Goal: Task Accomplishment & Management: Manage account settings

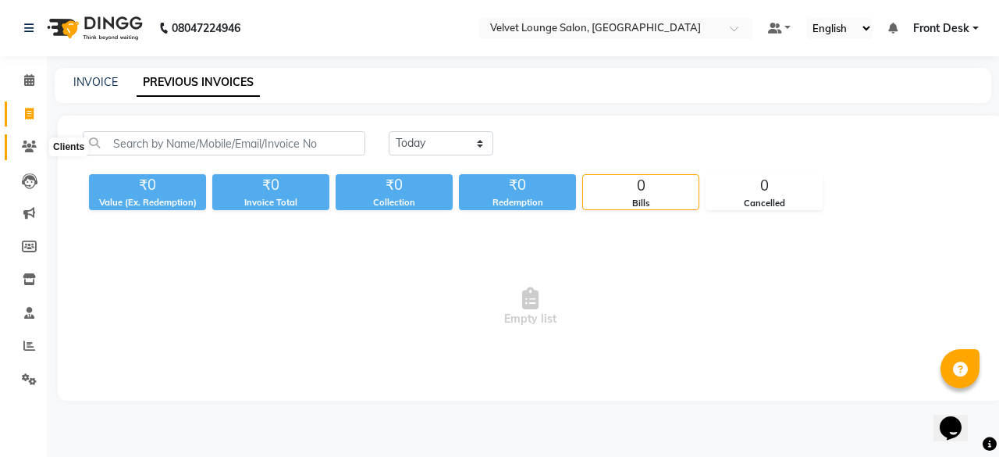
click at [32, 150] on icon at bounding box center [29, 146] width 15 height 12
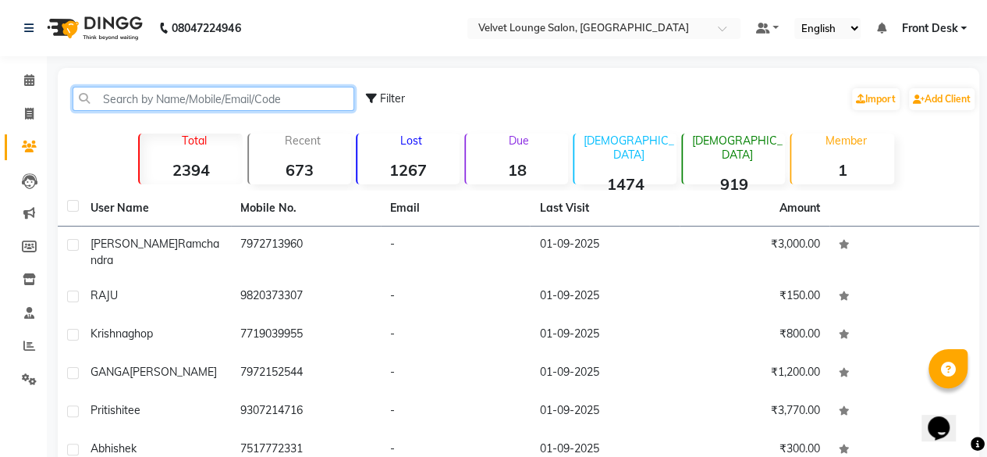
click at [173, 88] on input "text" at bounding box center [214, 99] width 282 height 24
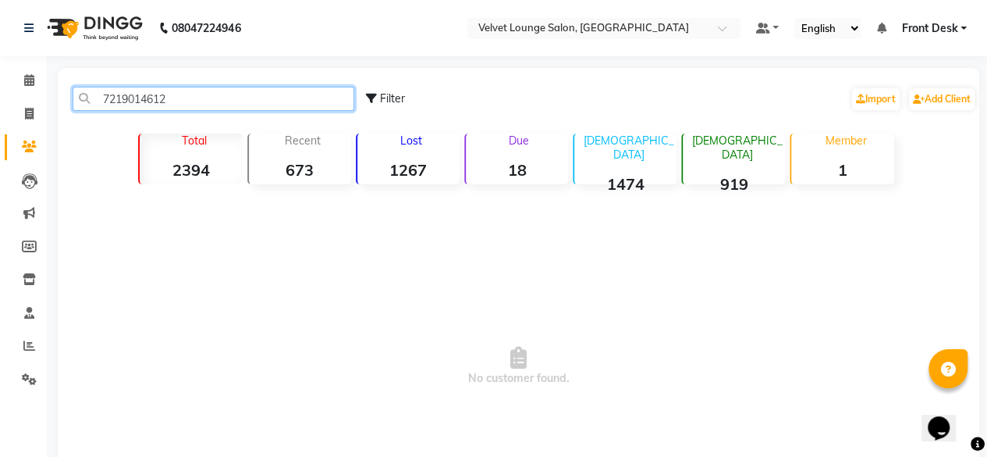
click at [167, 105] on input "7219014612" at bounding box center [214, 99] width 282 height 24
type input "7219014612"
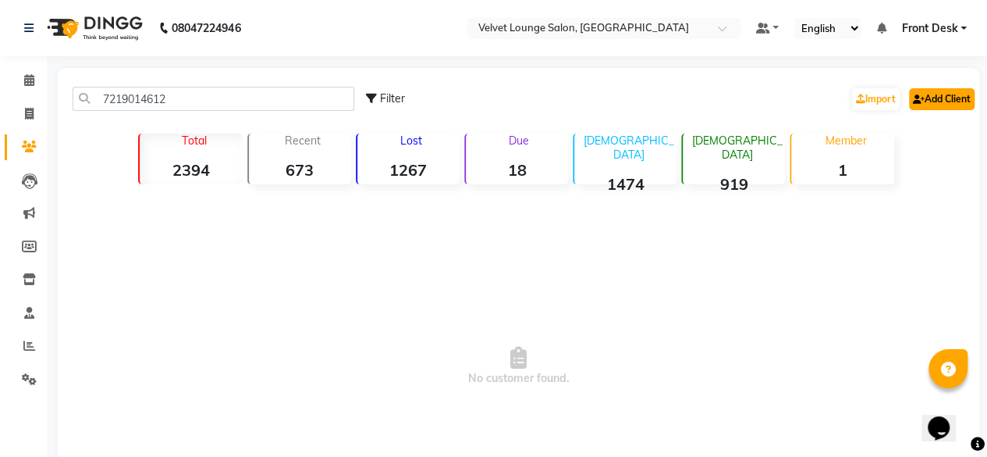
click at [933, 99] on link "Add Client" at bounding box center [942, 99] width 66 height 22
select select "22"
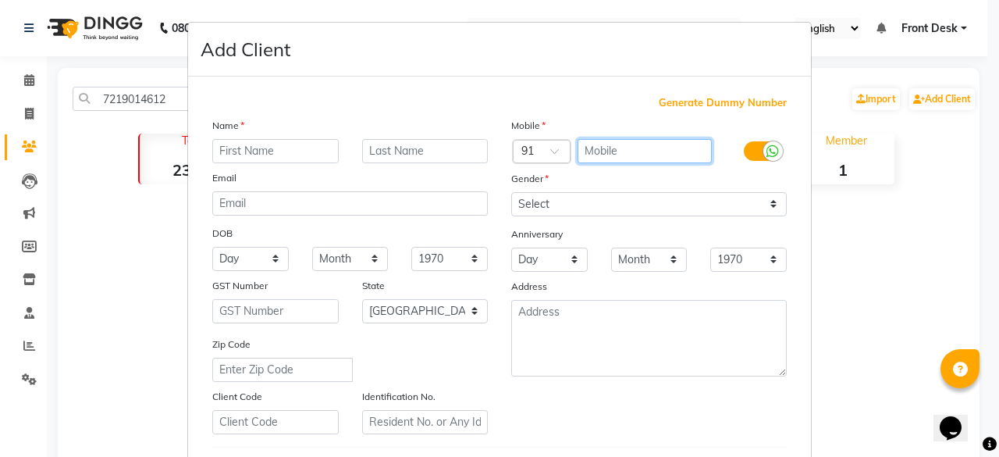
click at [657, 147] on input "text" at bounding box center [644, 151] width 135 height 24
paste input "7219014612"
type input "7219014612"
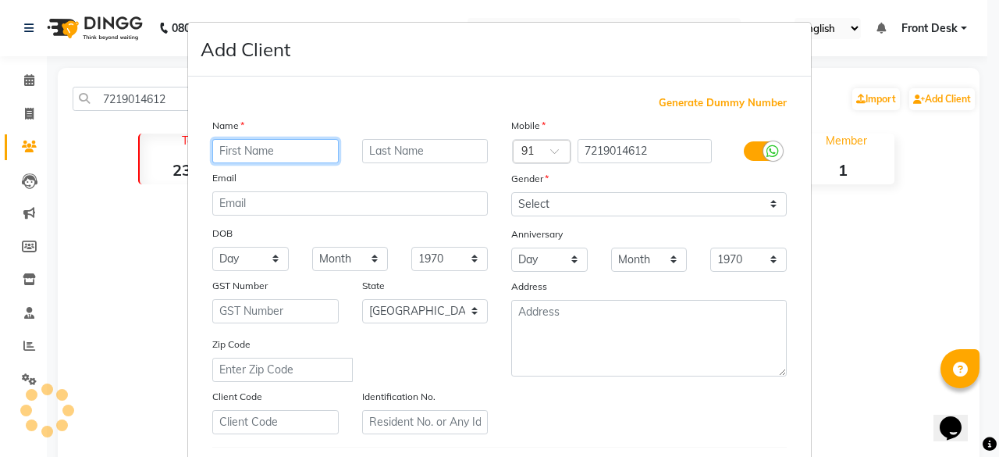
click at [226, 151] on input "text" at bounding box center [275, 151] width 126 height 24
type input "xyz"
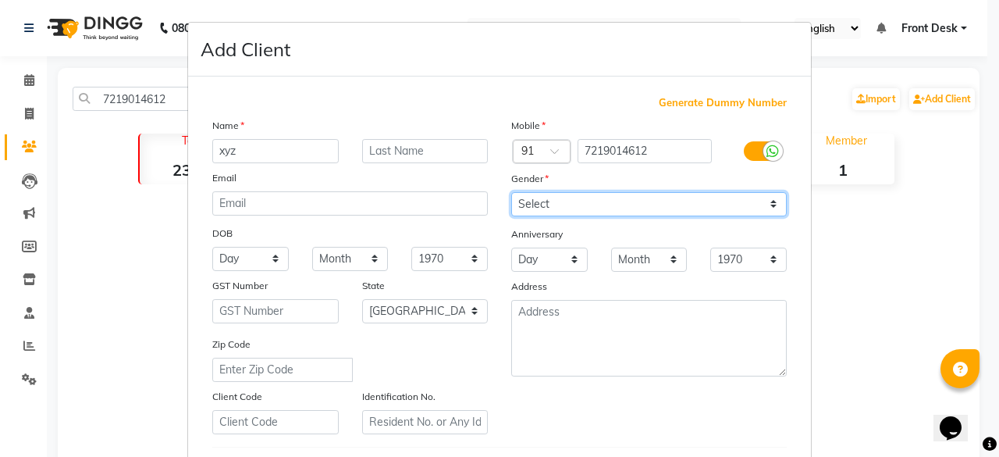
click at [536, 205] on select "Select Male Female Other Prefer Not To Say" at bounding box center [648, 204] width 275 height 24
select select "female"
click at [511, 192] on select "Select Male Female Other Prefer Not To Say" at bounding box center [648, 204] width 275 height 24
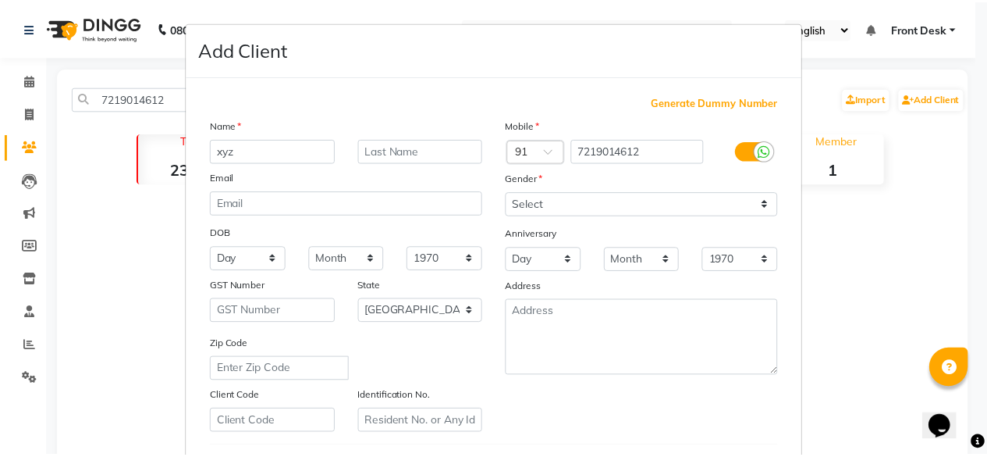
scroll to position [261, 0]
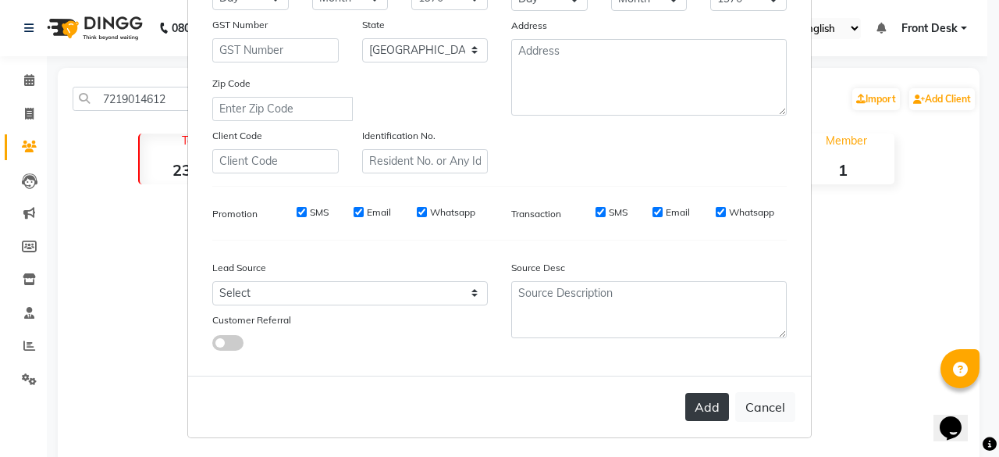
click at [705, 404] on button "Add" at bounding box center [707, 407] width 44 height 28
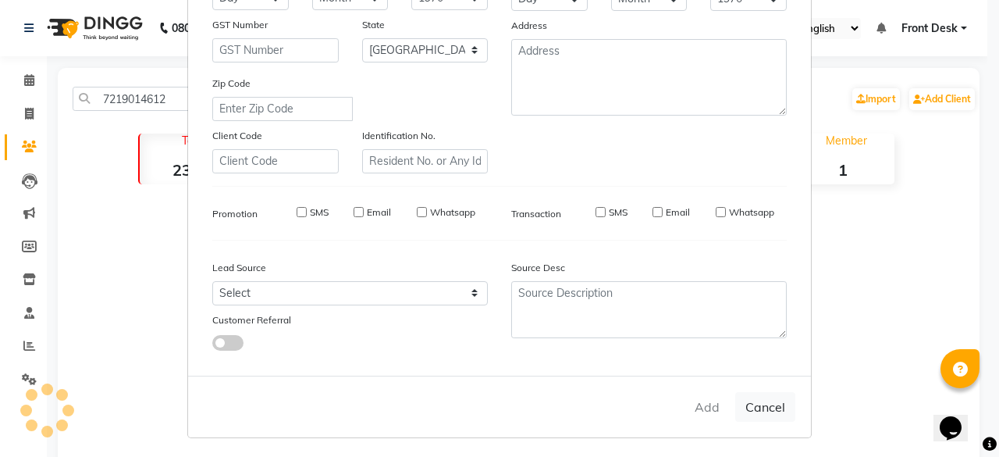
select select
select select "null"
select select
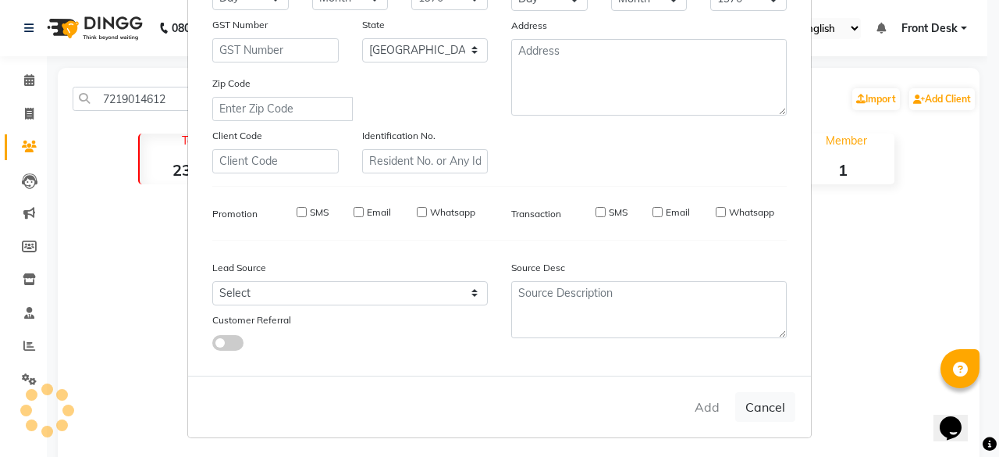
select select
checkbox input "false"
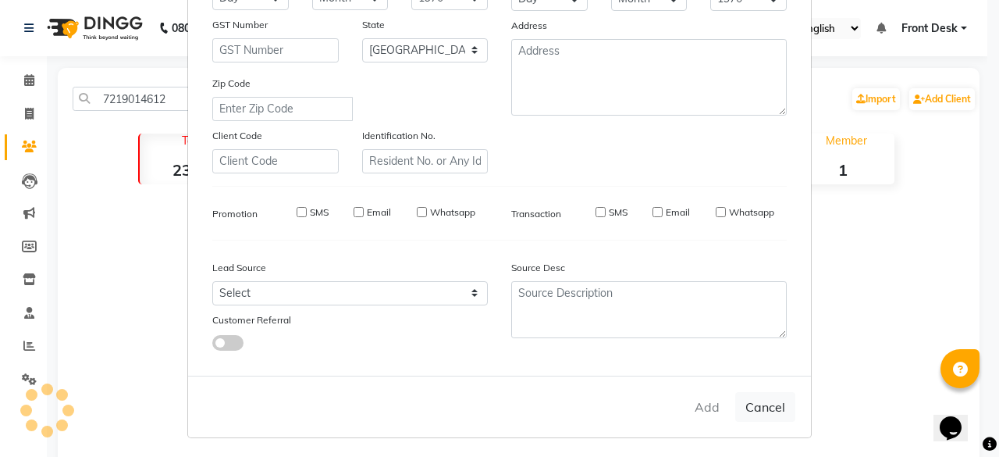
checkbox input "false"
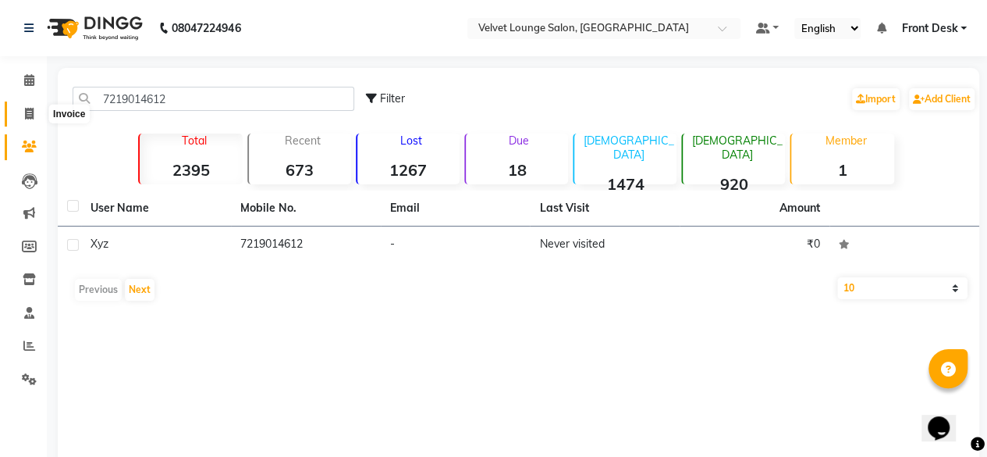
click at [37, 116] on span at bounding box center [29, 114] width 27 height 18
select select "5962"
select select "service"
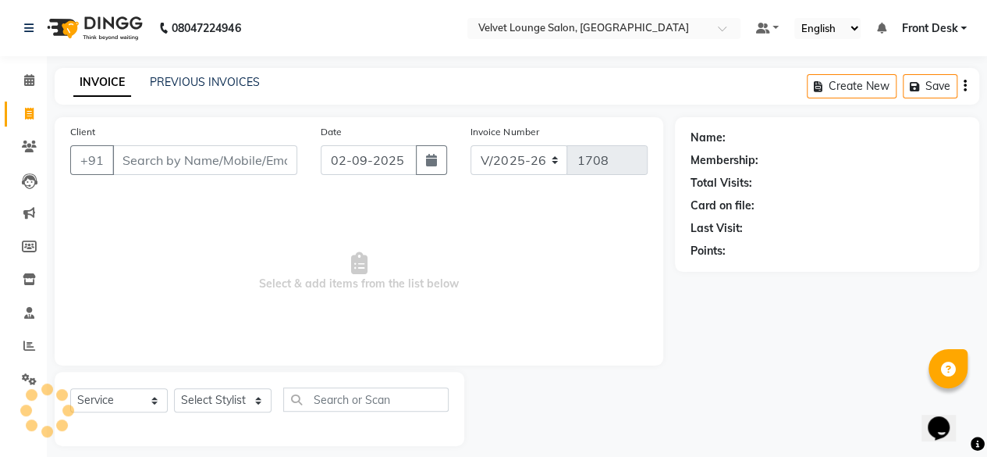
scroll to position [12, 0]
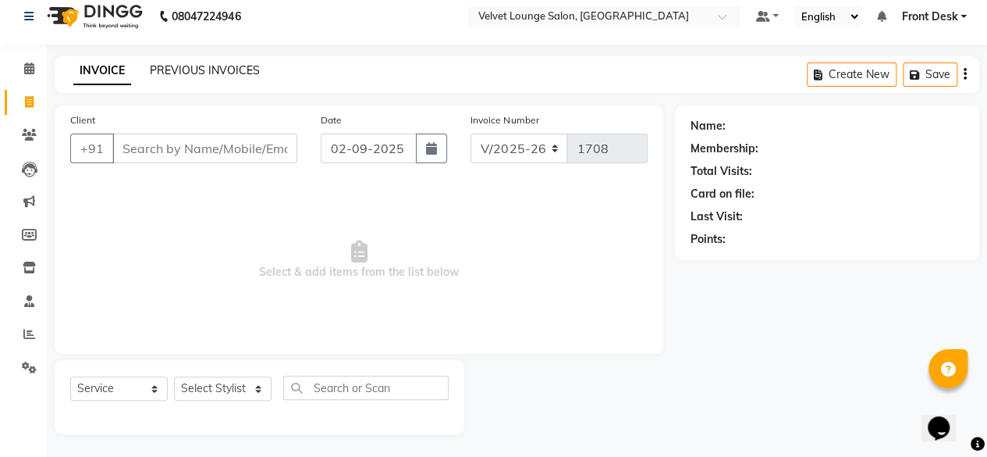
click at [247, 73] on link "PREVIOUS INVOICES" at bounding box center [205, 70] width 110 height 14
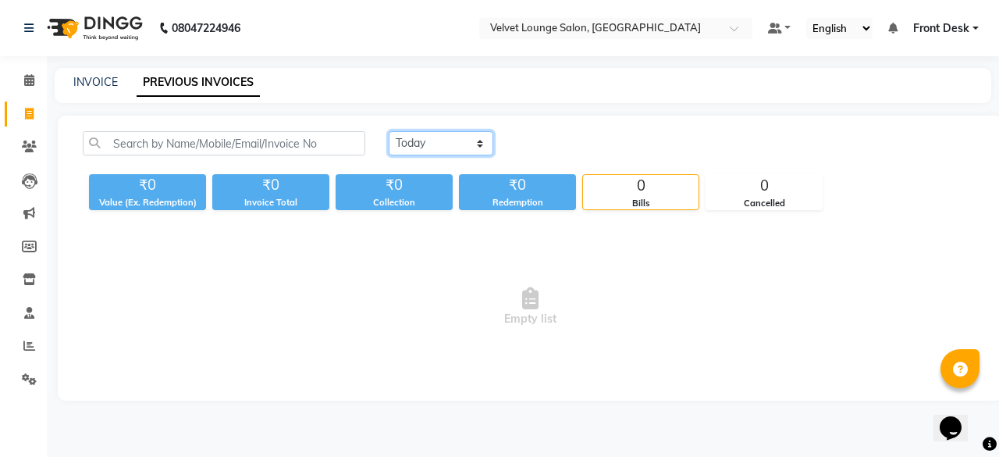
click at [431, 132] on select "Today Yesterday Custom Range" at bounding box center [441, 143] width 105 height 24
select select "yesterday"
click at [389, 131] on select "Today Yesterday Custom Range" at bounding box center [441, 143] width 105 height 24
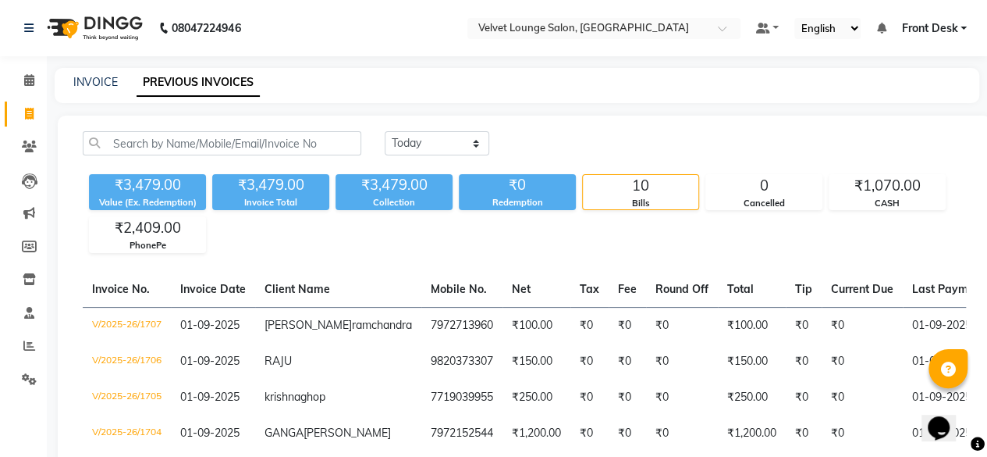
click at [540, 140] on div "Today Yesterday Custom Range" at bounding box center [675, 143] width 581 height 24
click at [25, 354] on span at bounding box center [29, 346] width 27 height 18
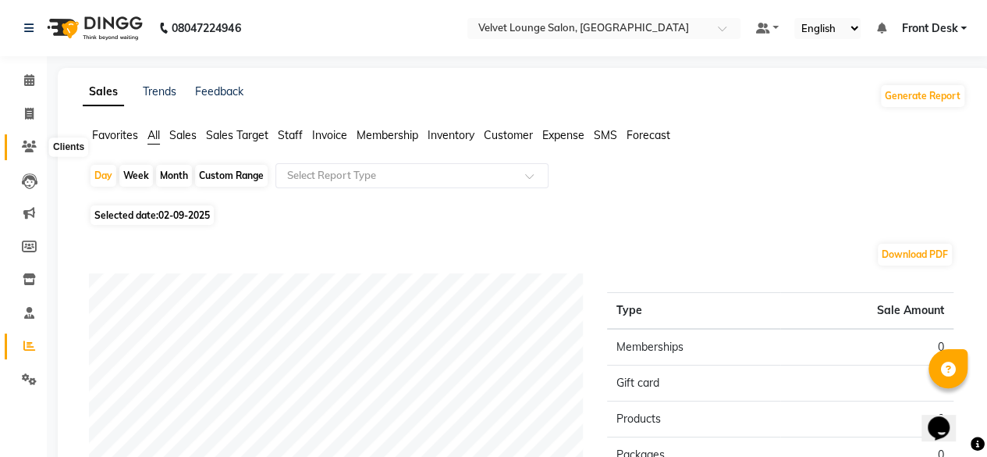
click at [35, 146] on icon at bounding box center [29, 146] width 15 height 12
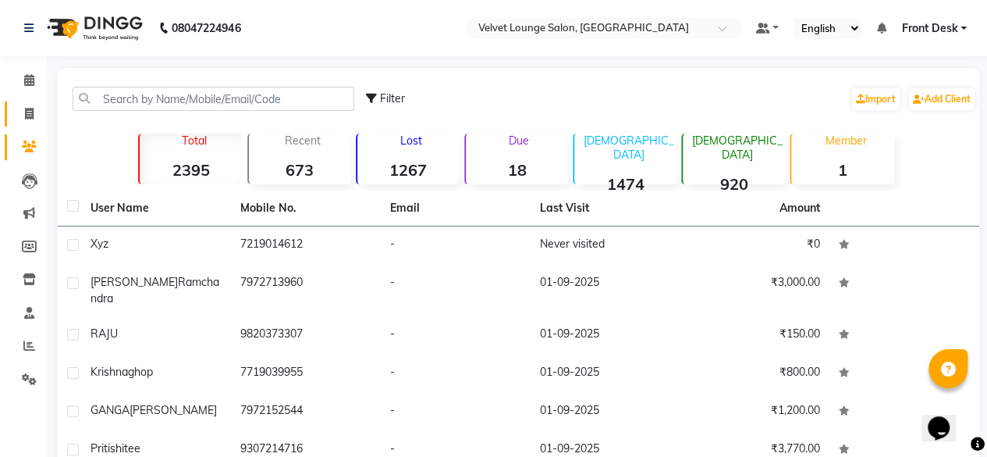
click at [22, 123] on link "Invoice" at bounding box center [23, 114] width 37 height 26
select select "5962"
select select "service"
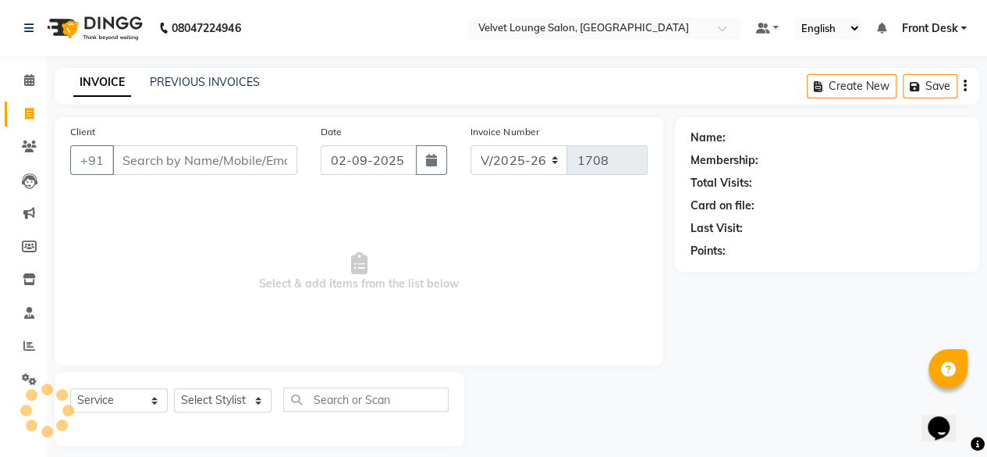
scroll to position [12, 0]
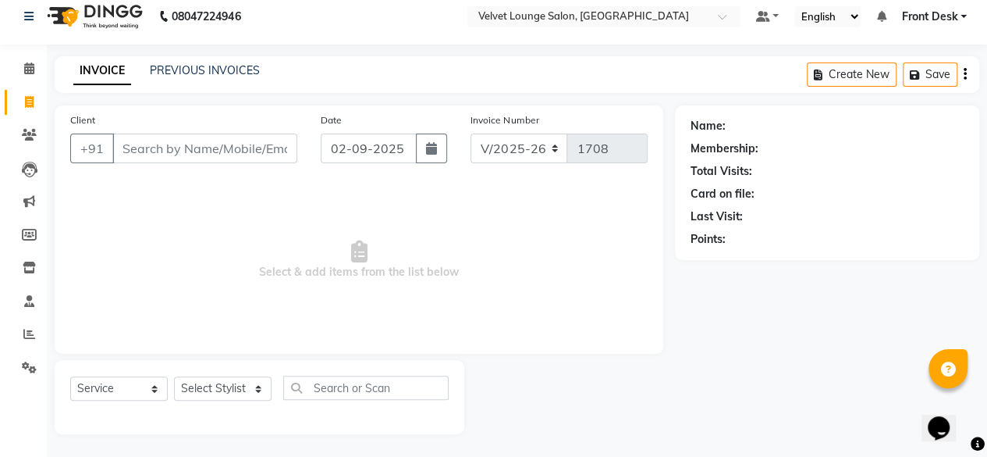
click at [933, 16] on span "Front Desk" at bounding box center [929, 17] width 56 height 16
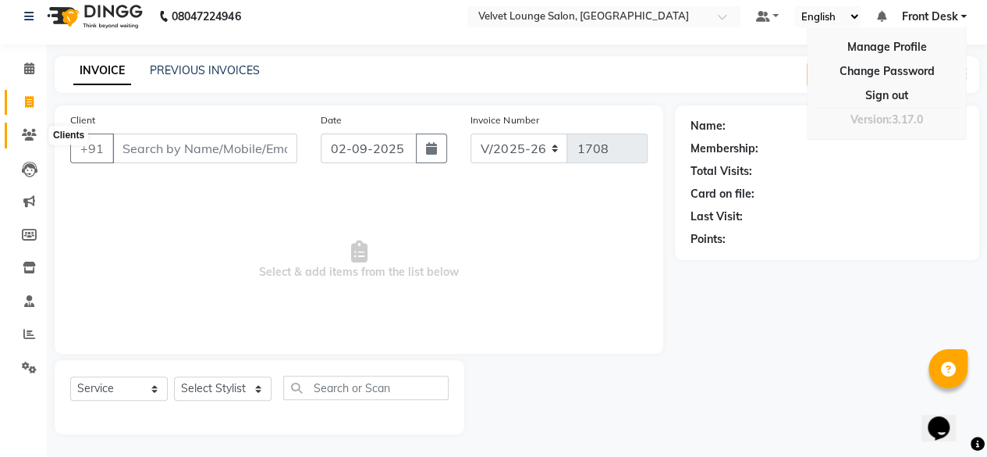
click at [23, 143] on span at bounding box center [29, 135] width 27 height 18
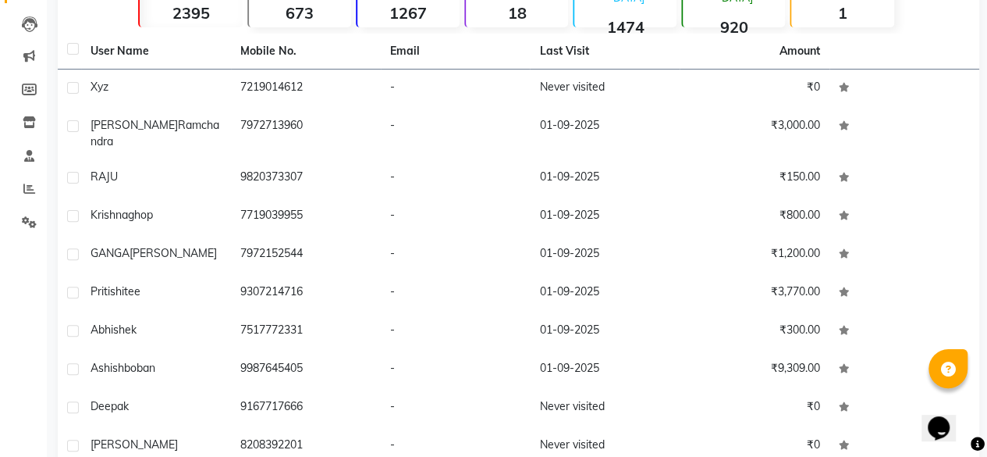
scroll to position [156, 0]
click at [979, 12] on main "Filter Import Add Client Total 2395 Recent 673 Lost 1267 Due 18 Male 1474 Femal…" at bounding box center [517, 222] width 940 height 621
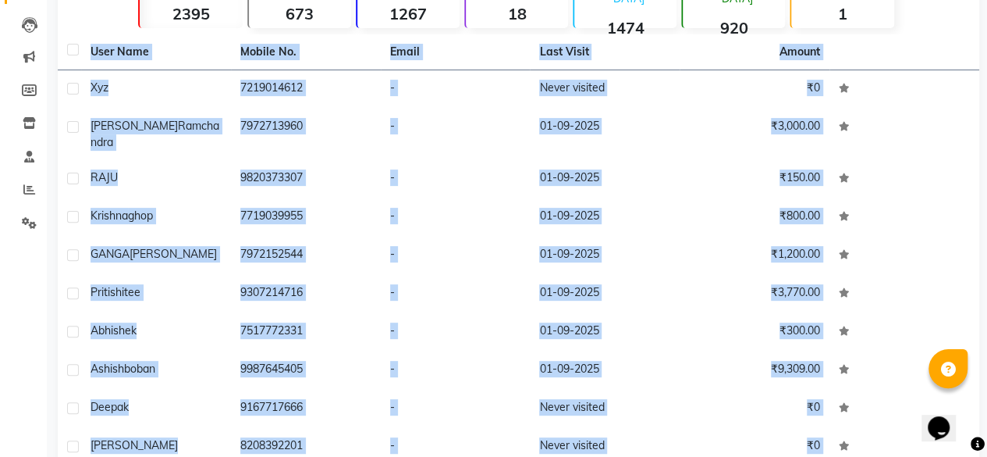
drag, startPoint x: 979, startPoint y: 12, endPoint x: 991, endPoint y: 25, distance: 18.2
click at [987, 25] on html "08047224946 Select Location × Velvet Lounge Salon, Shiv Mandir Road Default Pan…" at bounding box center [493, 72] width 987 height 457
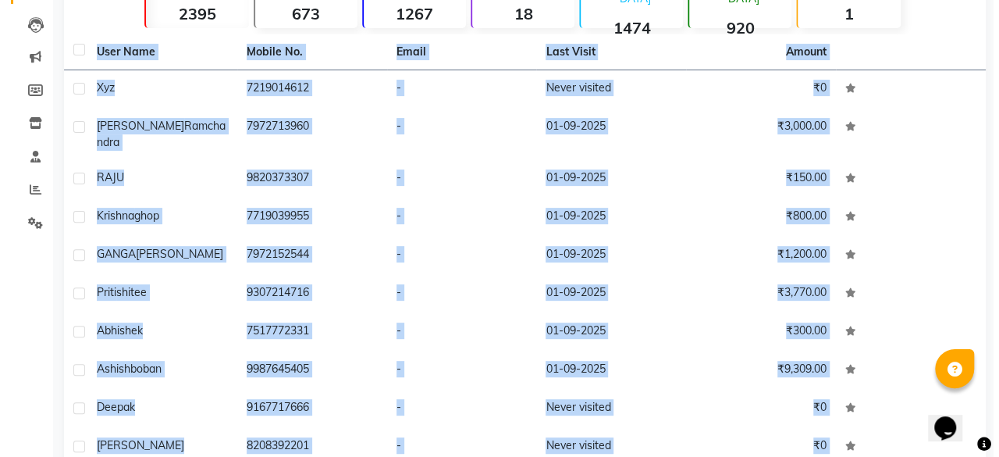
scroll to position [0, 0]
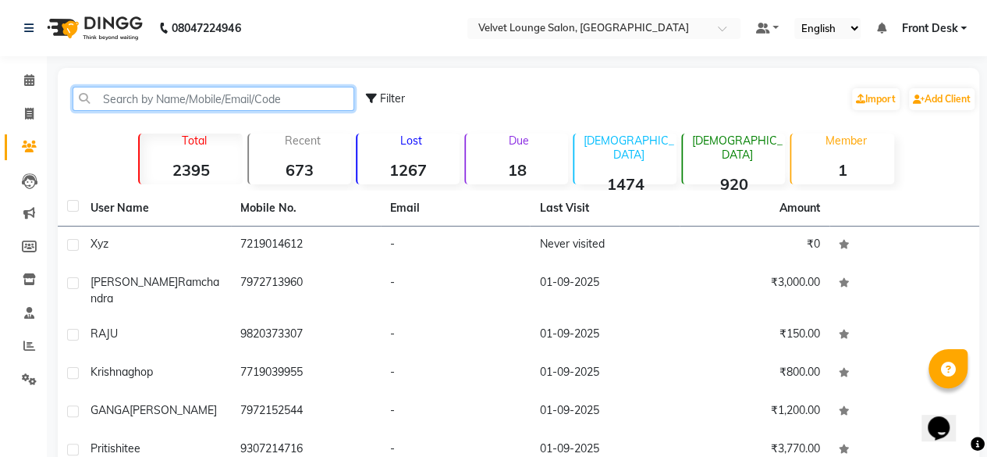
click at [283, 101] on input "text" at bounding box center [214, 99] width 282 height 24
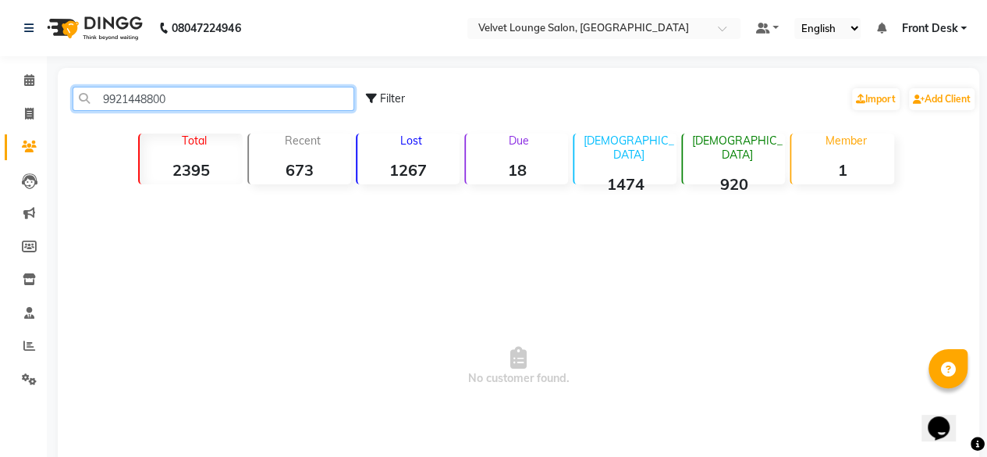
click at [268, 105] on input "9921448800" at bounding box center [214, 99] width 282 height 24
type input "9921448800"
click at [974, 98] on div "Add Client" at bounding box center [942, 99] width 69 height 25
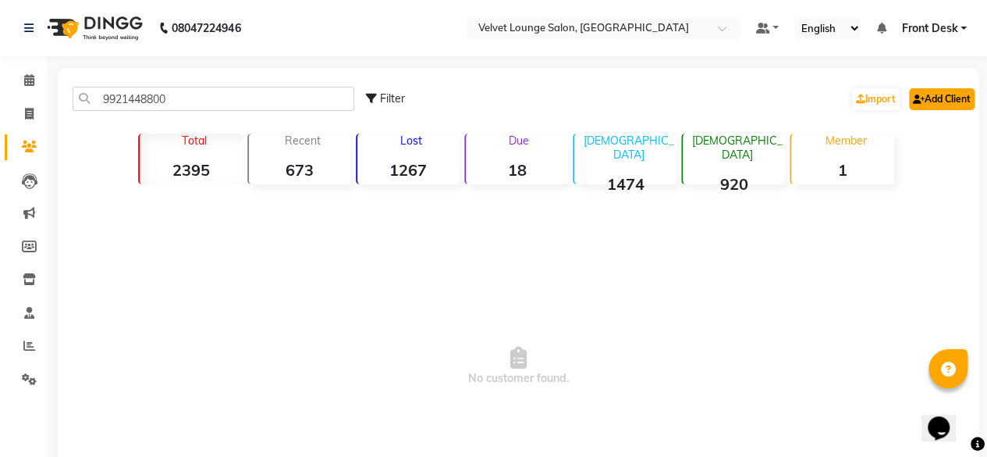
click at [968, 101] on link "Add Client" at bounding box center [942, 99] width 66 height 22
select select "22"
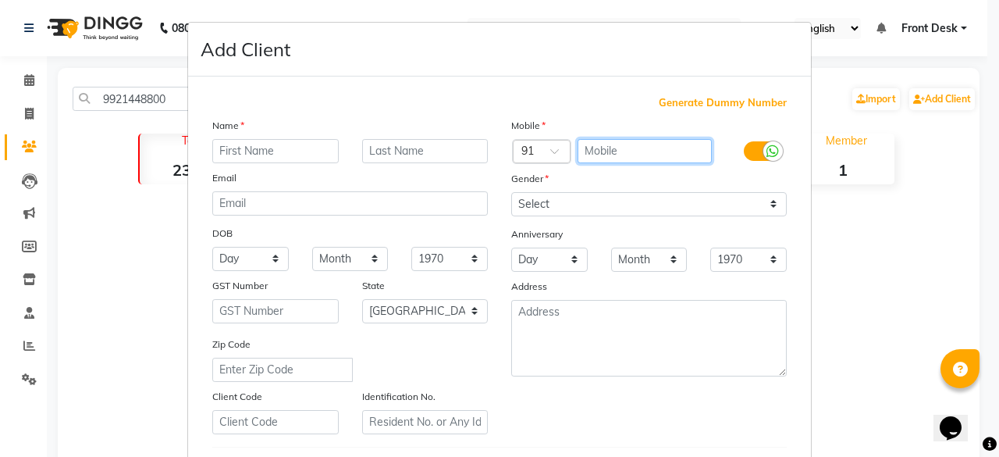
click at [634, 144] on input "text" at bounding box center [644, 151] width 135 height 24
paste input "9921448800"
type input "9921448800"
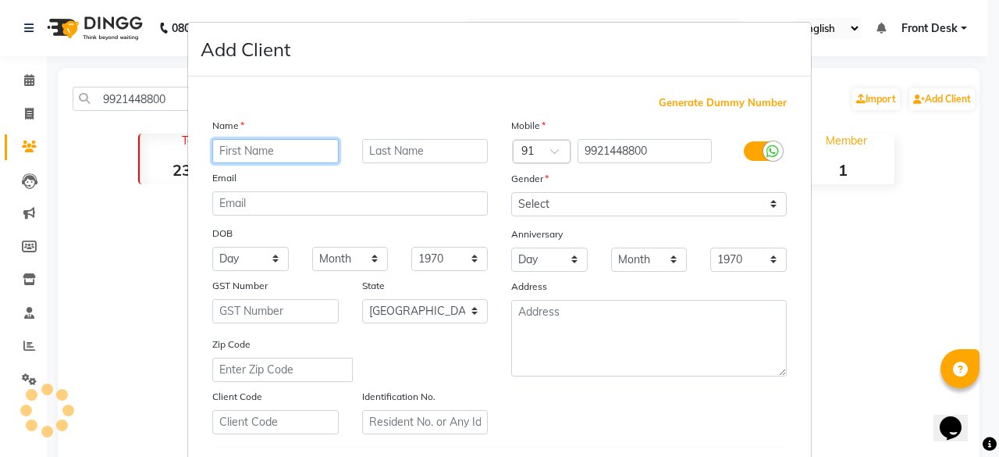
click at [275, 154] on input "text" at bounding box center [275, 151] width 126 height 24
type input "aditya"
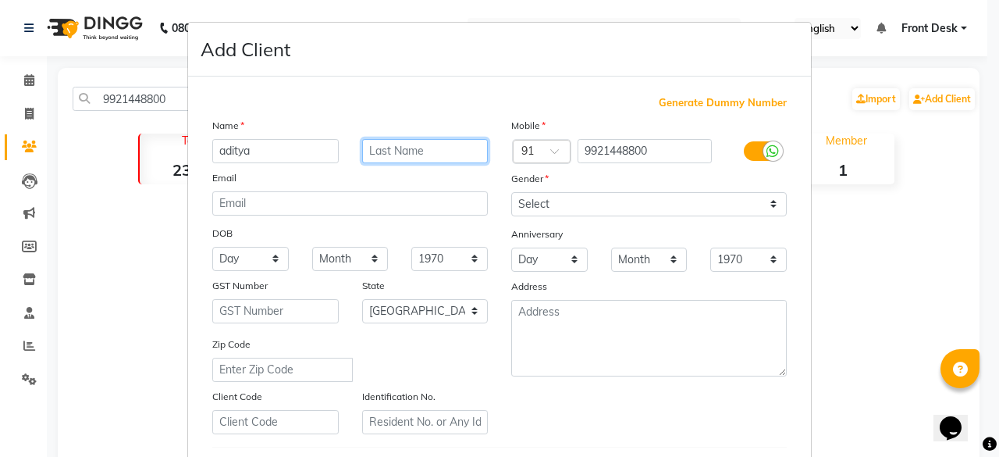
click at [464, 162] on input "text" at bounding box center [425, 151] width 126 height 24
type input "karamchandi"
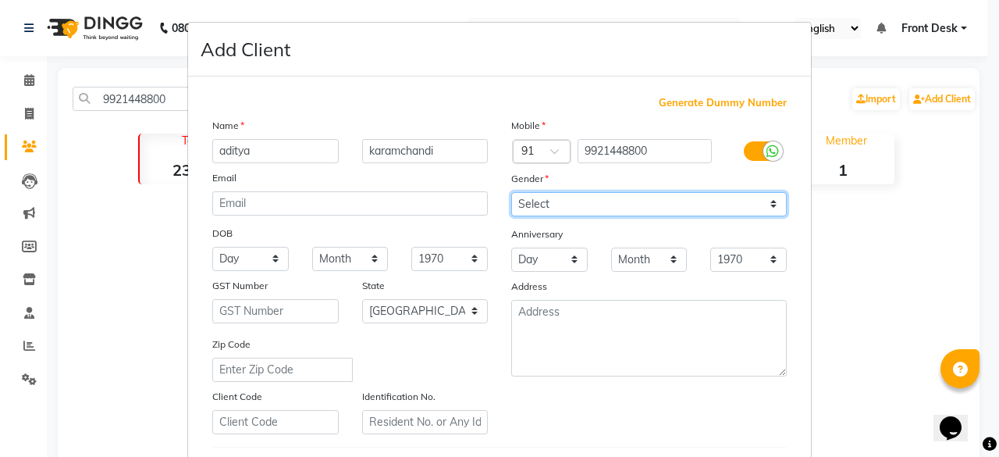
drag, startPoint x: 543, startPoint y: 204, endPoint x: 532, endPoint y: 252, distance: 49.6
click at [532, 252] on div "Mobile Country Code × 91 9921448800 Gender Select Male Female Other Prefer Not …" at bounding box center [648, 275] width 299 height 317
select select "male"
click at [511, 192] on select "Select Male Female Other Prefer Not To Say" at bounding box center [648, 204] width 275 height 24
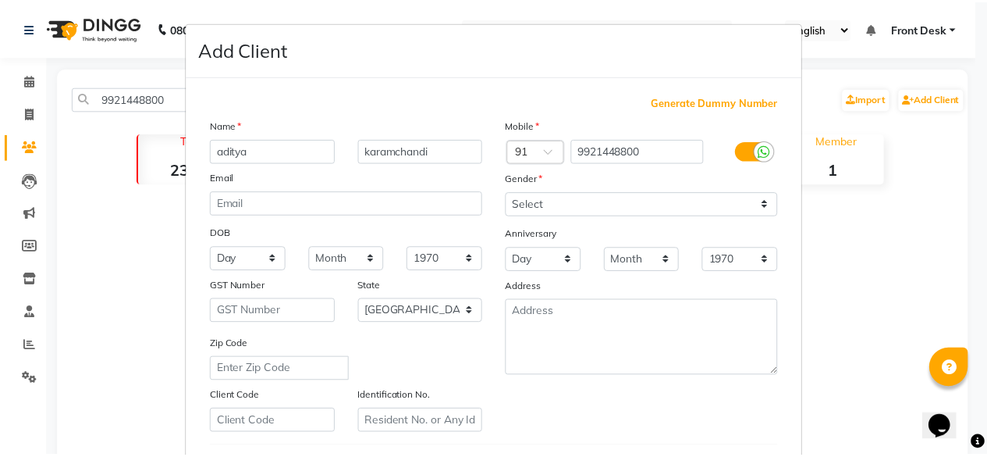
scroll to position [261, 0]
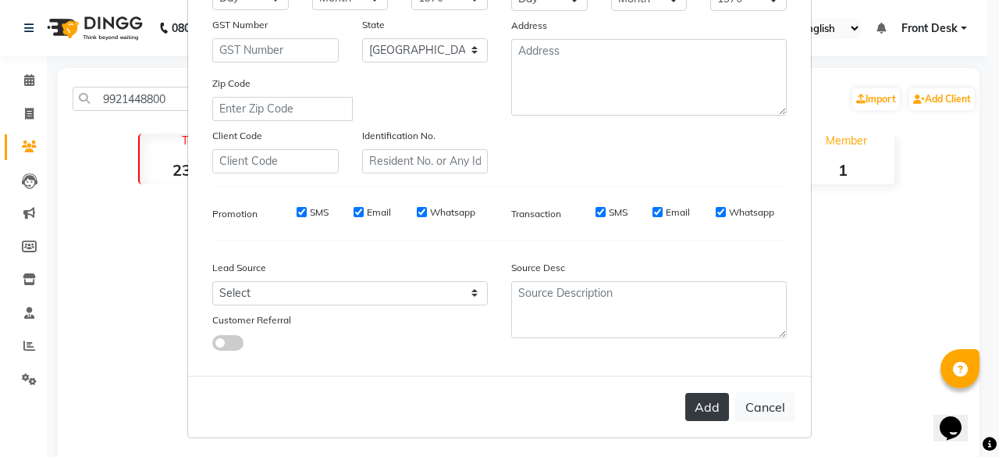
click at [707, 398] on button "Add" at bounding box center [707, 407] width 44 height 28
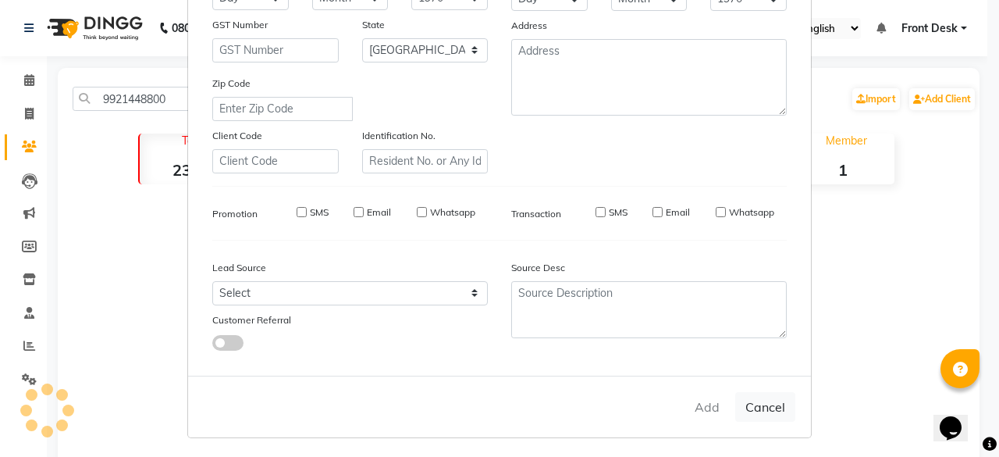
select select
select select "null"
select select
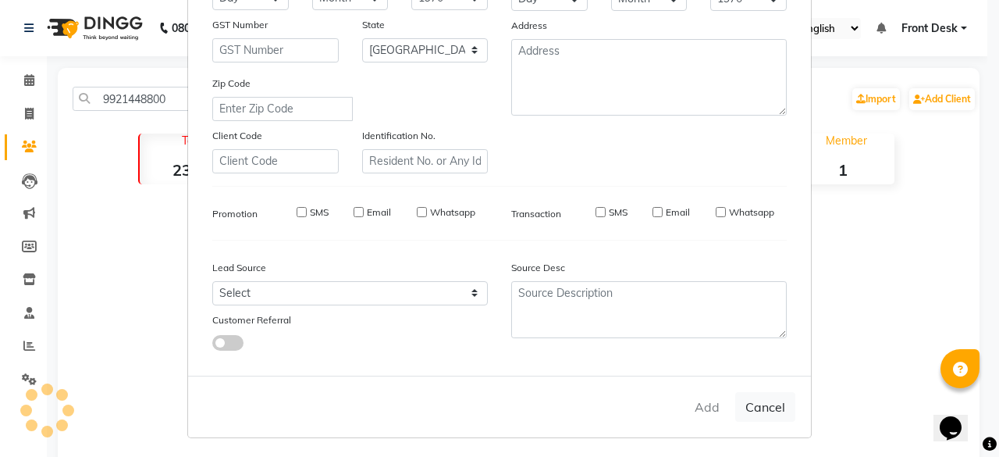
select select
checkbox input "false"
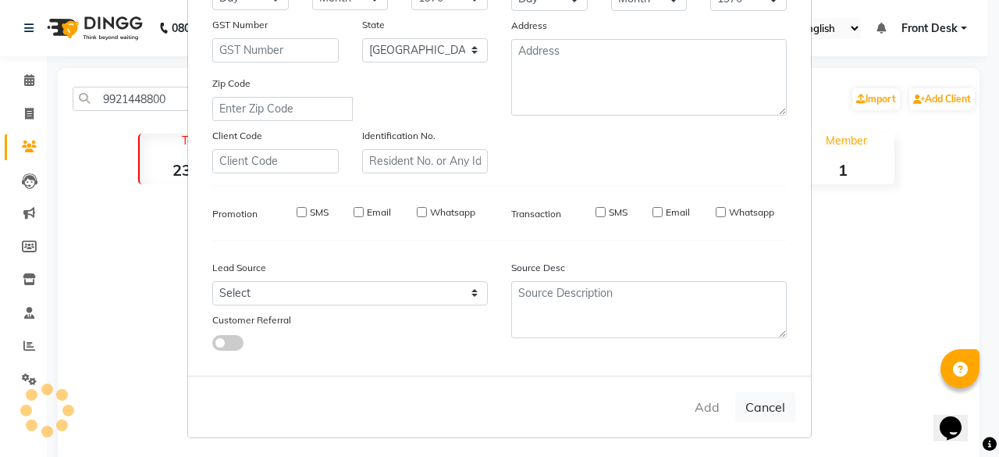
checkbox input "false"
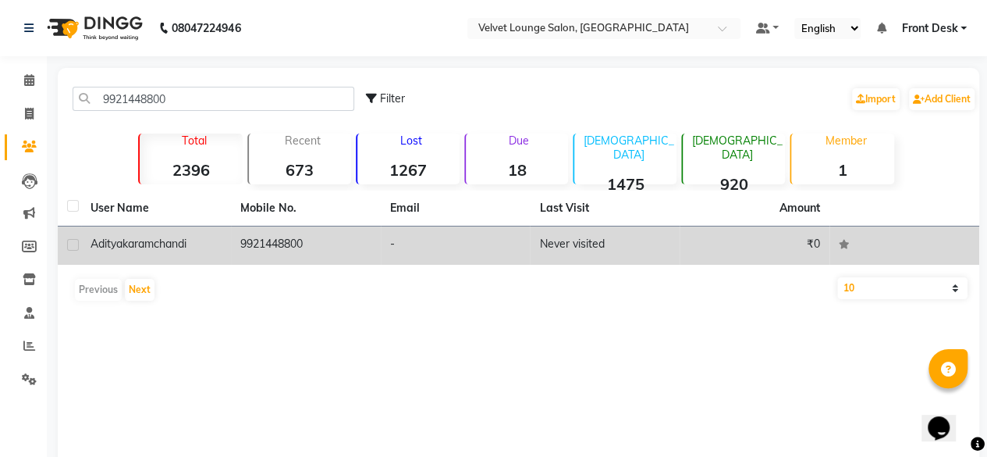
click at [748, 238] on td "₹0" at bounding box center [755, 245] width 150 height 38
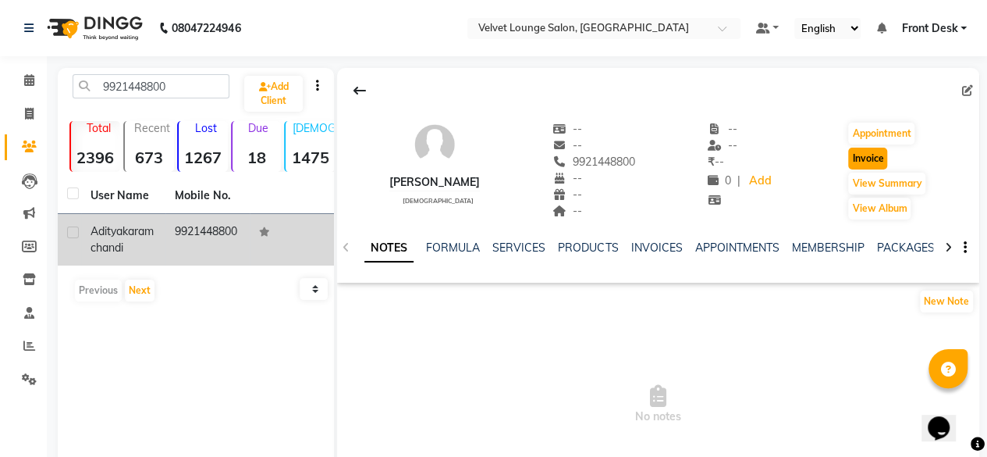
click at [866, 156] on button "Invoice" at bounding box center [867, 158] width 39 height 22
select select "5962"
select select "service"
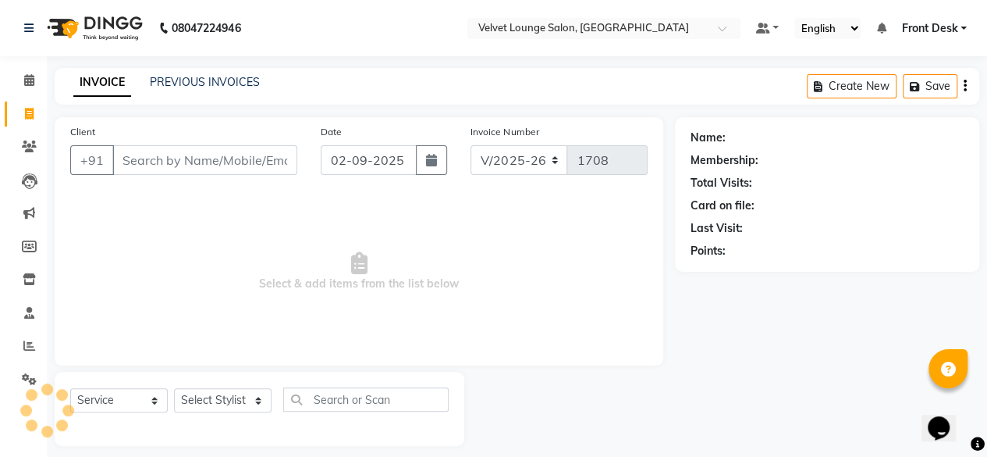
scroll to position [12, 0]
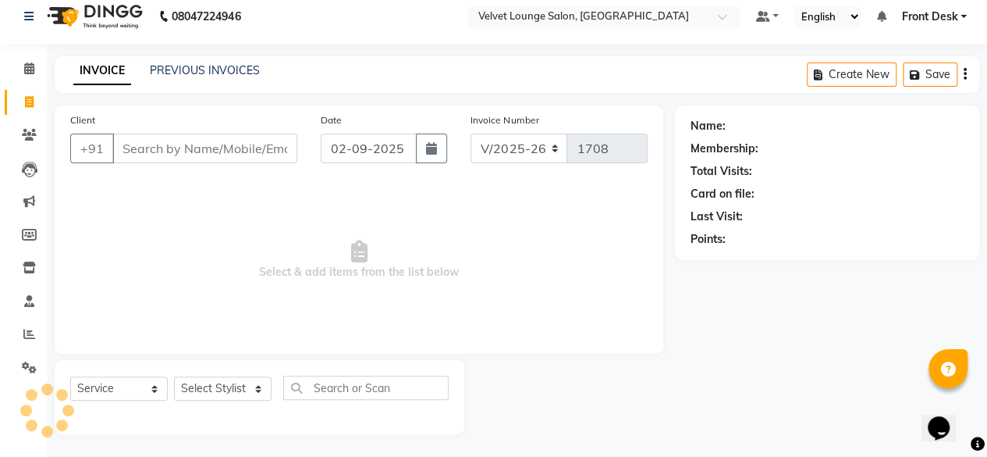
type input "9921448800"
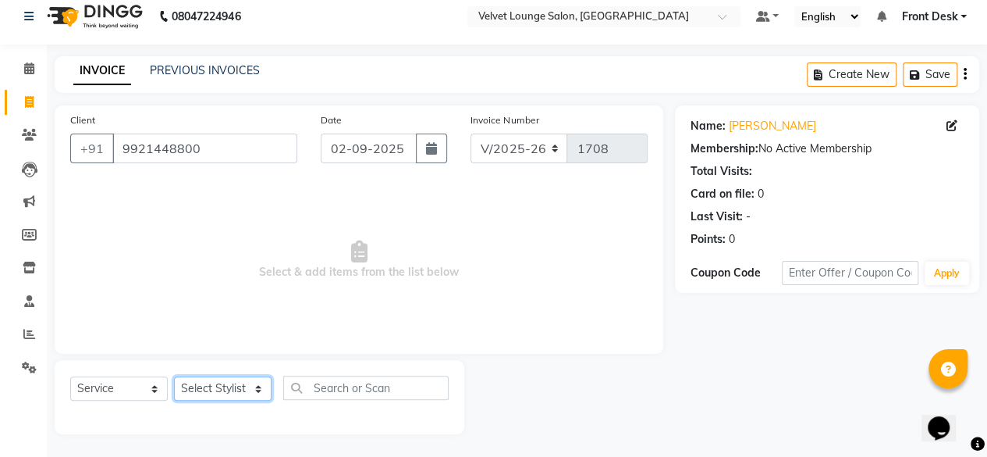
click at [233, 388] on select "Select Stylist Aadil zaher aman shah Arif ashish Front Desk Jaya jyoti madhu Ma…" at bounding box center [223, 388] width 98 height 24
select select "86704"
click at [174, 376] on select "Select Stylist Aadil zaher aman shah Arif ashish Front Desk Jaya jyoti madhu Ma…" at bounding box center [223, 388] width 98 height 24
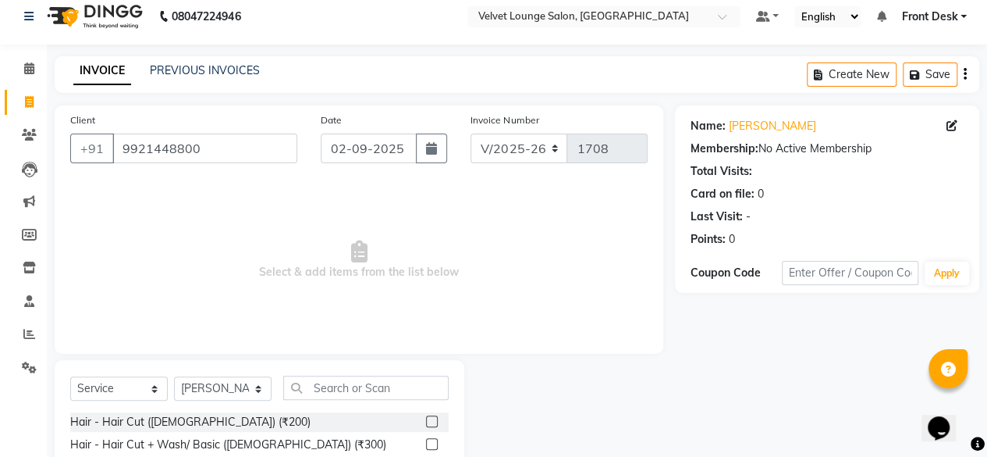
click at [426, 415] on label at bounding box center [432, 421] width 12 height 12
click at [426, 417] on input "checkbox" at bounding box center [431, 422] width 10 height 10
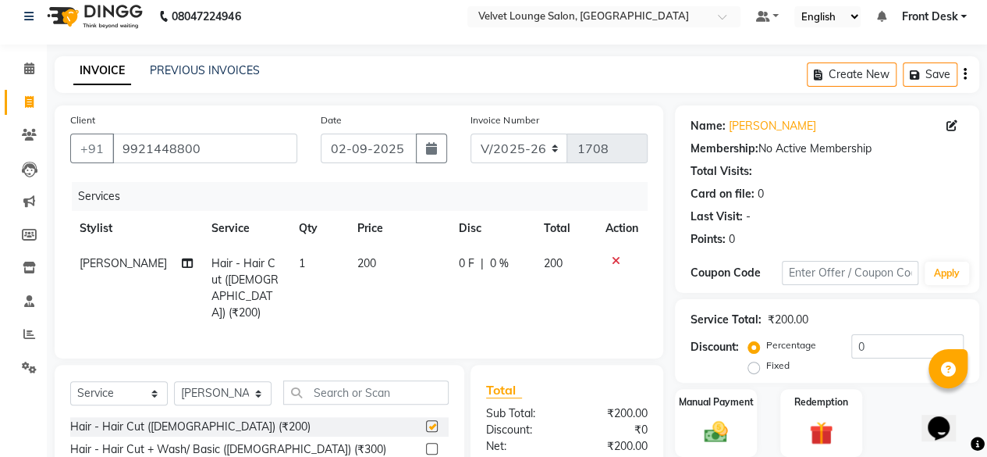
checkbox input "false"
click at [459, 268] on span "0 F" at bounding box center [467, 263] width 16 height 16
select select "86704"
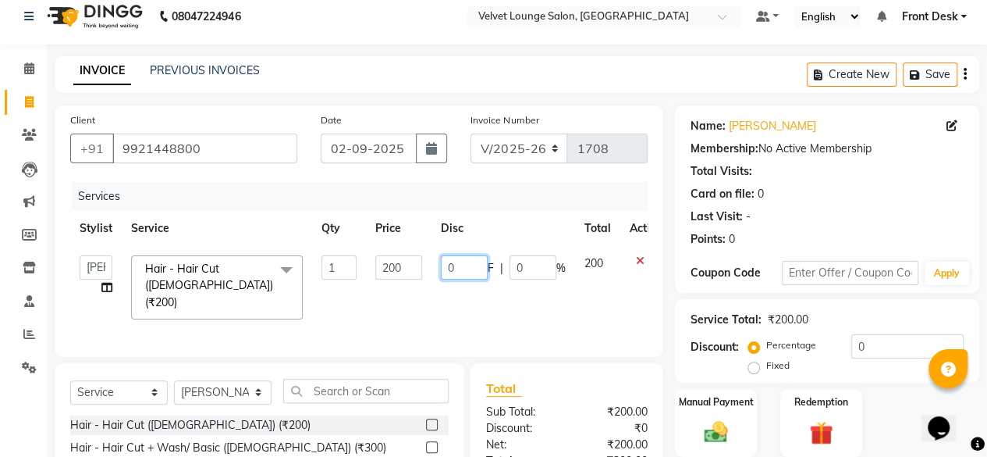
click at [441, 274] on input "0" at bounding box center [464, 267] width 47 height 24
type input "50"
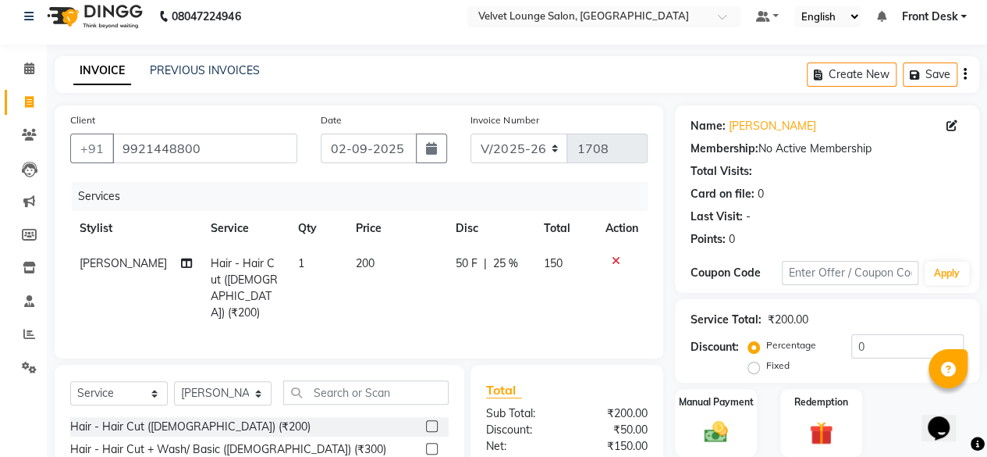
click at [679, 380] on div "Service Total: ₹200.00 Discount: Percentage Fixed 0" at bounding box center [827, 340] width 304 height 83
click at [728, 413] on div "Manual Payment" at bounding box center [715, 422] width 85 height 71
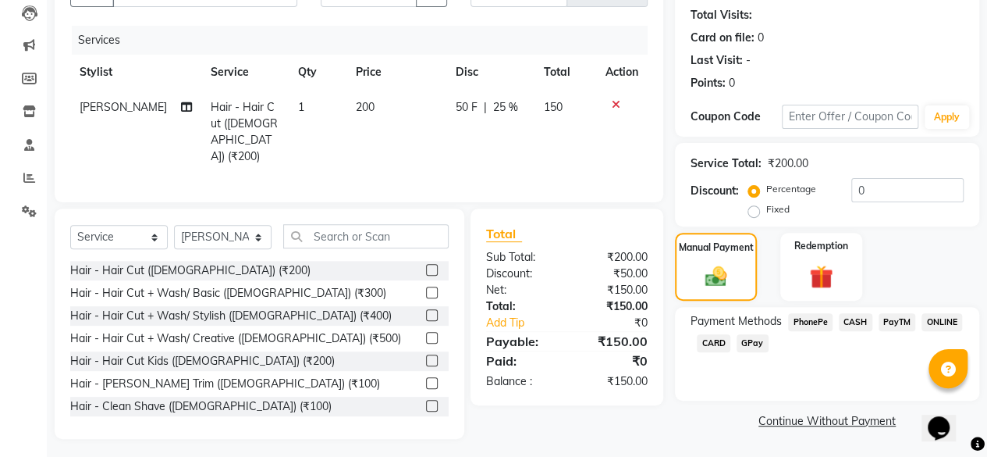
click at [852, 316] on span "CASH" at bounding box center [856, 322] width 34 height 18
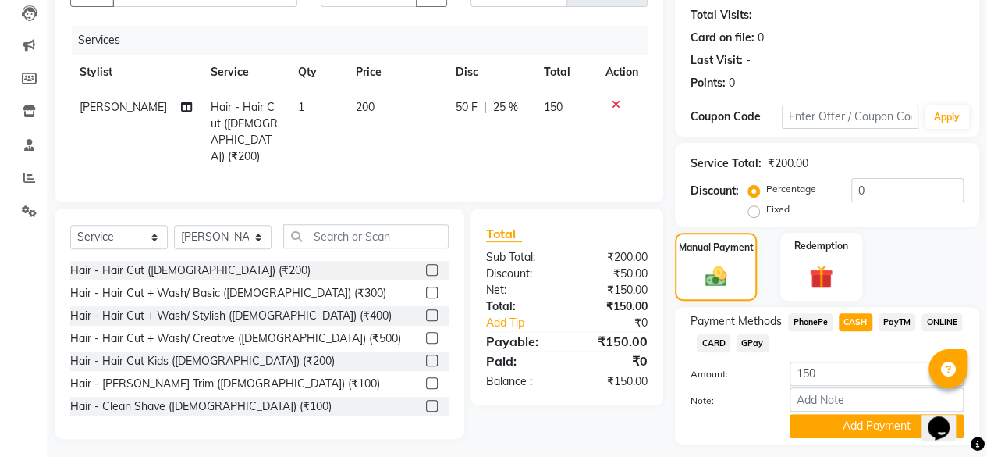
click at [852, 412] on div "Note:" at bounding box center [827, 400] width 297 height 27
click at [856, 421] on button "Add Payment" at bounding box center [877, 426] width 174 height 24
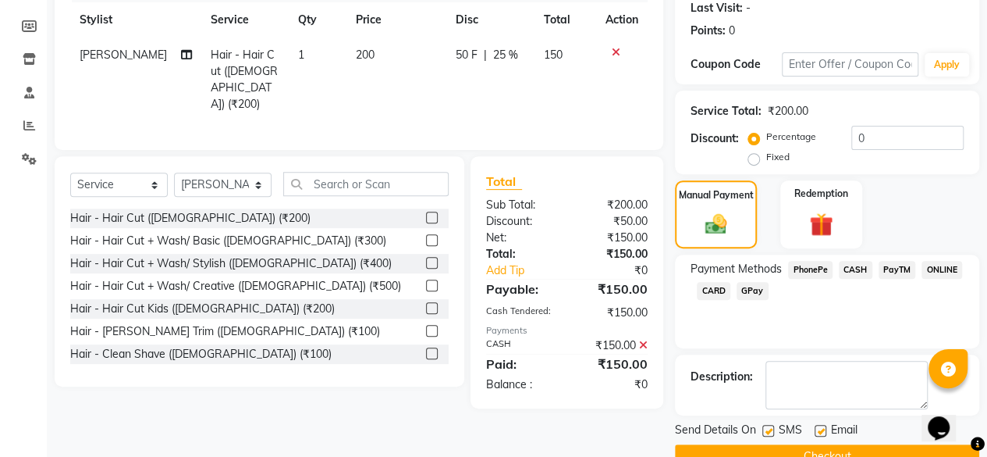
scroll to position [253, 0]
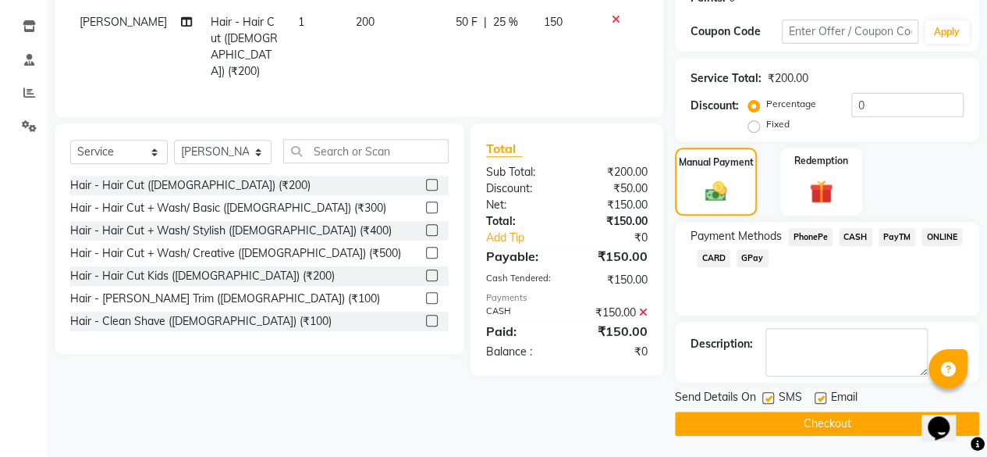
click at [876, 417] on button "Checkout" at bounding box center [827, 423] width 304 height 24
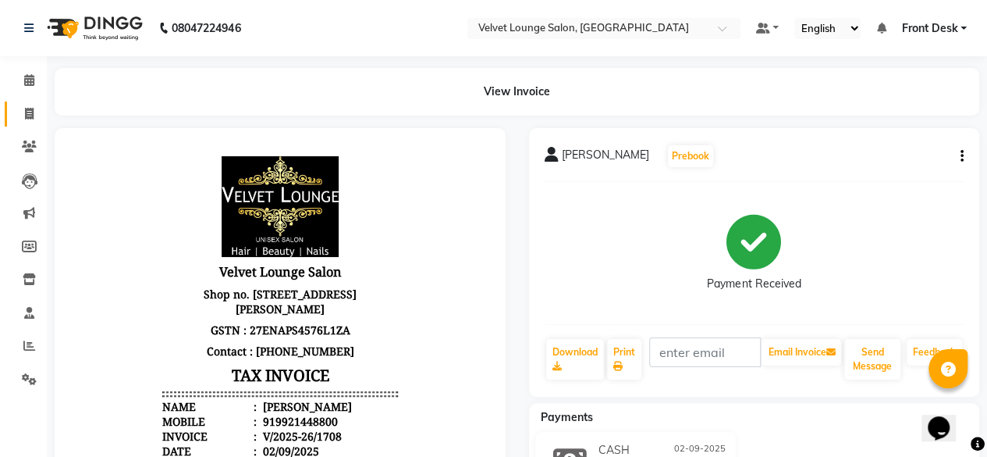
click at [25, 123] on link "Invoice" at bounding box center [23, 114] width 37 height 26
select select "service"
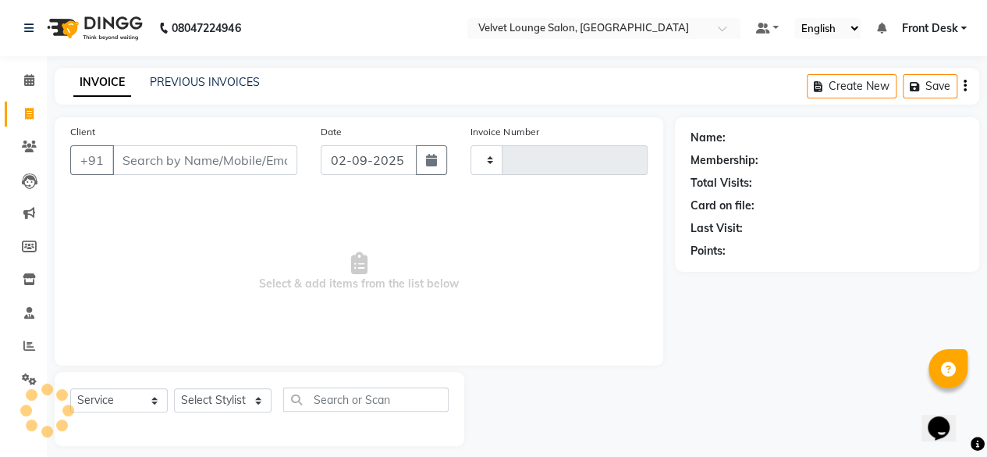
scroll to position [12, 0]
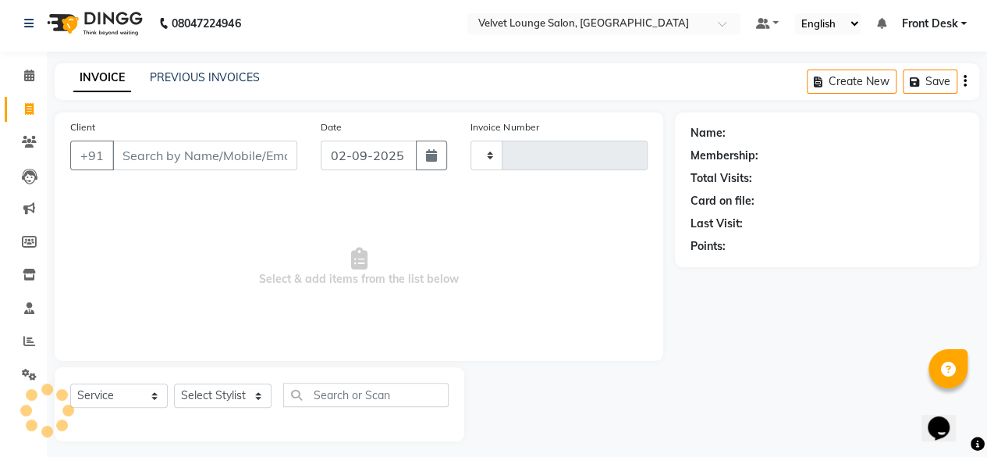
type input "1709"
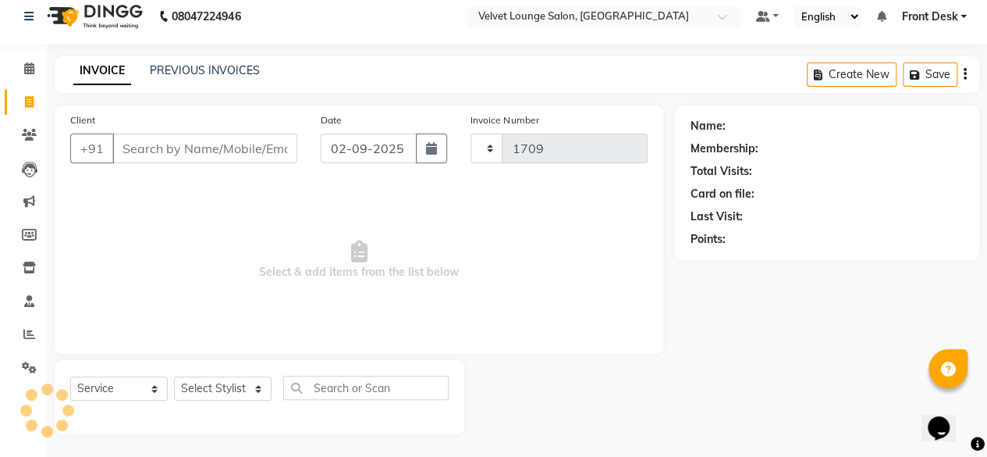
select select "5962"
click at [234, 68] on link "PREVIOUS INVOICES" at bounding box center [205, 70] width 110 height 14
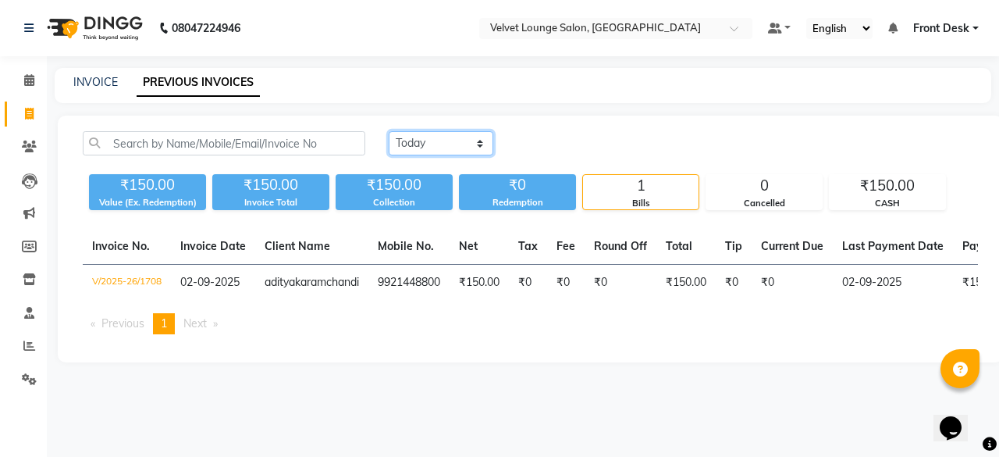
click at [449, 145] on select "Today Yesterday Custom Range" at bounding box center [441, 143] width 105 height 24
click at [389, 131] on select "Today Yesterday Custom Range" at bounding box center [441, 143] width 105 height 24
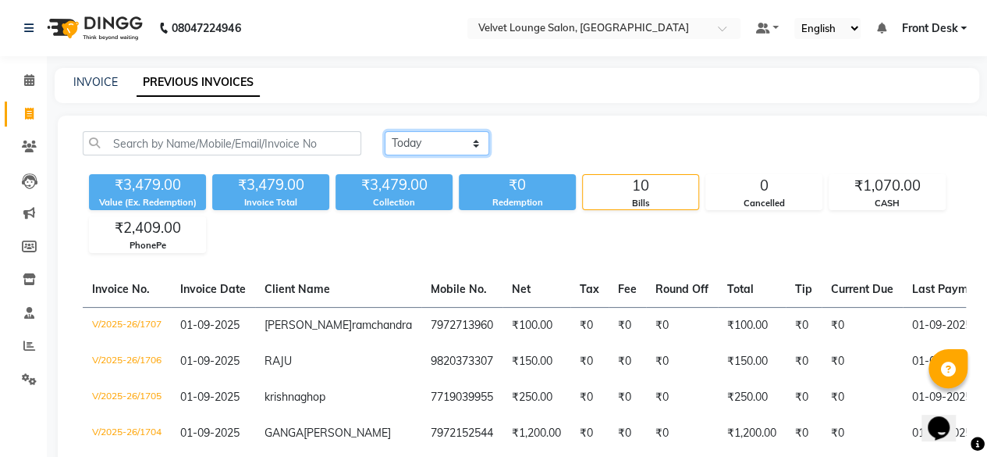
click at [451, 134] on select "Today Yesterday Custom Range" at bounding box center [437, 143] width 105 height 24
select select "range"
click at [385, 131] on select "Today Yesterday Custom Range" at bounding box center [437, 143] width 105 height 24
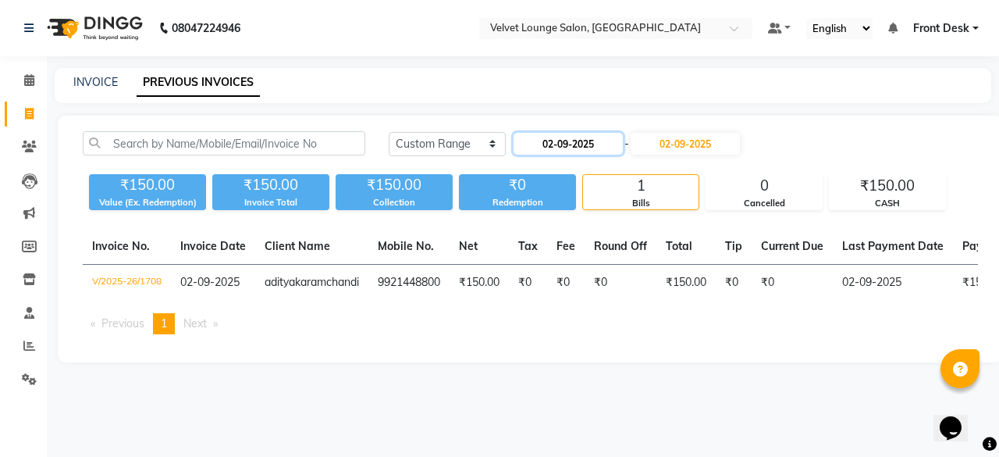
click at [555, 141] on input "02-09-2025" at bounding box center [567, 144] width 109 height 22
select select "9"
select select "2025"
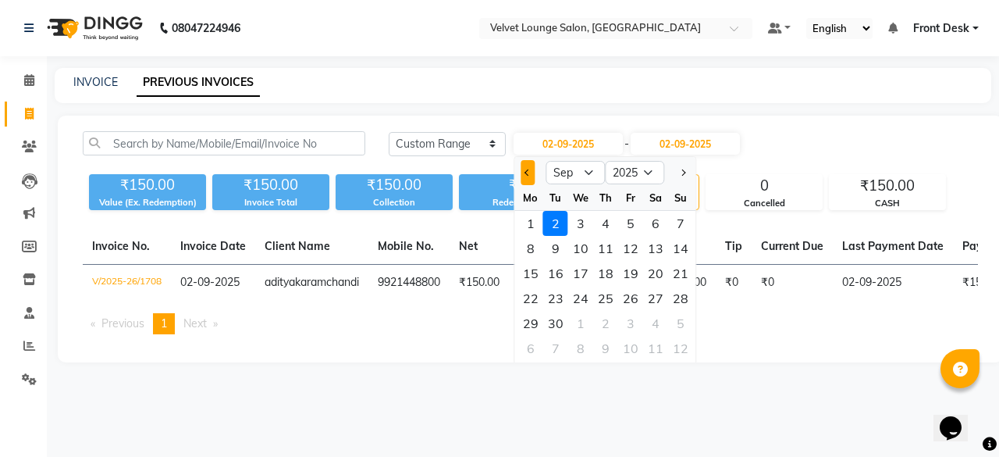
click at [522, 178] on button "Previous month" at bounding box center [527, 172] width 13 height 25
select select "8"
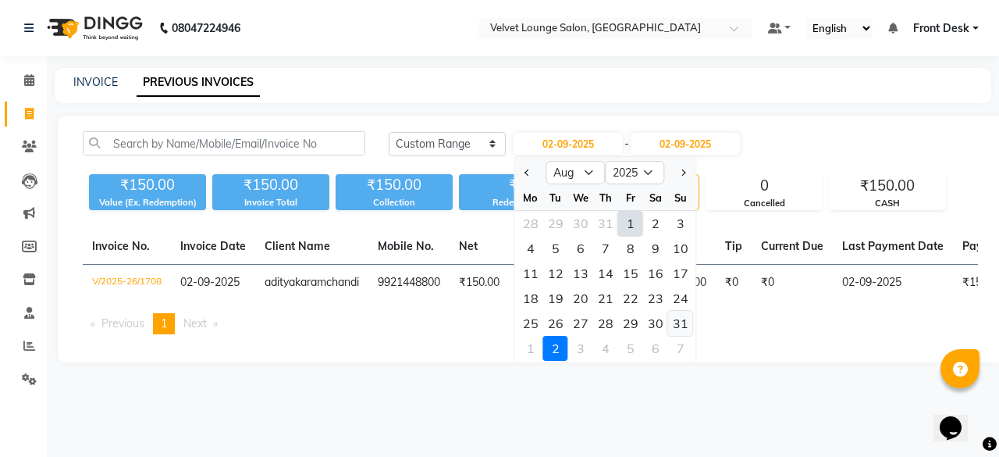
click at [677, 325] on div "31" at bounding box center [680, 323] width 25 height 25
type input "31-08-2025"
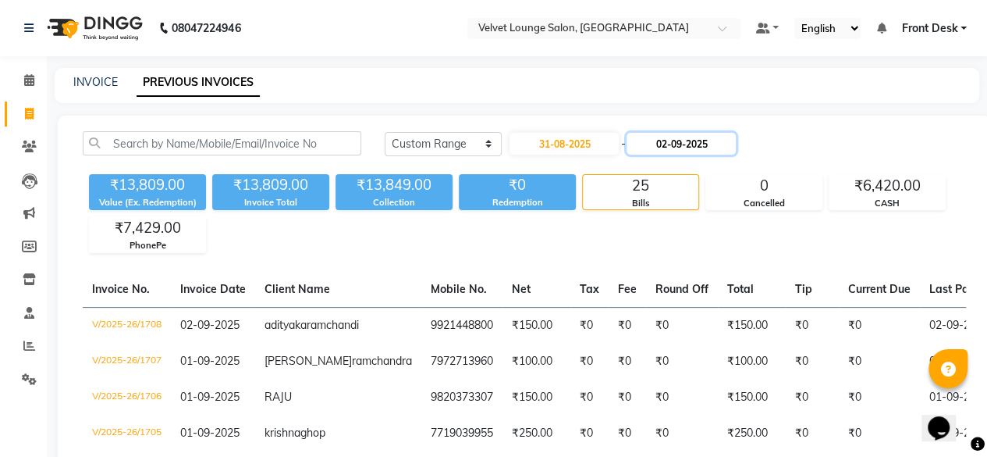
click at [673, 149] on input "02-09-2025" at bounding box center [681, 144] width 109 height 22
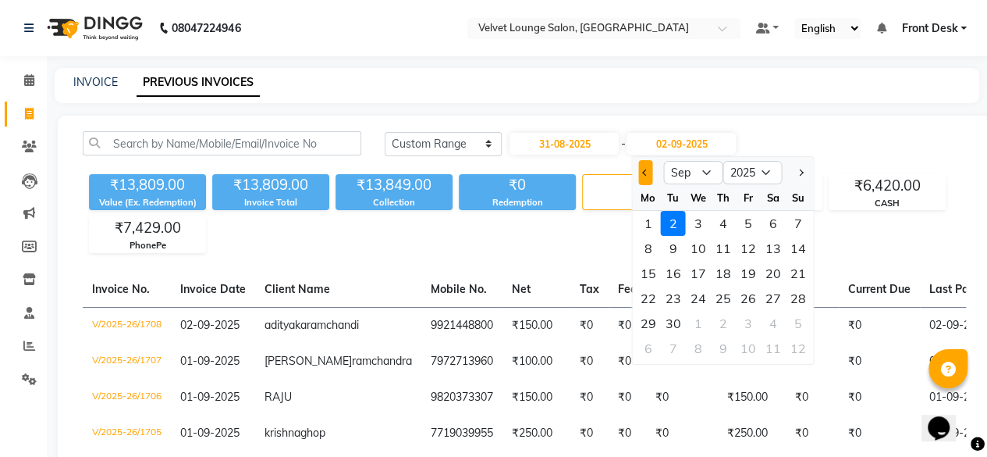
click at [644, 176] on button "Previous month" at bounding box center [645, 172] width 13 height 25
select select "8"
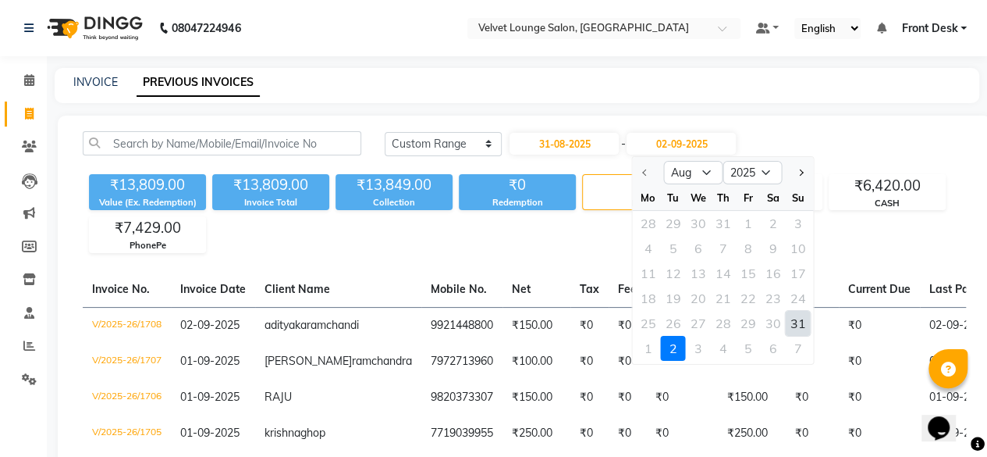
click at [798, 322] on div "31" at bounding box center [798, 323] width 25 height 25
type input "31-08-2025"
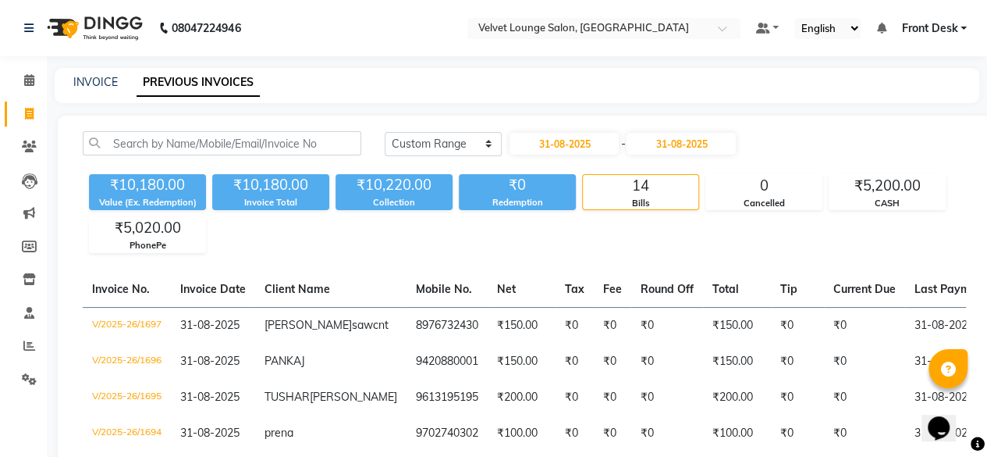
click at [827, 5] on nav "08047224946 Select Location × Velvet Lounge Salon, Shiv Mandir Road Default Pan…" at bounding box center [493, 28] width 987 height 56
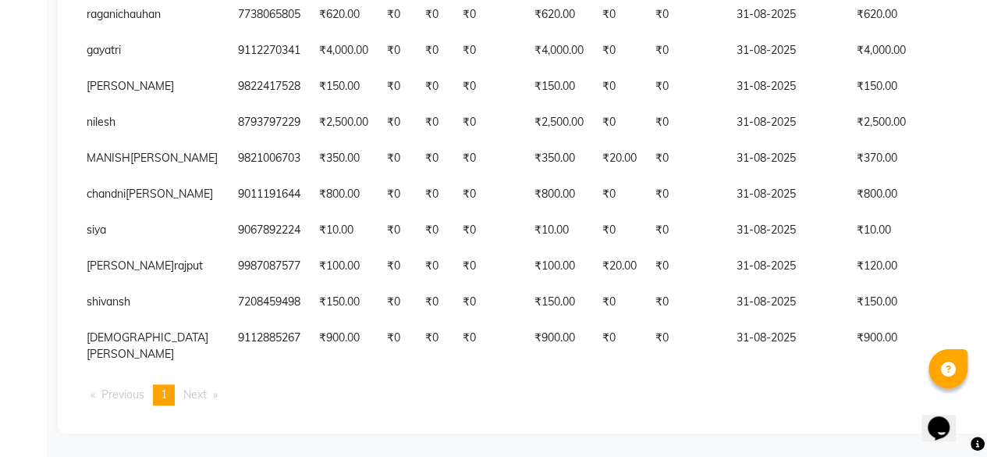
scroll to position [0, 177]
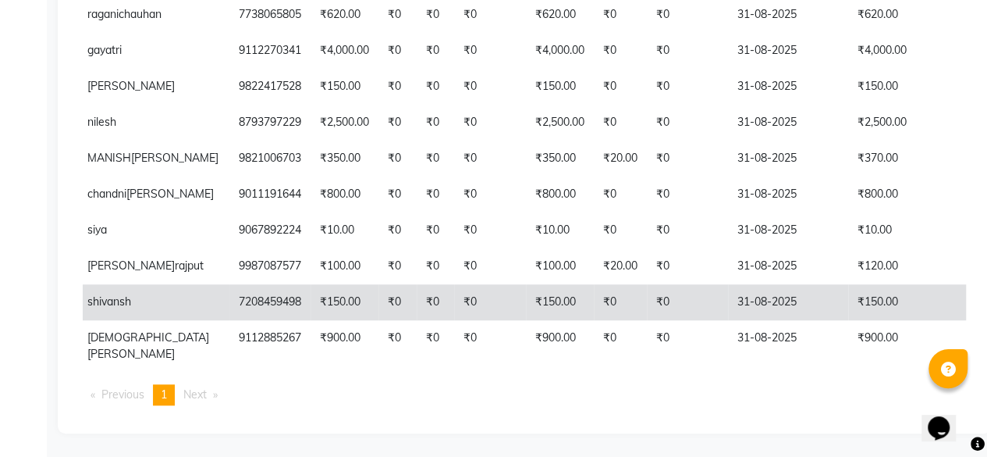
click at [594, 290] on td "₹0" at bounding box center [620, 302] width 53 height 36
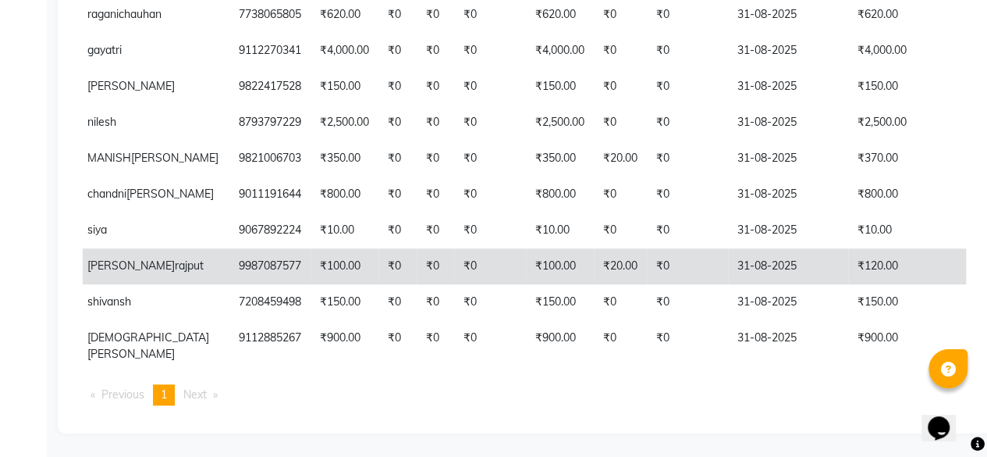
click at [760, 250] on td "31-08-2025" at bounding box center [788, 266] width 120 height 36
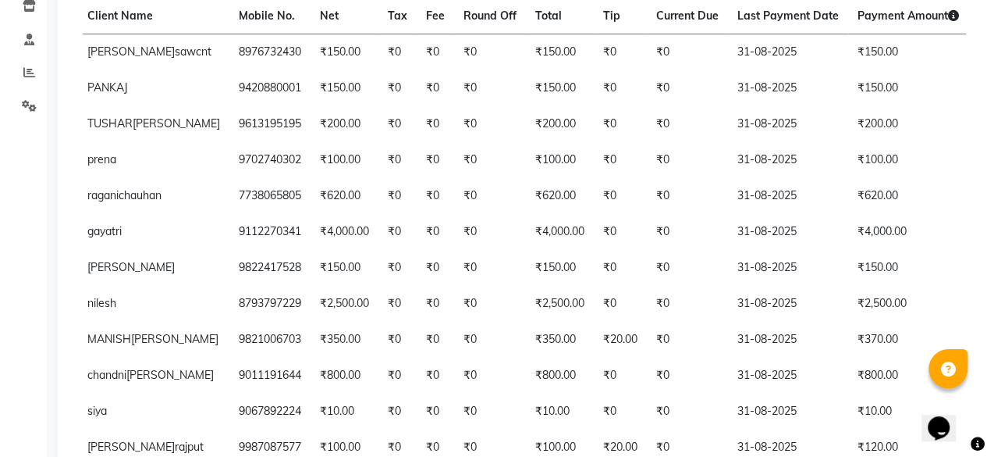
scroll to position [259, 0]
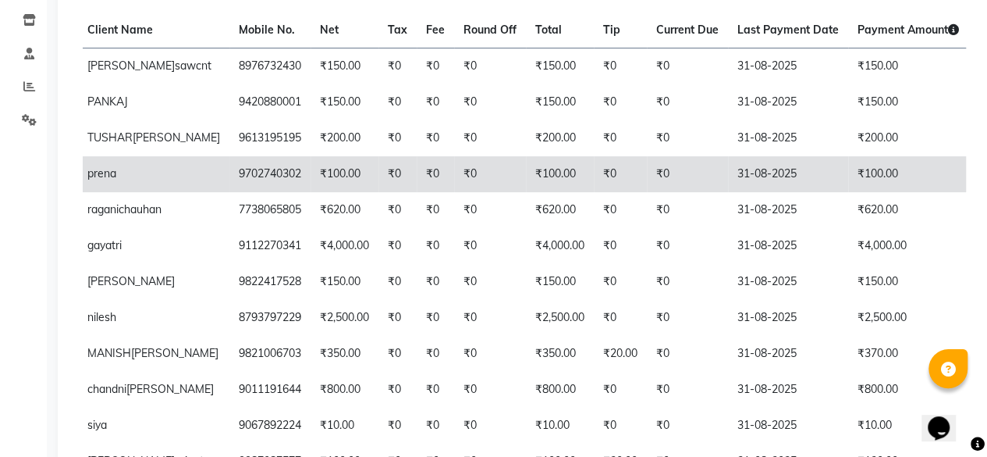
click at [883, 192] on td "₹100.00" at bounding box center [908, 174] width 120 height 36
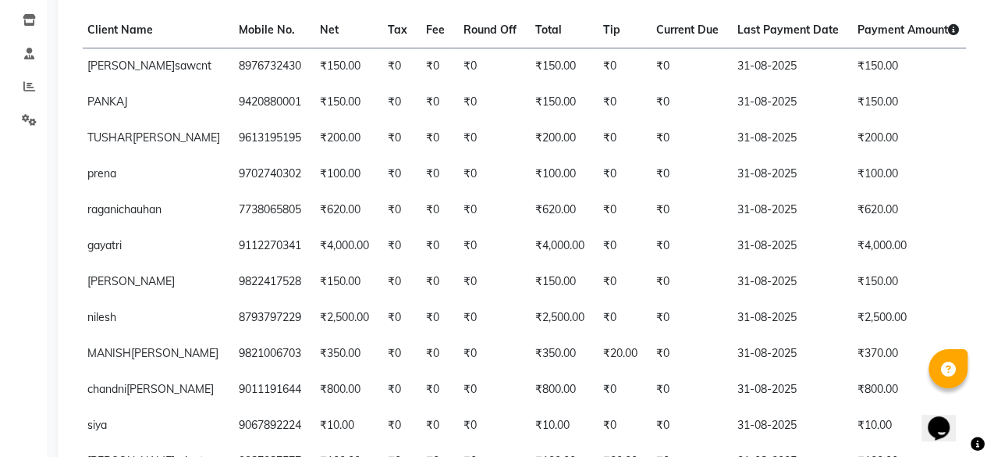
scroll to position [0, 0]
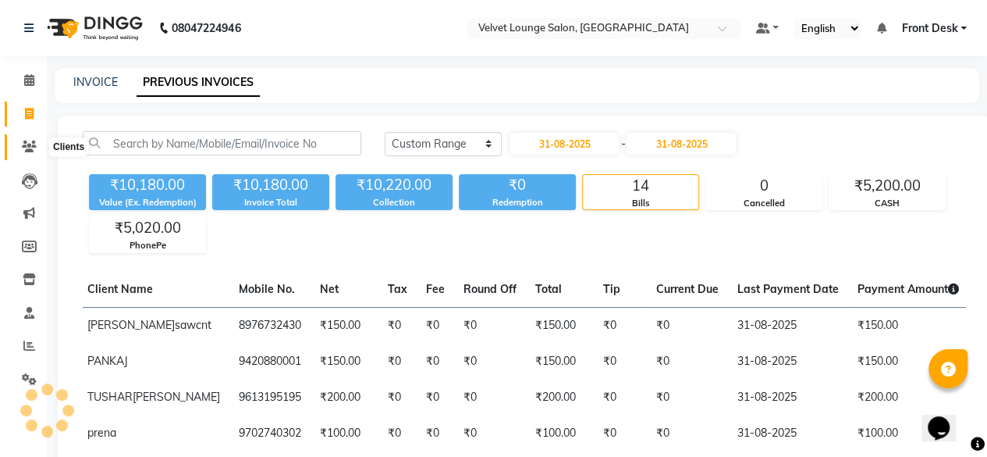
click at [31, 147] on icon at bounding box center [29, 146] width 15 height 12
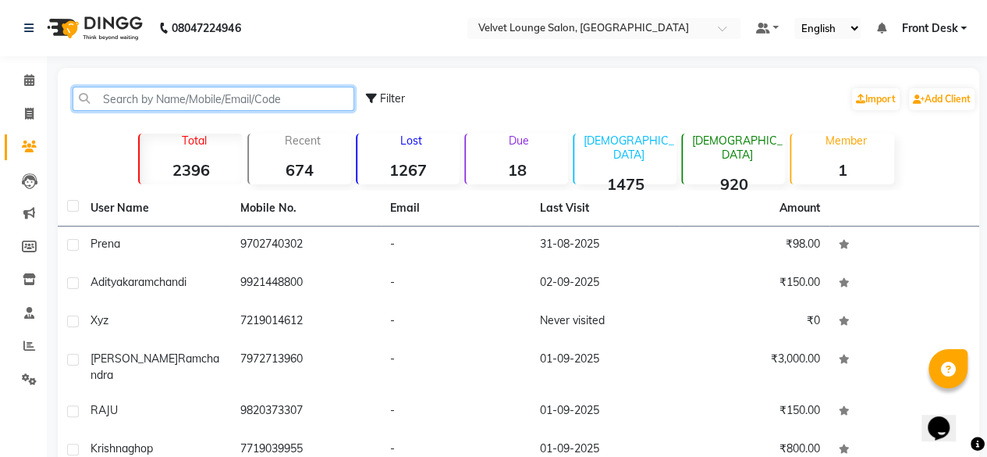
click at [120, 91] on input "text" at bounding box center [214, 99] width 282 height 24
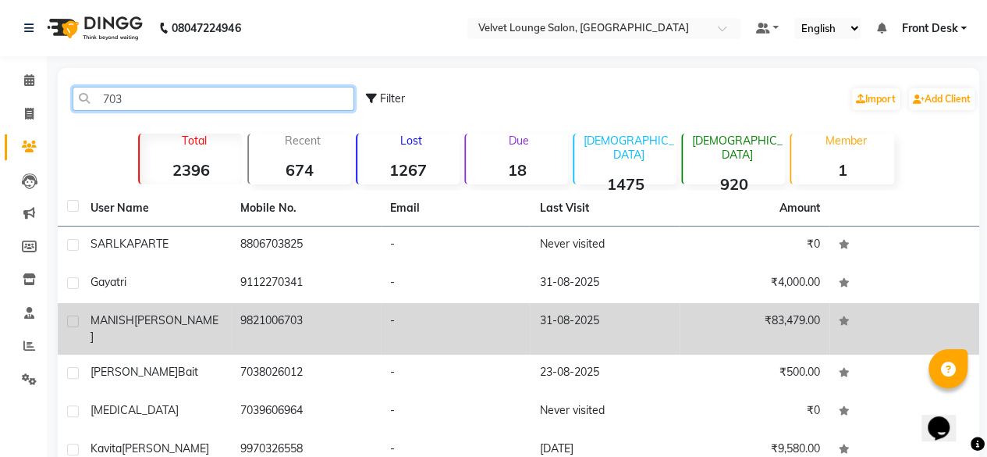
type input "703"
click at [368, 324] on td "9821006703" at bounding box center [306, 329] width 150 height 52
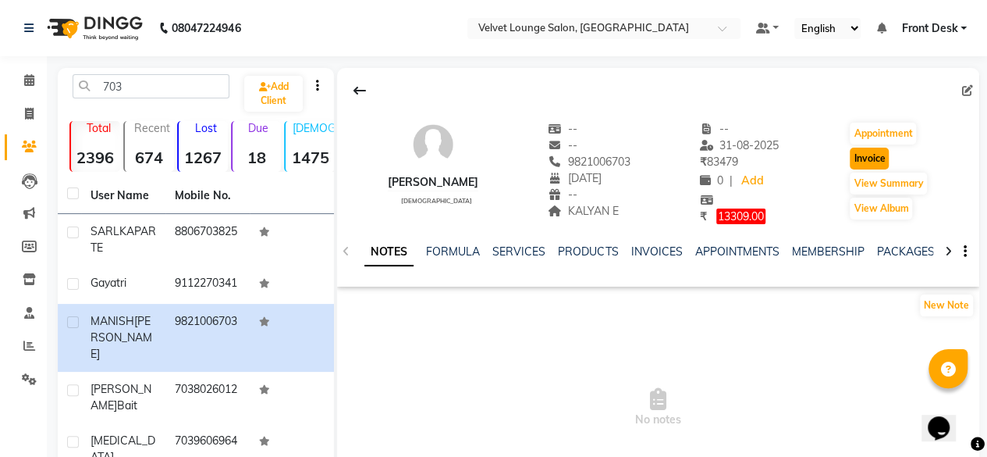
click at [876, 149] on button "Invoice" at bounding box center [869, 158] width 39 height 22
select select "service"
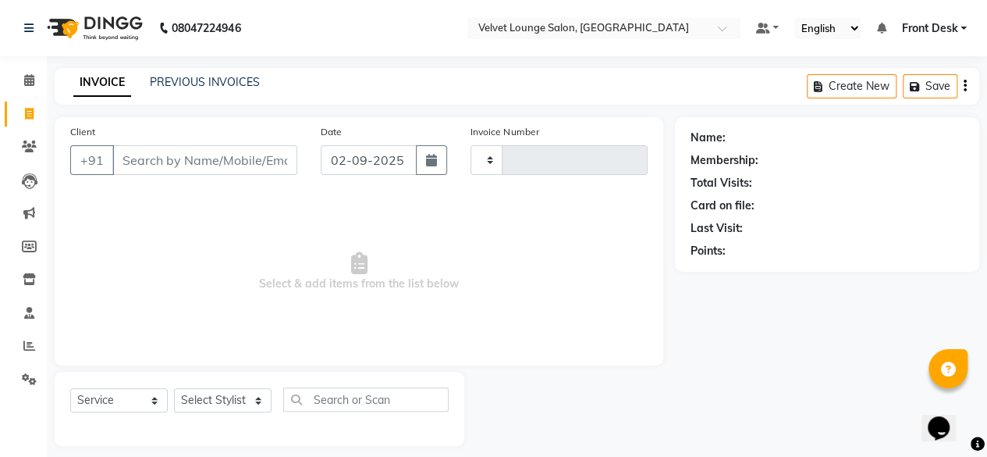
type input "1709"
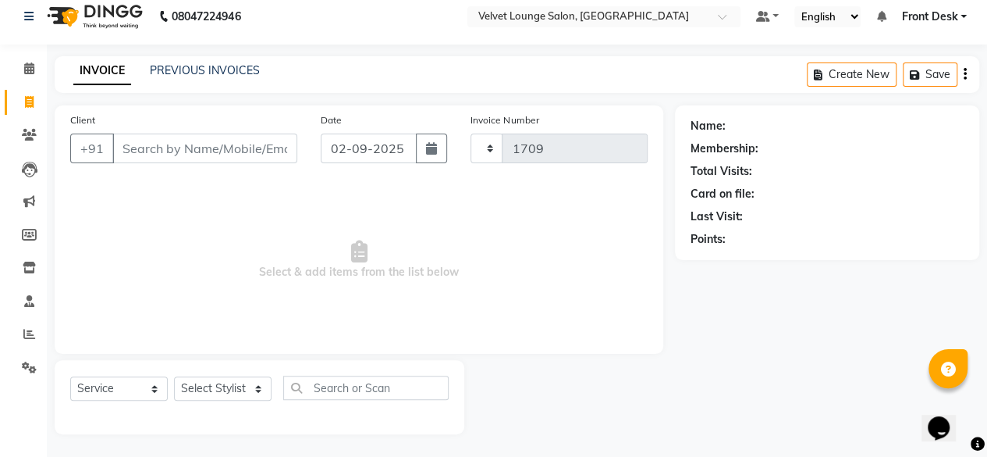
select select "5962"
type input "9821006703"
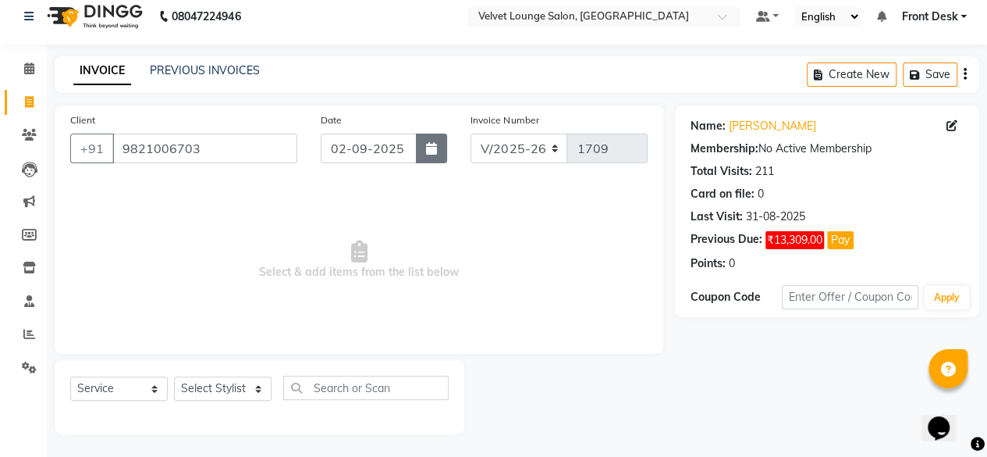
click at [425, 146] on button "button" at bounding box center [431, 148] width 31 height 30
select select "9"
select select "2025"
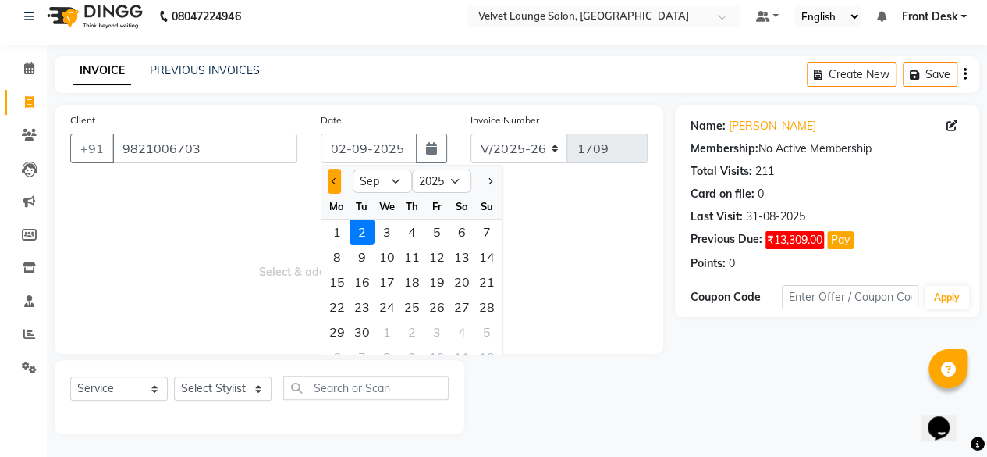
click at [335, 179] on span "Previous month" at bounding box center [335, 181] width 6 height 6
select select "8"
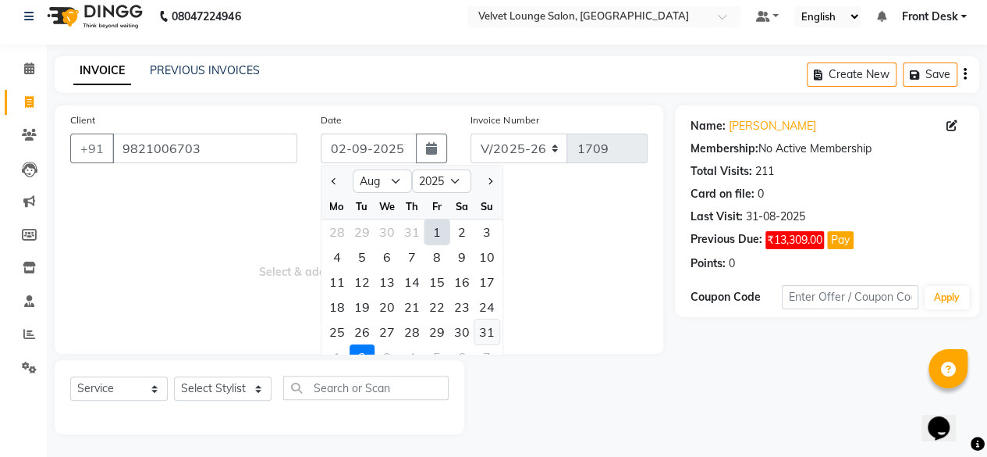
click at [484, 327] on div "31" at bounding box center [486, 331] width 25 height 25
type input "31-08-2025"
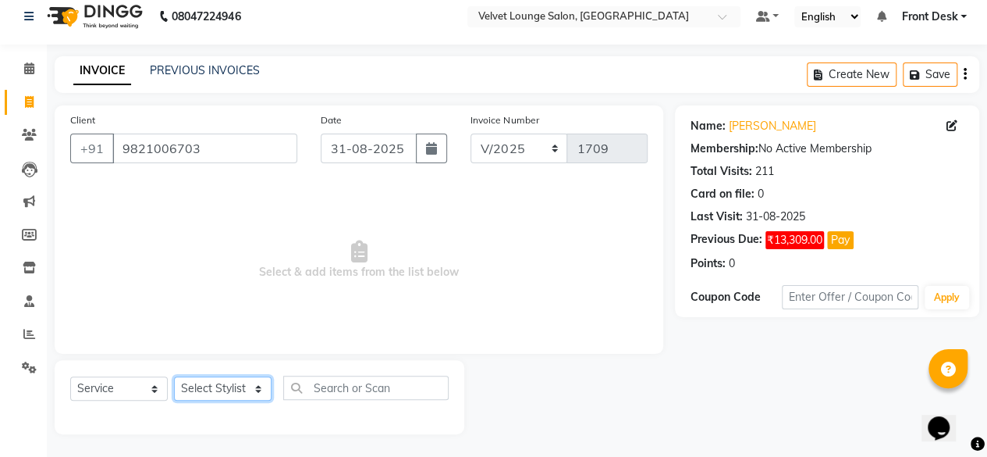
click at [197, 396] on select "Select Stylist Aadil zaher aman shah Arif ashish Front Desk Jaya jyoti madhu Ma…" at bounding box center [223, 388] width 98 height 24
select select "86704"
click at [174, 376] on select "Select Stylist Aadil zaher aman shah Arif ashish Front Desk Jaya jyoti madhu Ma…" at bounding box center [223, 388] width 98 height 24
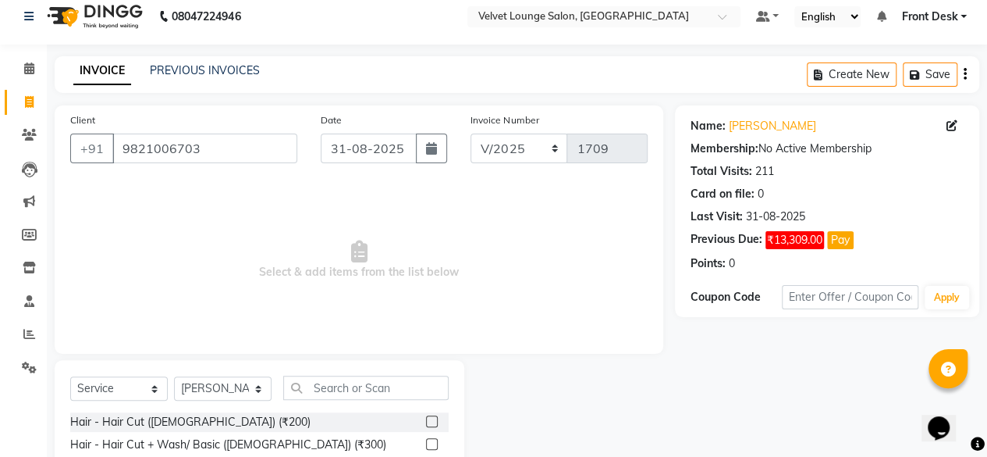
click at [426, 419] on label at bounding box center [432, 421] width 12 height 12
click at [426, 419] on input "checkbox" at bounding box center [431, 422] width 10 height 10
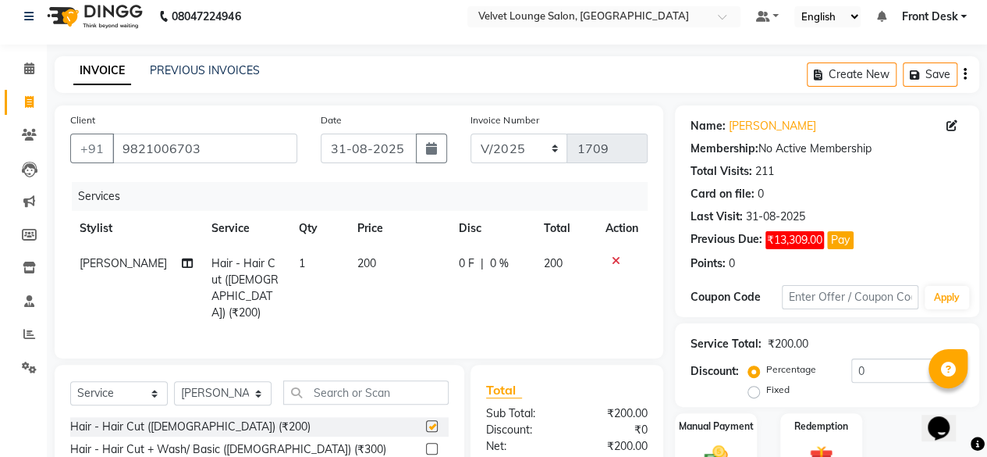
checkbox input "false"
click at [451, 266] on td "0 F | 0 %" at bounding box center [491, 288] width 84 height 84
select select "86704"
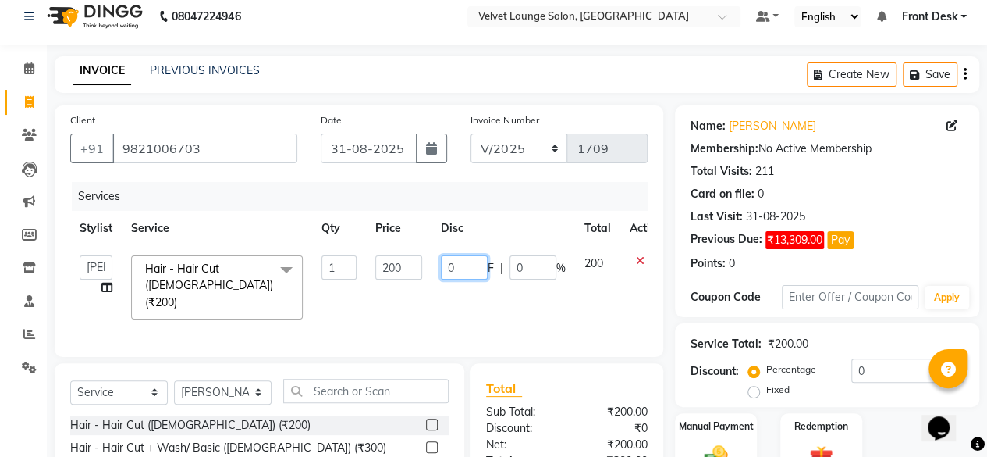
click at [444, 265] on input "0" at bounding box center [464, 267] width 47 height 24
type input "50"
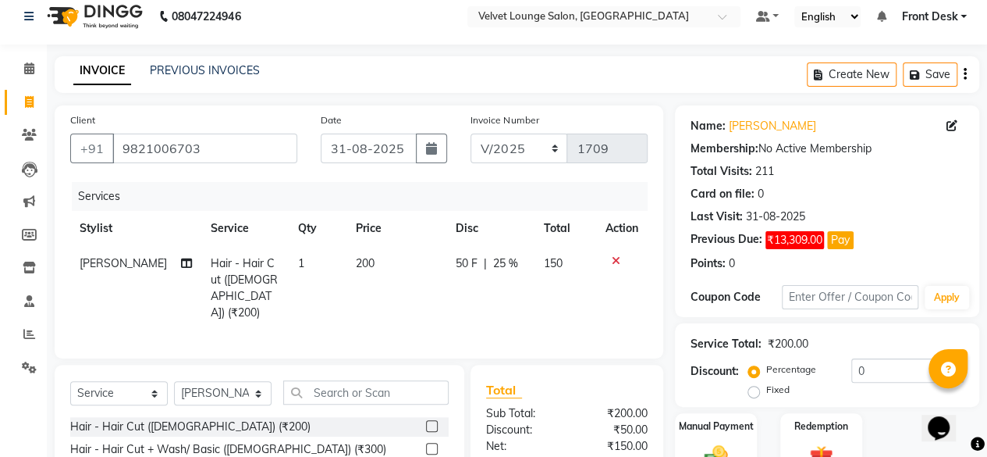
click at [604, 391] on div "Total" at bounding box center [567, 389] width 162 height 19
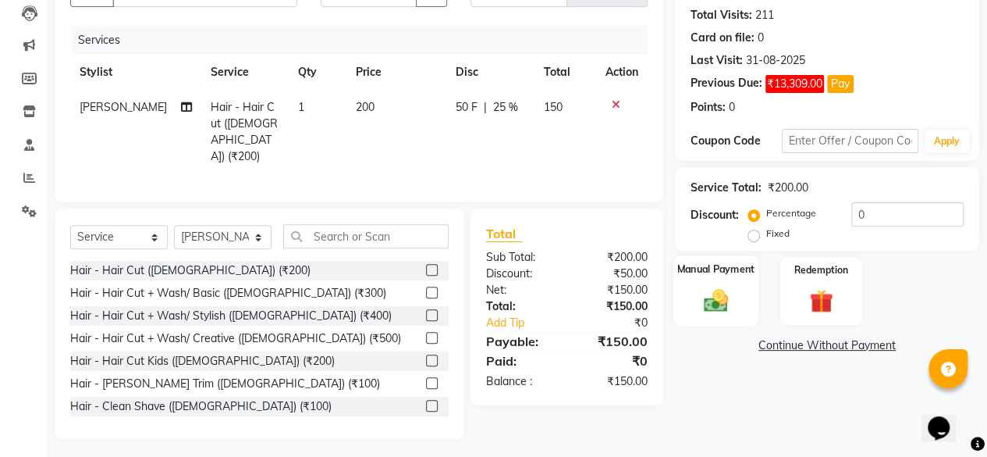
click at [710, 293] on img at bounding box center [716, 300] width 40 height 28
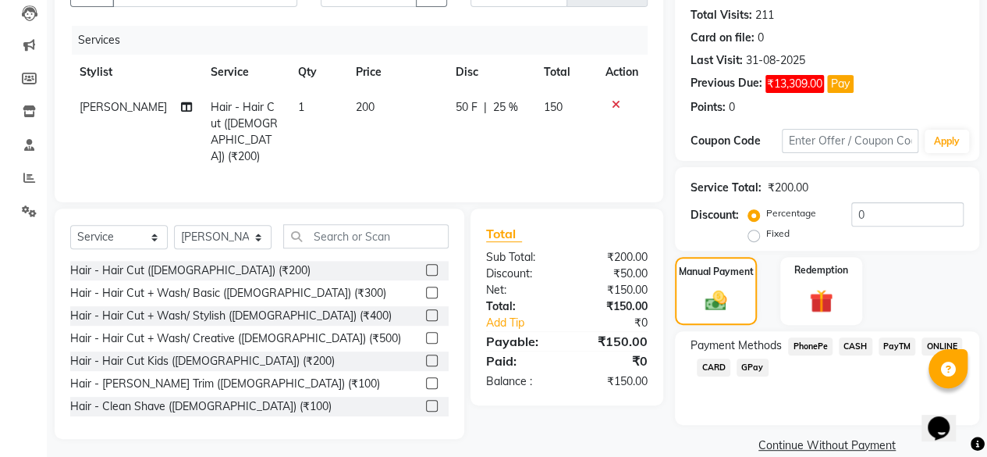
click at [826, 343] on span "PhonePe" at bounding box center [810, 346] width 44 height 18
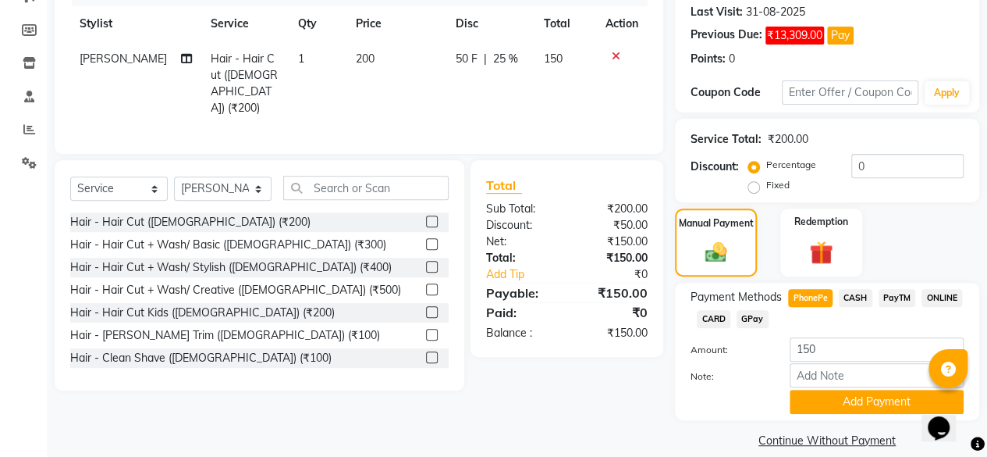
scroll to position [234, 0]
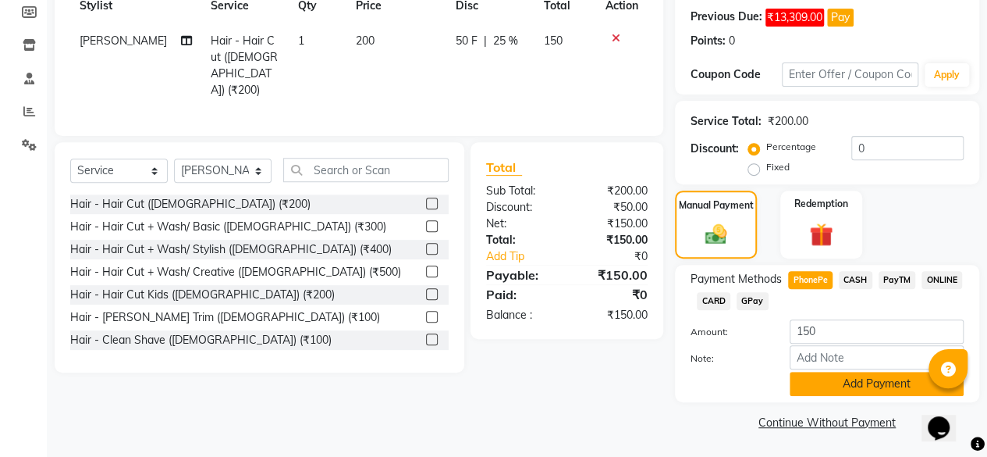
click at [862, 383] on button "Add Payment" at bounding box center [877, 383] width 174 height 24
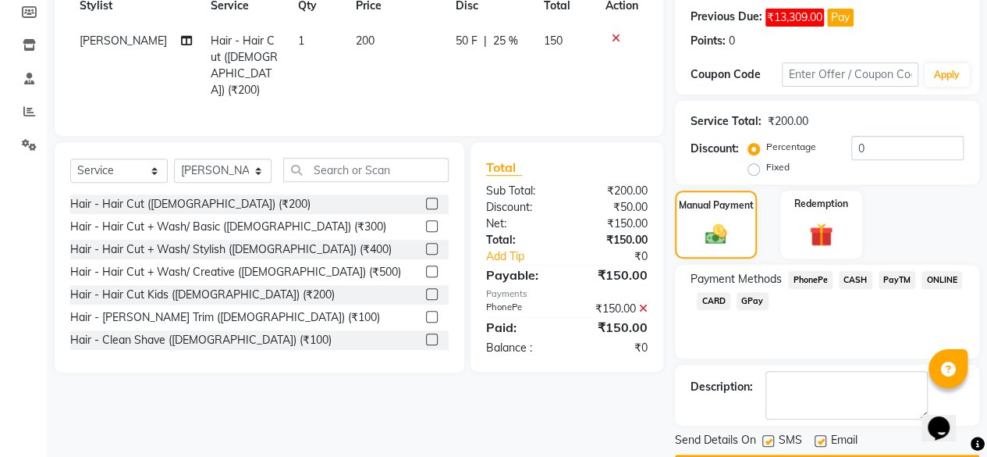
scroll to position [278, 0]
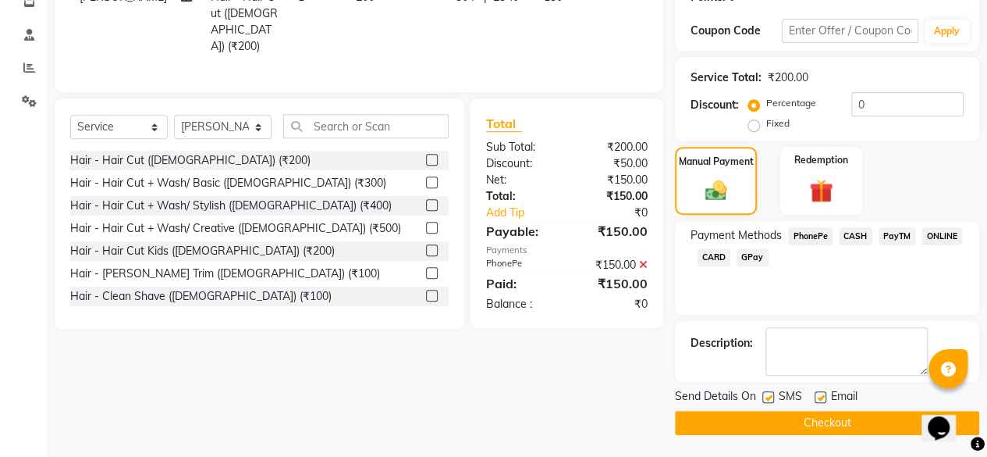
click at [920, 423] on button "Checkout" at bounding box center [827, 422] width 304 height 24
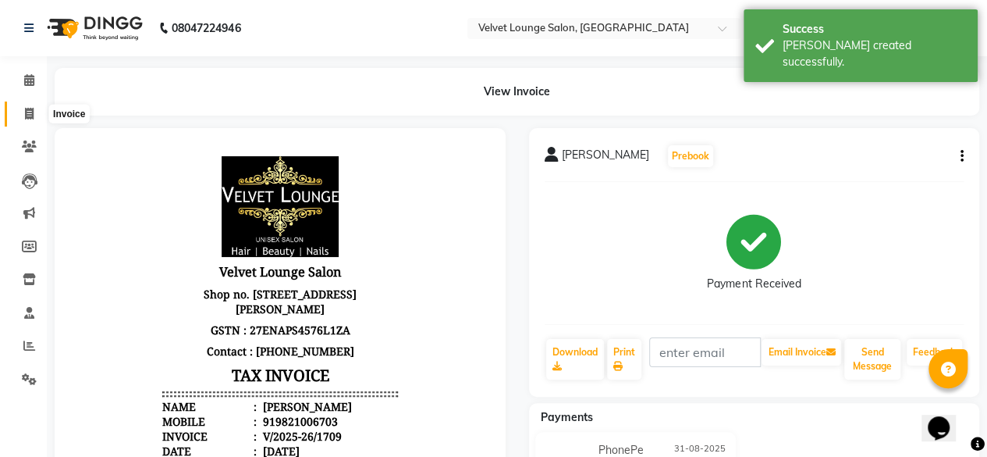
click at [29, 119] on span at bounding box center [29, 114] width 27 height 18
select select "service"
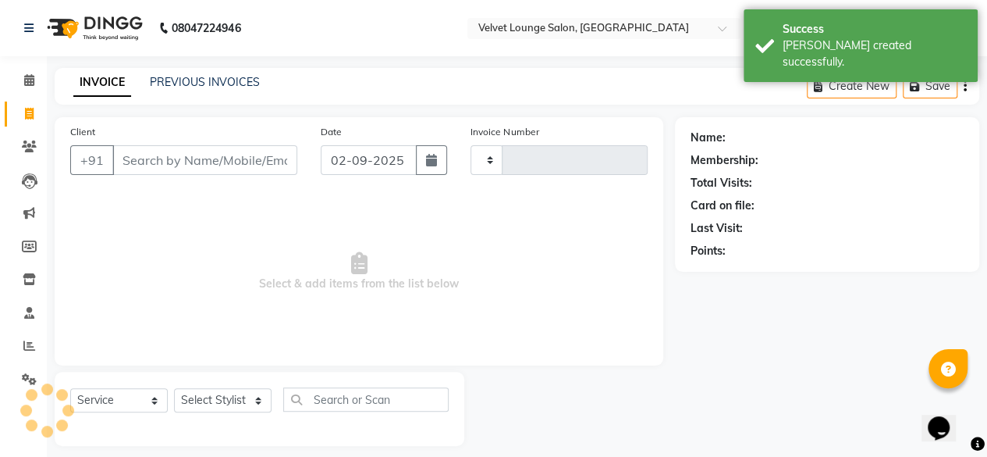
type input "1710"
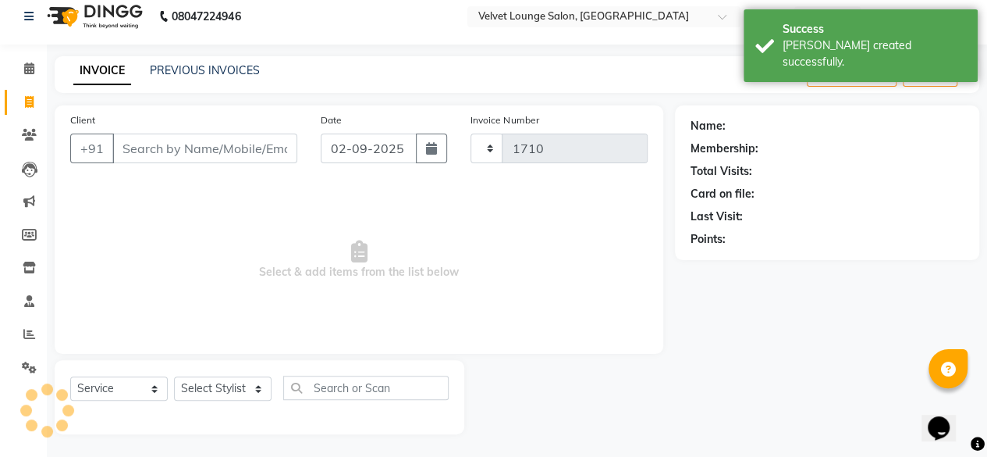
select select "5962"
click at [177, 65] on link "PREVIOUS INVOICES" at bounding box center [205, 70] width 110 height 14
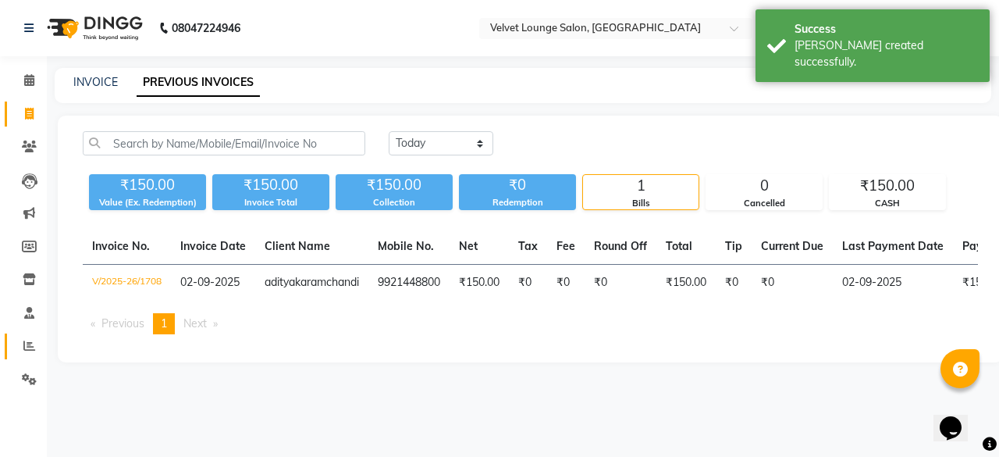
click at [16, 336] on link "Reports" at bounding box center [23, 346] width 37 height 26
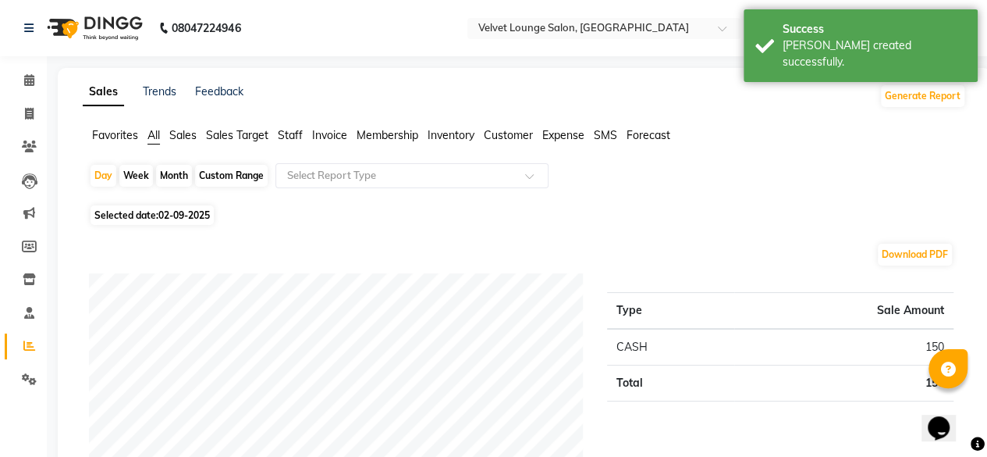
click at [158, 186] on div "Month" at bounding box center [174, 176] width 36 height 22
select select "9"
select select "2025"
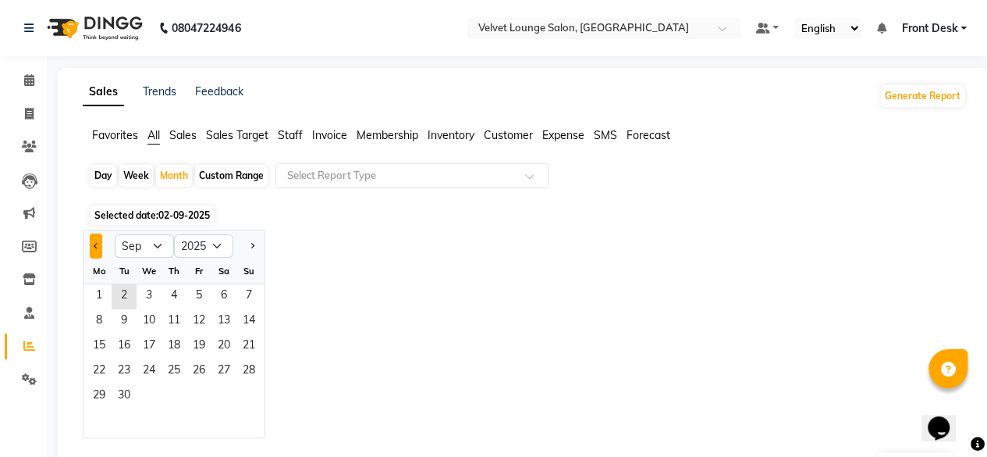
click at [92, 252] on button "Previous month" at bounding box center [96, 245] width 12 height 25
select select "8"
click at [194, 302] on span "1" at bounding box center [199, 296] width 25 height 25
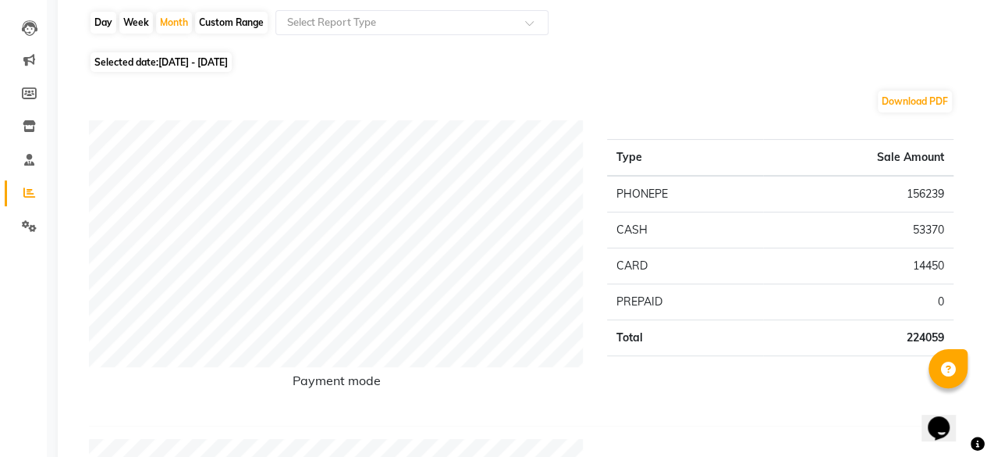
scroll to position [156, 0]
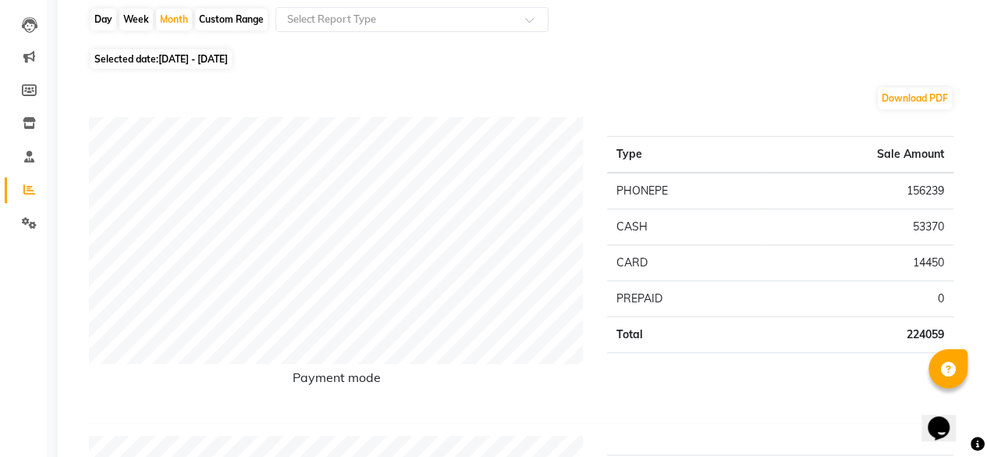
click at [105, 16] on div "Day" at bounding box center [104, 20] width 26 height 22
select select "8"
select select "2025"
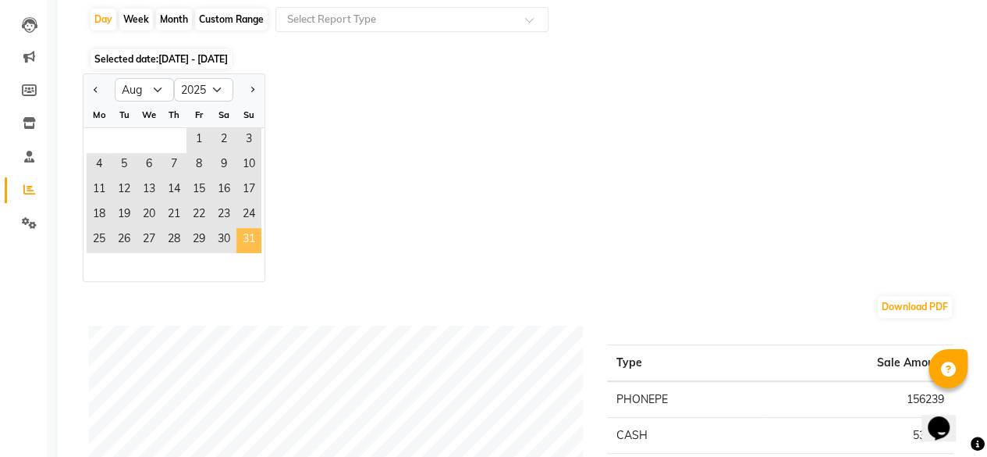
click at [247, 238] on span "31" at bounding box center [248, 240] width 25 height 25
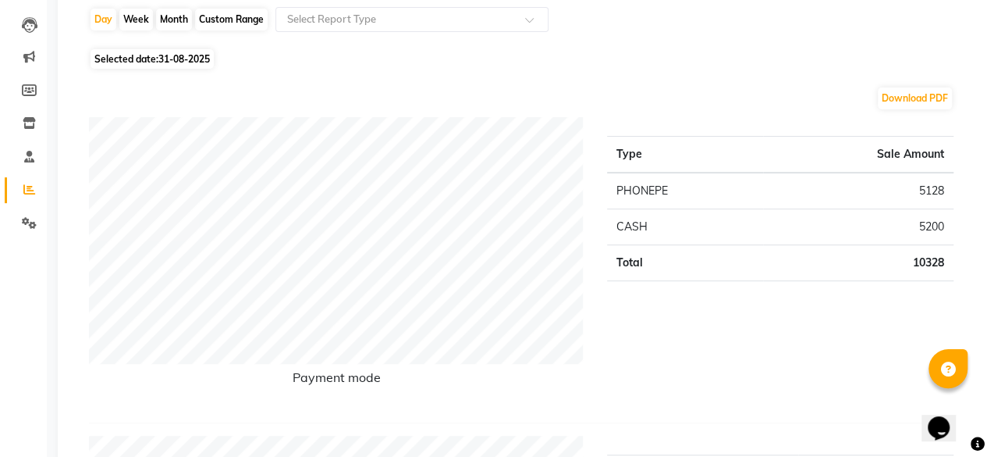
scroll to position [0, 0]
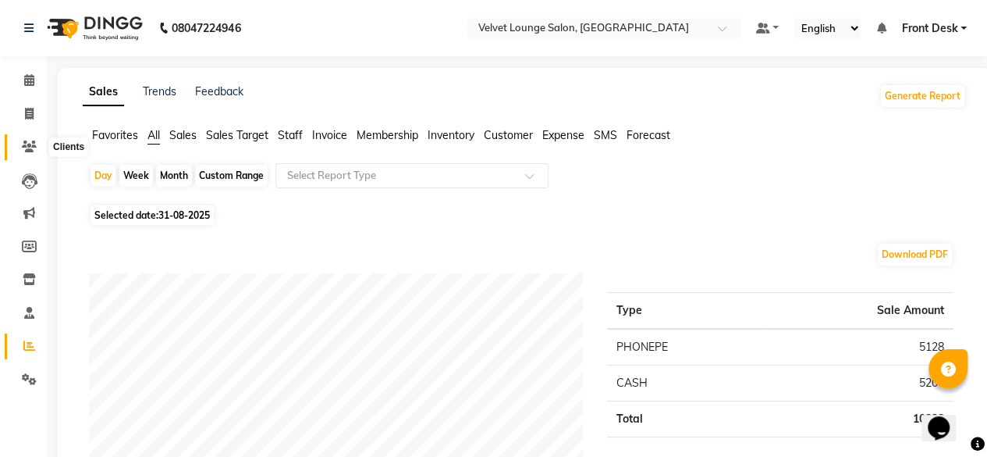
click at [25, 143] on icon at bounding box center [29, 146] width 15 height 12
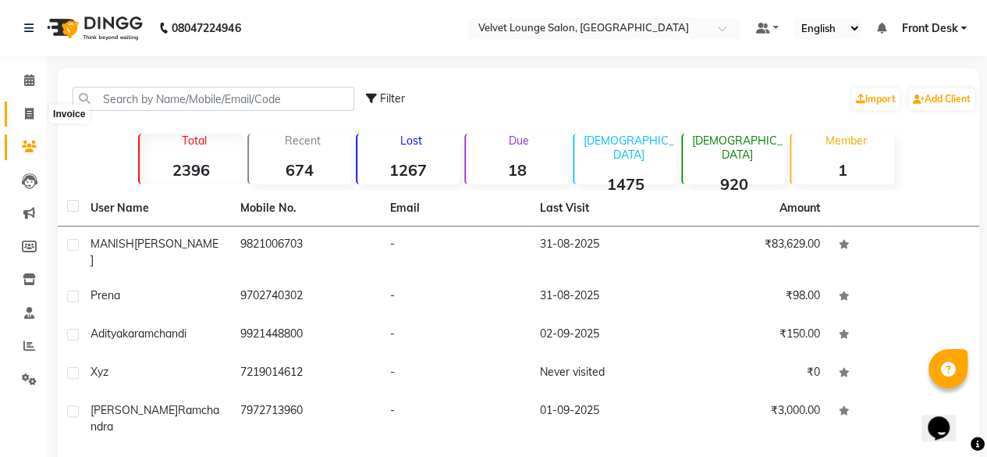
click at [20, 122] on span at bounding box center [29, 114] width 27 height 18
select select "5962"
select select "service"
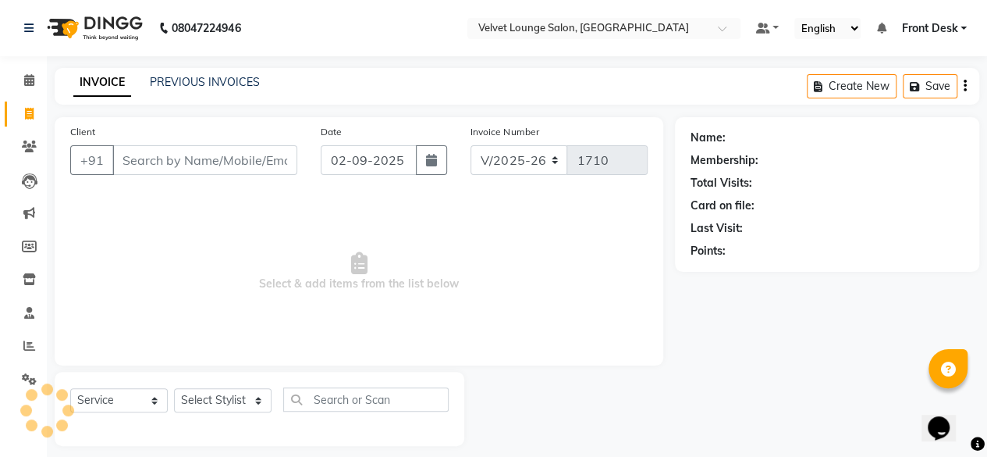
scroll to position [12, 0]
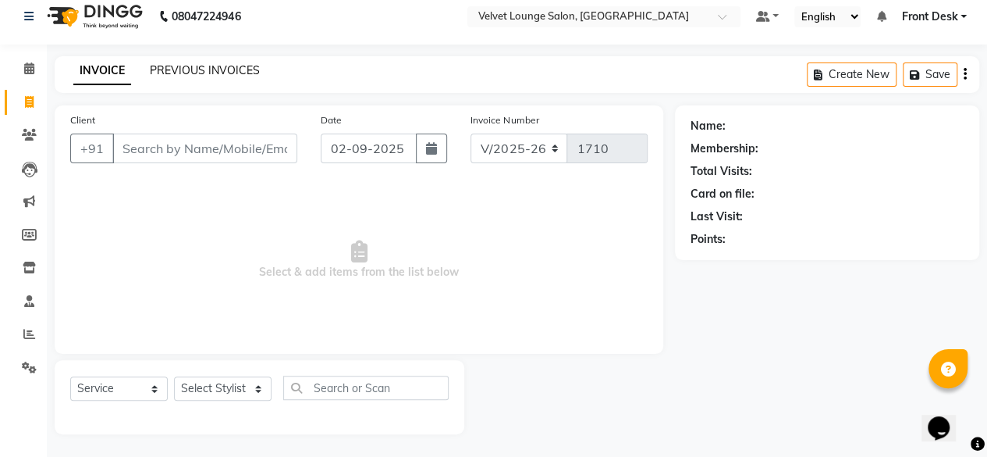
click at [217, 74] on link "PREVIOUS INVOICES" at bounding box center [205, 70] width 110 height 14
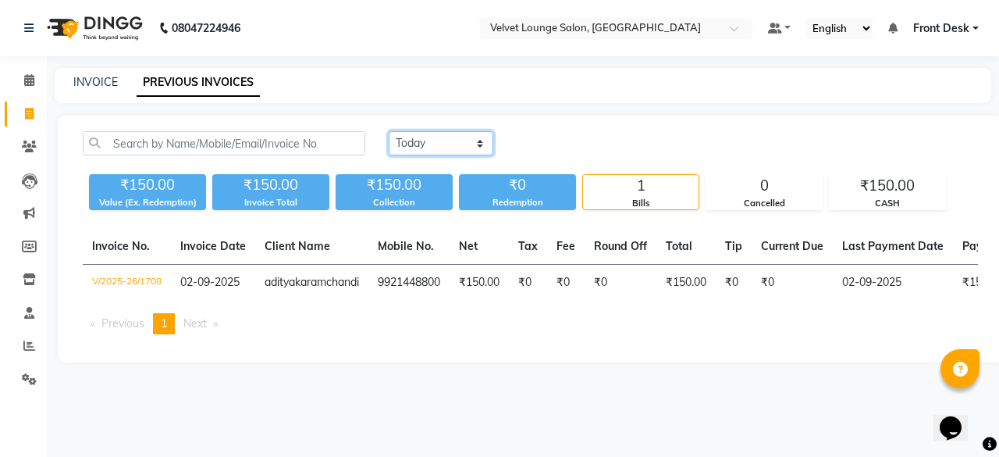
drag, startPoint x: 433, startPoint y: 138, endPoint x: 418, endPoint y: 210, distance: 73.3
click at [418, 210] on div "Today Yesterday Custom Range ₹150.00 Value (Ex. Redemption) ₹150.00 Invoice Tot…" at bounding box center [530, 238] width 945 height 247
select select "range"
click at [389, 131] on select "Today Yesterday Custom Range" at bounding box center [441, 143] width 105 height 24
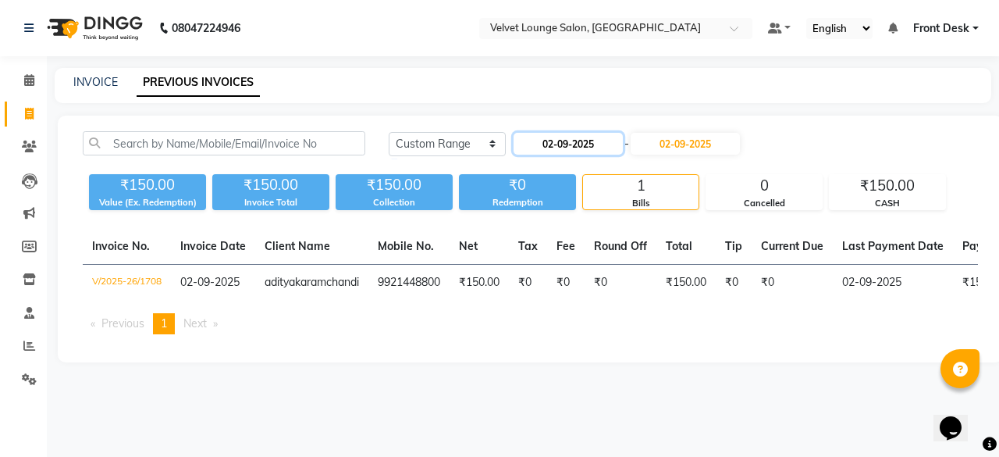
click at [589, 140] on input "02-09-2025" at bounding box center [567, 144] width 109 height 22
select select "9"
select select "2025"
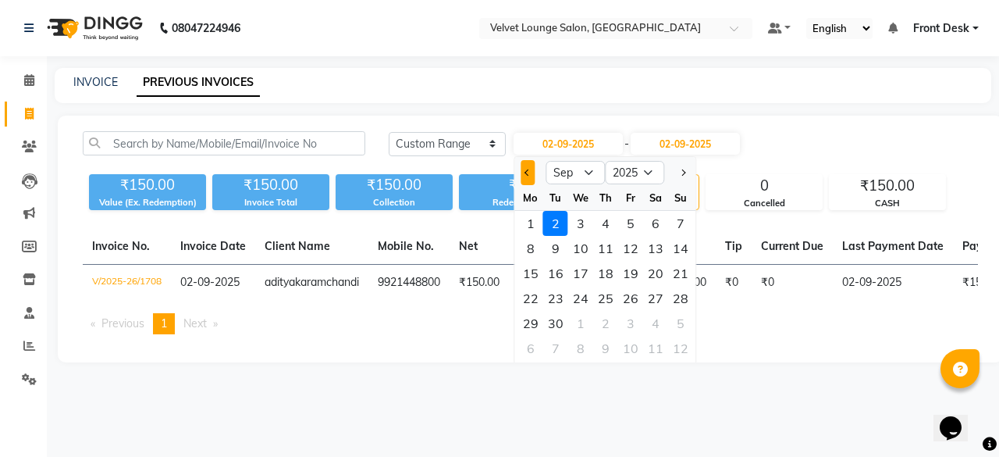
click at [526, 171] on span "Previous month" at bounding box center [527, 172] width 6 height 6
select select "8"
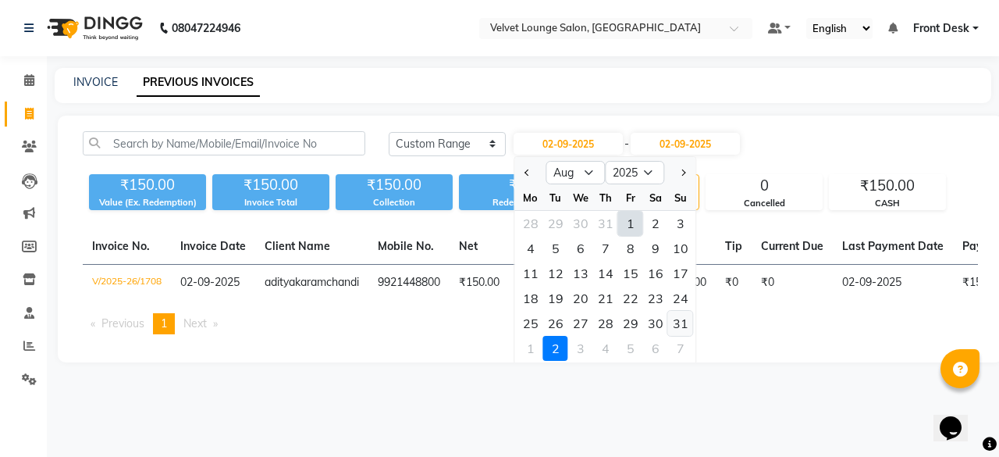
click at [691, 327] on div "31" at bounding box center [680, 323] width 25 height 25
type input "31-08-2025"
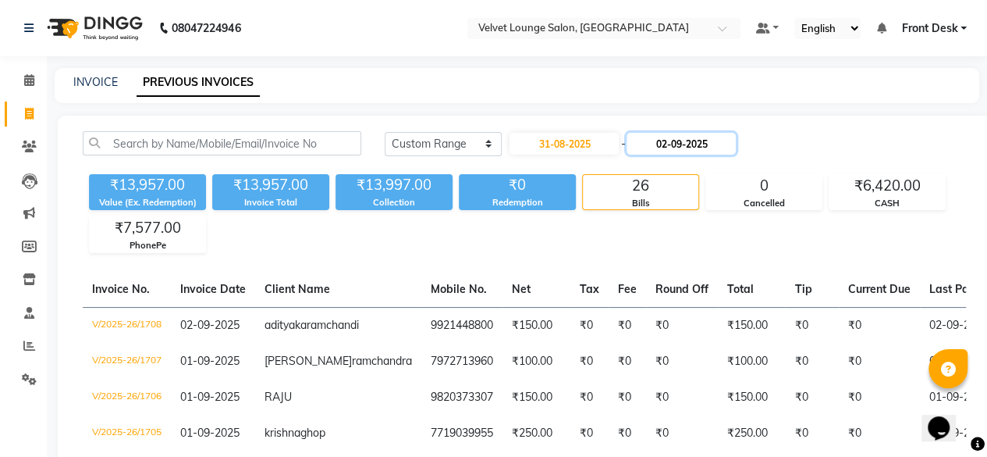
click at [676, 136] on input "02-09-2025" at bounding box center [681, 144] width 109 height 22
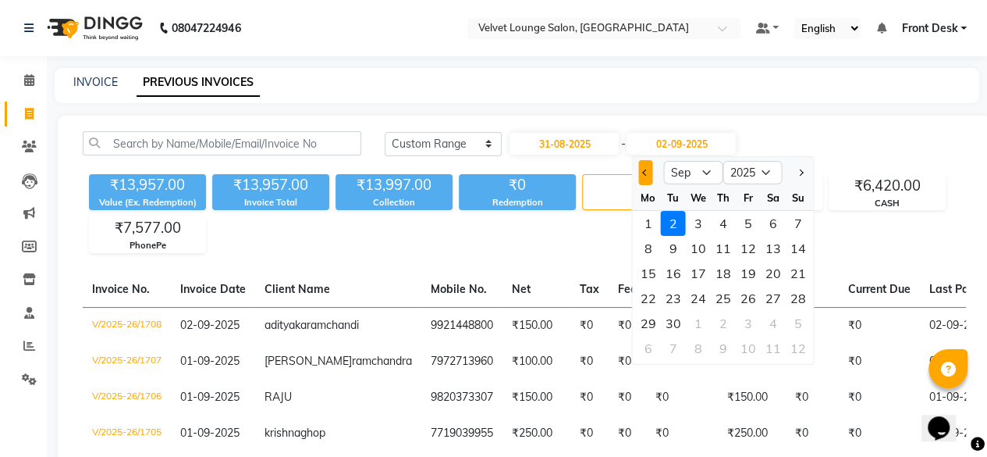
click at [645, 174] on span "Previous month" at bounding box center [645, 172] width 6 height 6
select select "8"
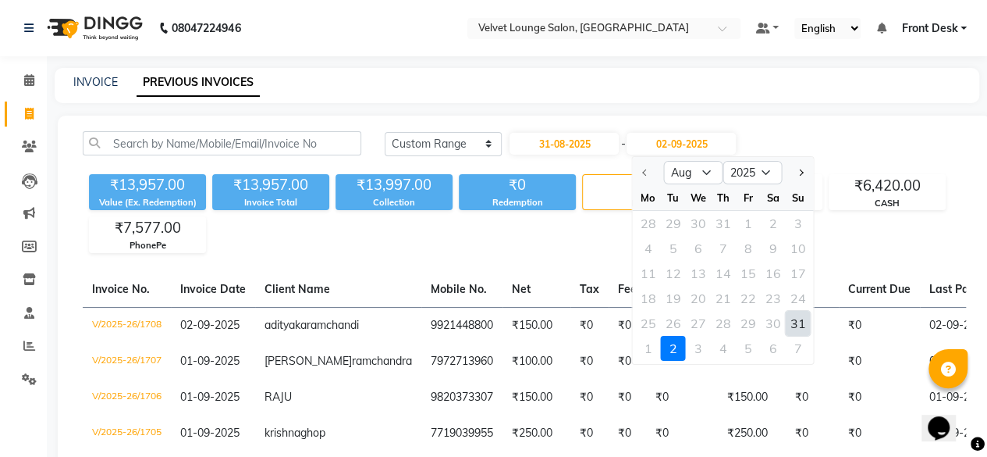
click at [790, 315] on div "31" at bounding box center [798, 323] width 25 height 25
type input "31-08-2025"
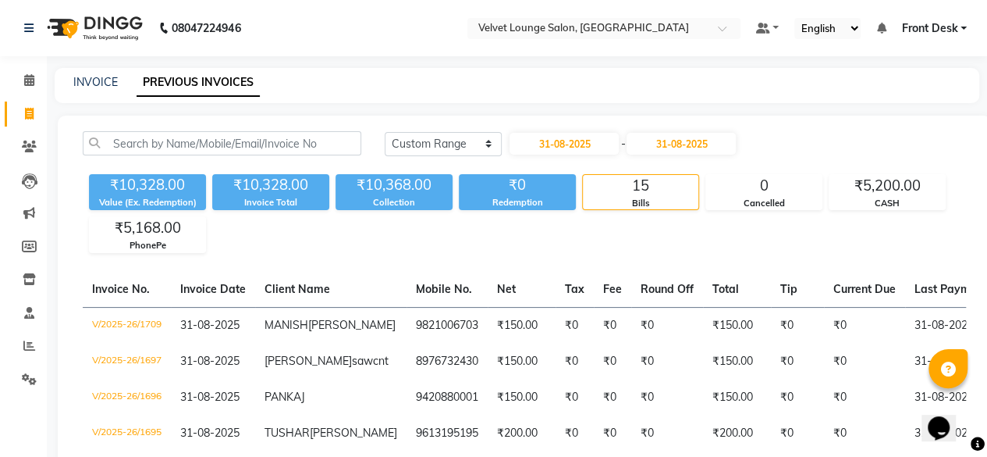
click at [966, 90] on div "INVOICE PREVIOUS INVOICES" at bounding box center [517, 82] width 925 height 16
click at [538, 144] on input "31-08-2025" at bounding box center [564, 144] width 109 height 22
select select "8"
select select "2025"
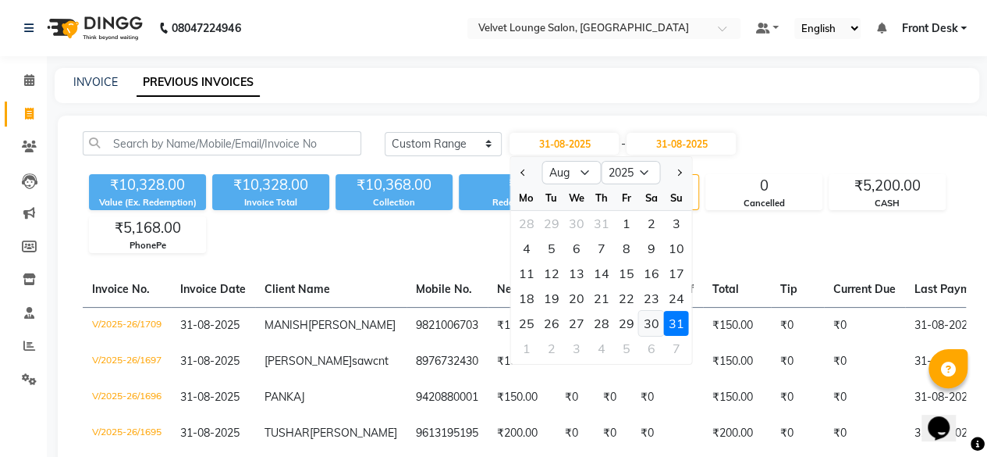
click at [650, 325] on div "30" at bounding box center [651, 323] width 25 height 25
type input "30-08-2025"
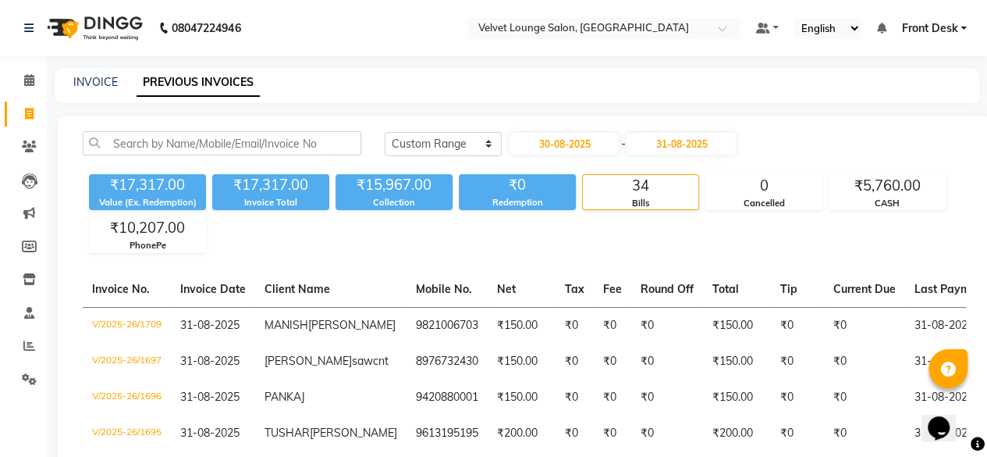
click at [663, 151] on input "31-08-2025" at bounding box center [681, 144] width 109 height 22
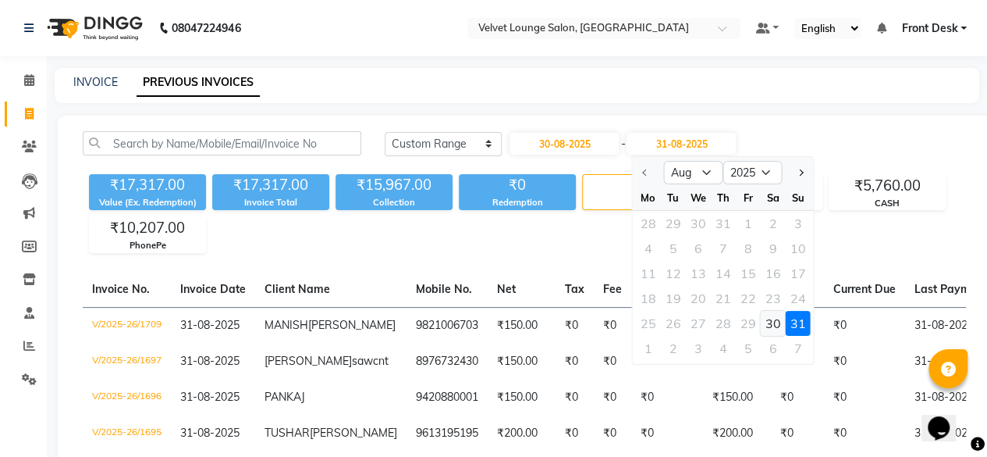
click at [782, 321] on div "30" at bounding box center [773, 323] width 25 height 25
type input "30-08-2025"
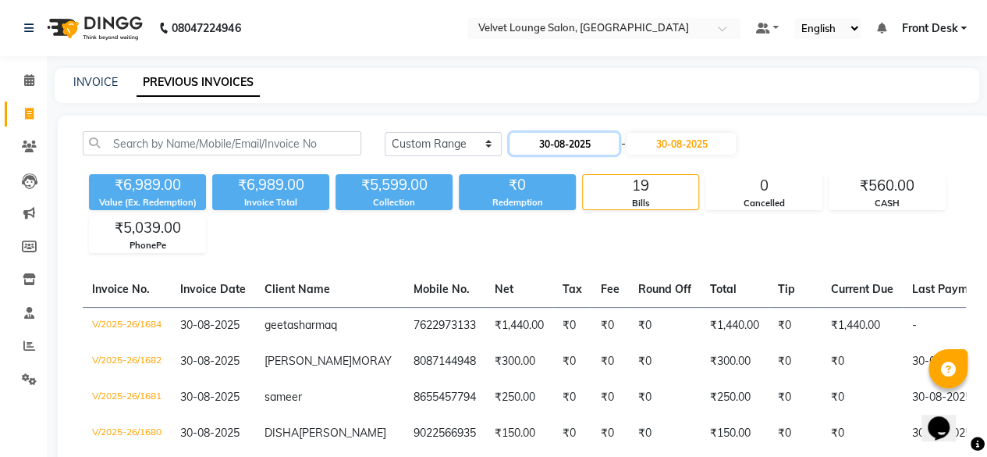
click at [546, 138] on input "30-08-2025" at bounding box center [564, 144] width 109 height 22
select select "8"
select select "2025"
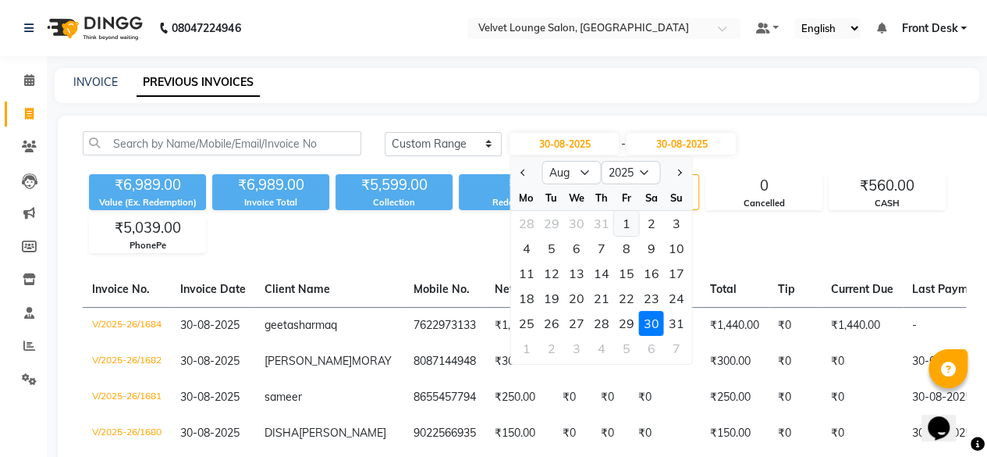
click at [626, 234] on div "1" at bounding box center [626, 223] width 25 height 25
type input "01-08-2025"
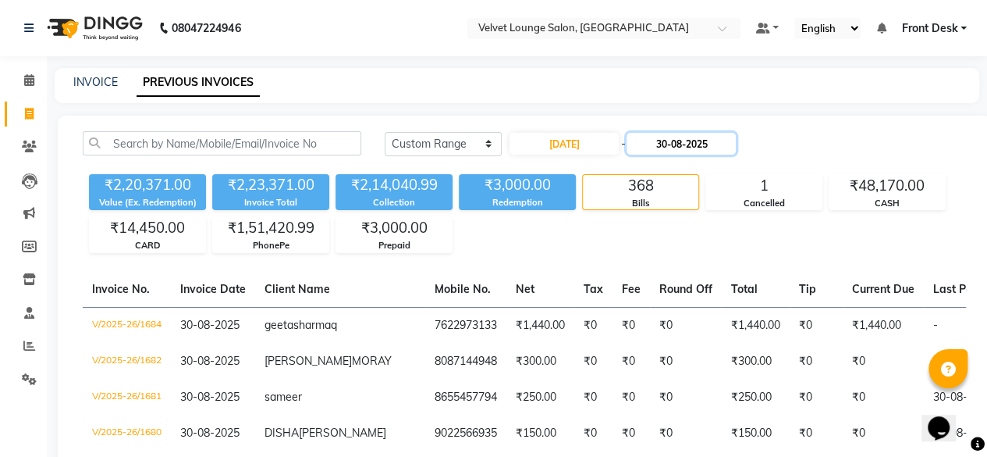
click at [659, 145] on input "30-08-2025" at bounding box center [681, 144] width 109 height 22
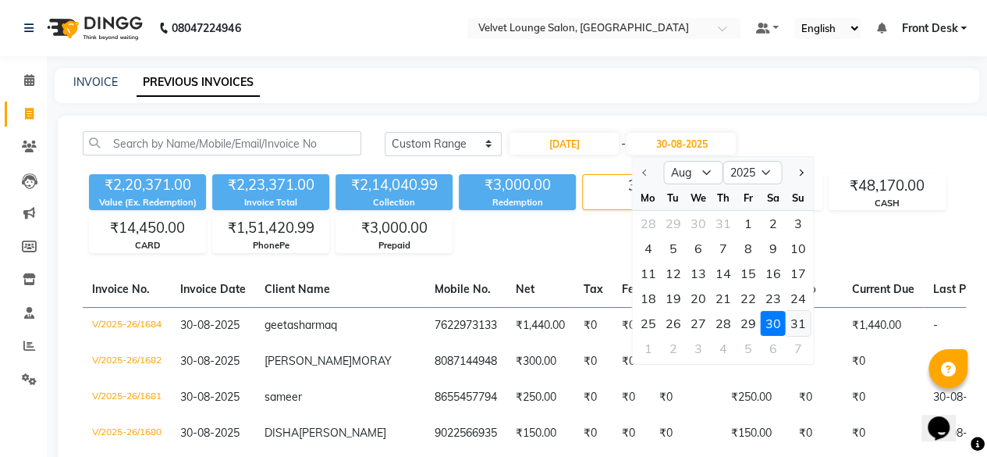
click at [801, 329] on div "31" at bounding box center [798, 323] width 25 height 25
type input "31-08-2025"
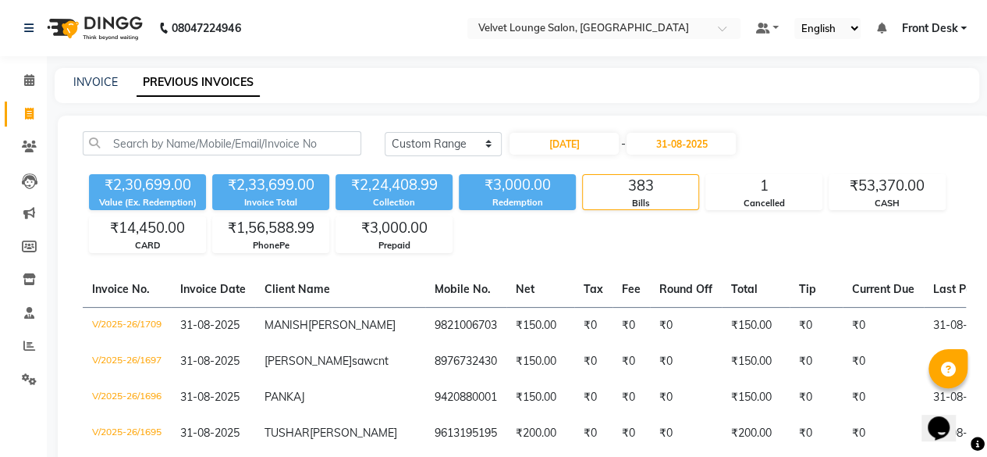
click at [747, 197] on div "Cancelled" at bounding box center [763, 203] width 115 height 13
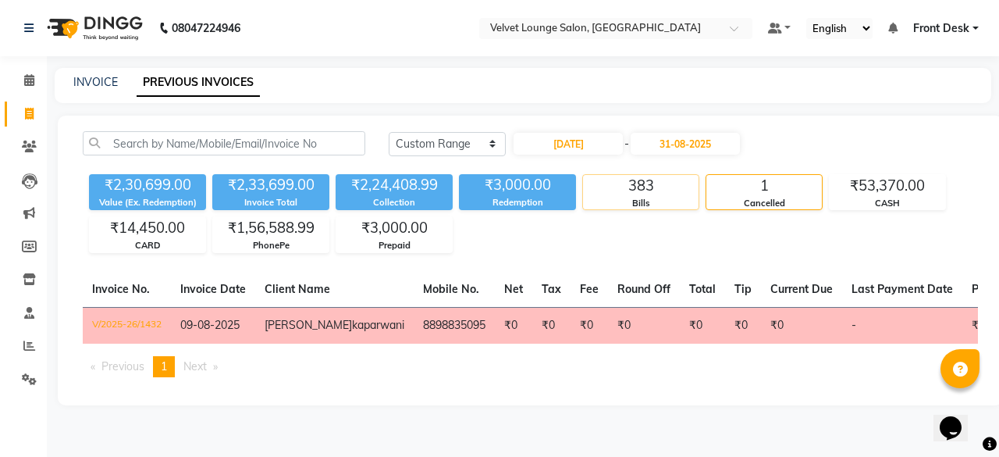
click at [651, 194] on div "383" at bounding box center [640, 186] width 115 height 22
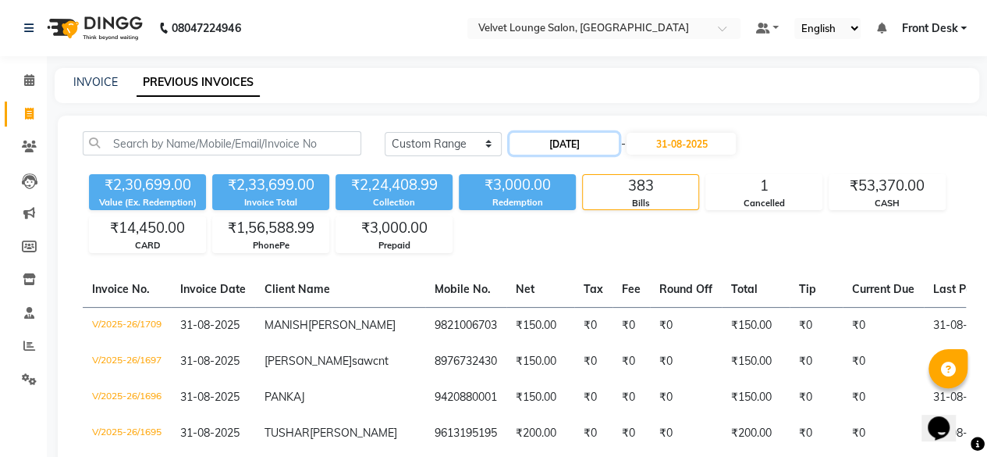
click at [553, 145] on input "01-08-2025" at bounding box center [564, 144] width 109 height 22
select select "8"
select select "2025"
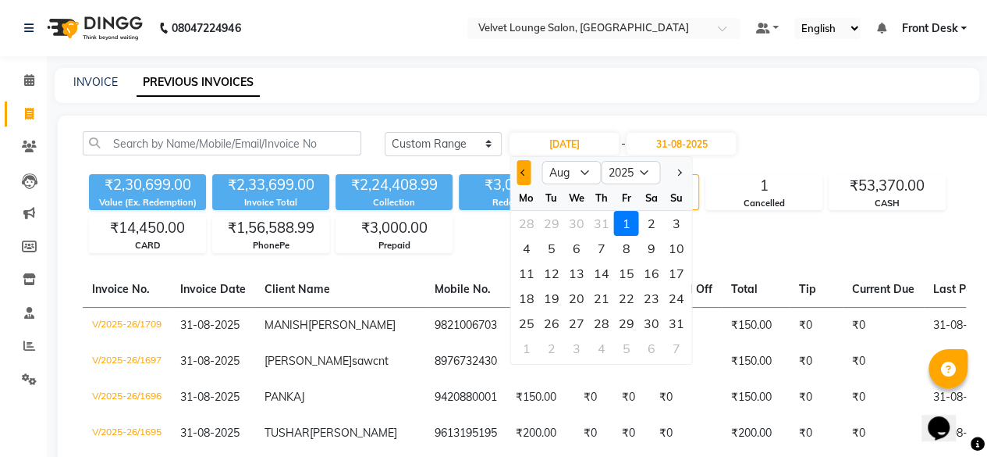
click at [517, 176] on button "Previous month" at bounding box center [523, 172] width 13 height 25
select select "7"
click at [556, 229] on div "1" at bounding box center [551, 223] width 25 height 25
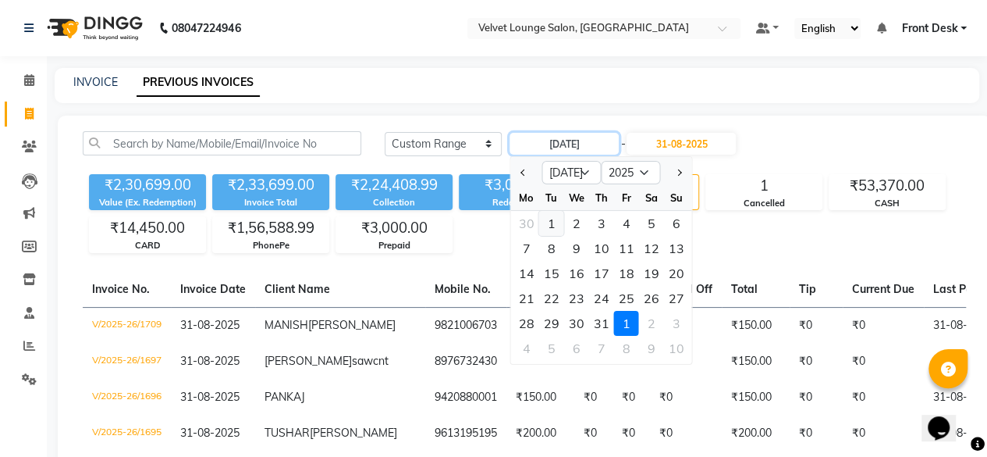
type input "01-07-2025"
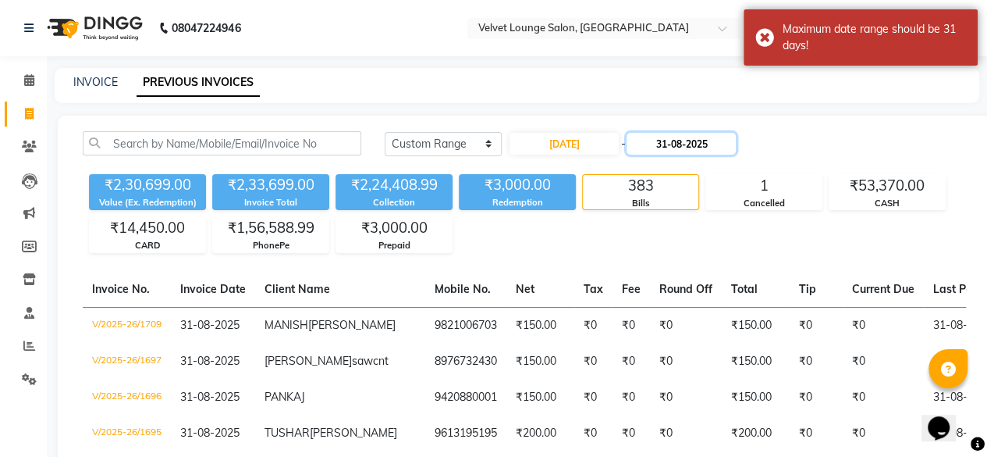
click at [659, 143] on input "31-08-2025" at bounding box center [681, 144] width 109 height 22
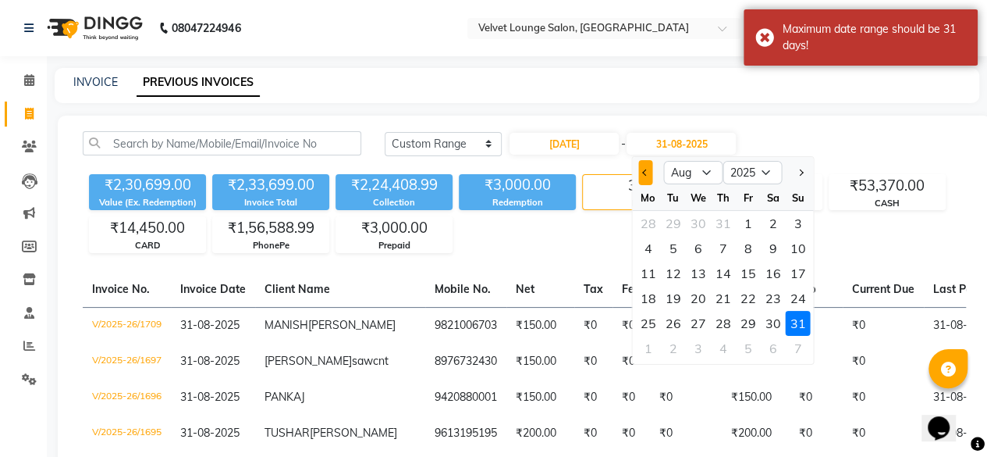
click at [647, 175] on button "Previous month" at bounding box center [645, 172] width 13 height 25
select select "7"
click at [724, 319] on div "31" at bounding box center [723, 323] width 25 height 25
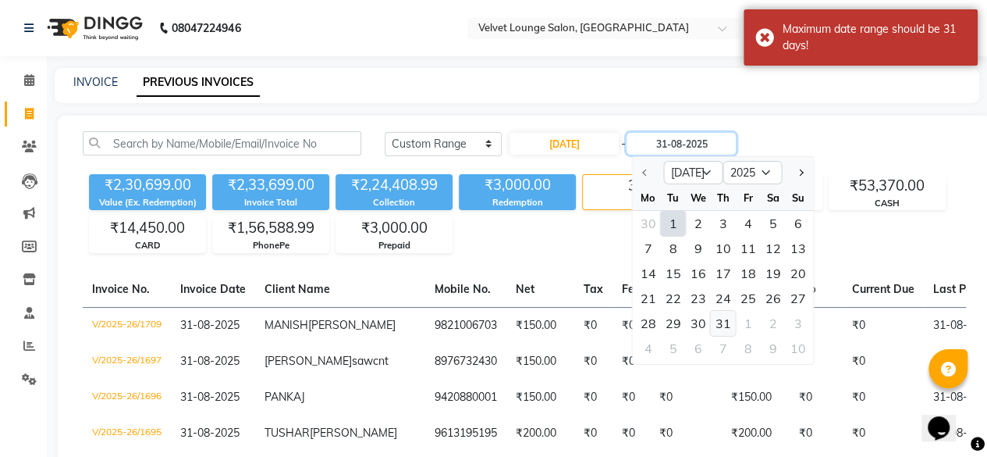
type input "31-07-2025"
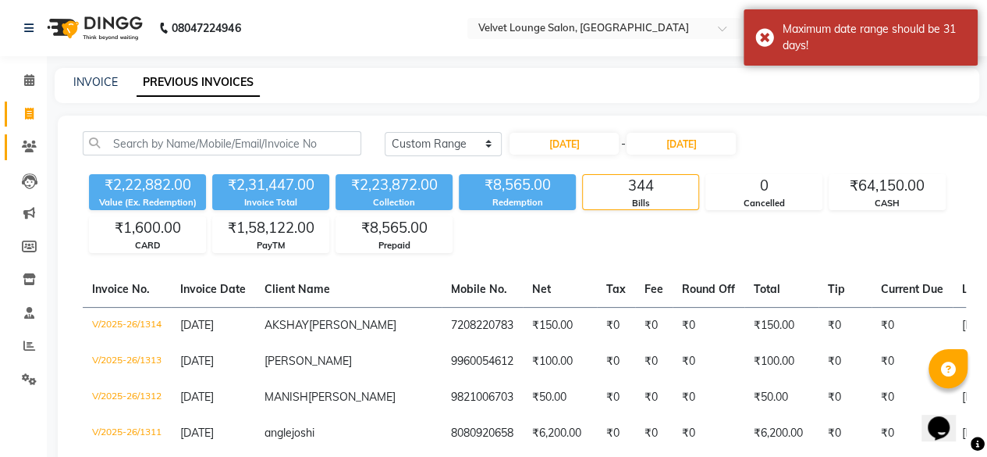
click at [34, 136] on link "Clients" at bounding box center [23, 147] width 37 height 26
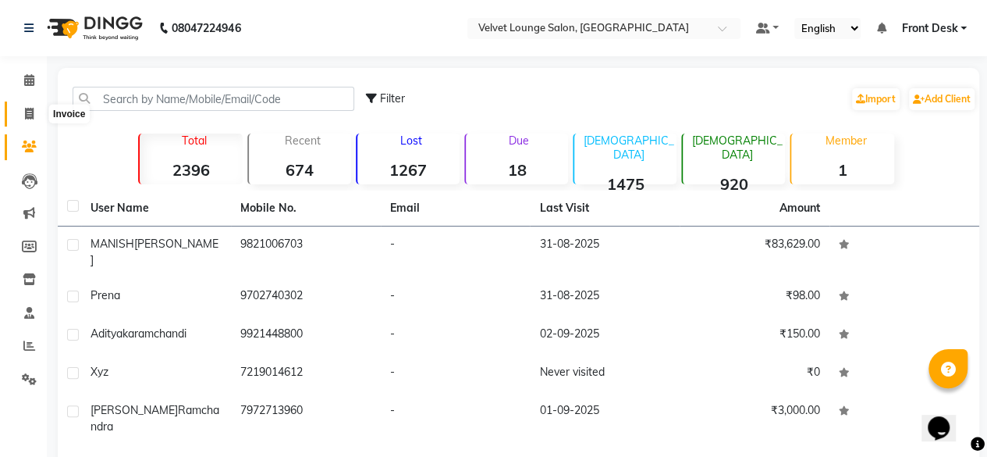
click at [19, 117] on span at bounding box center [29, 114] width 27 height 18
select select "service"
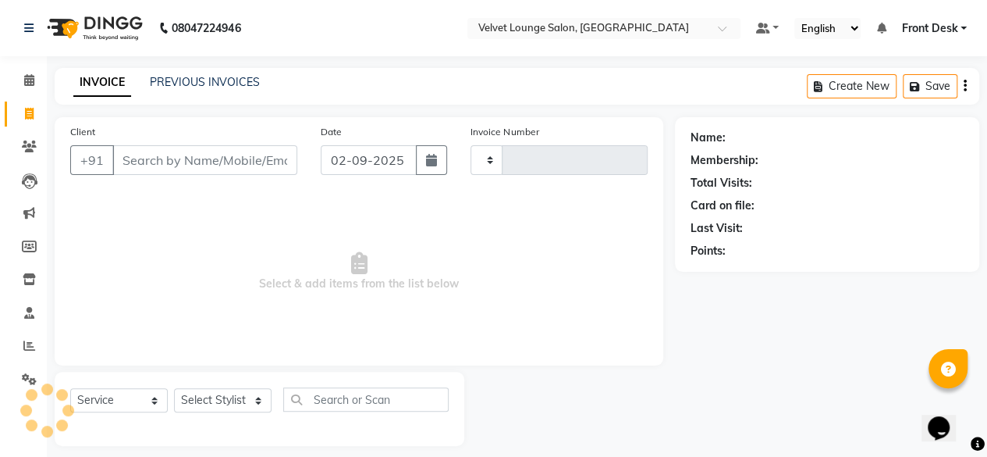
type input "1710"
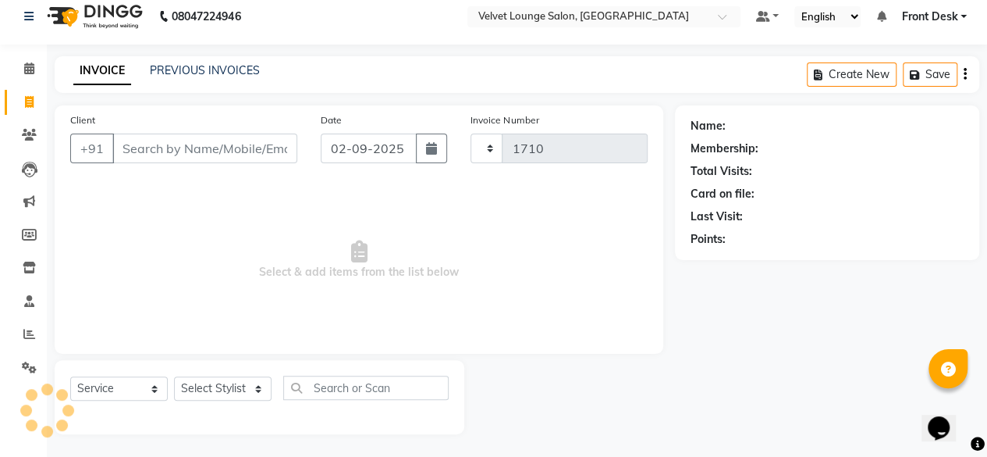
select select "5962"
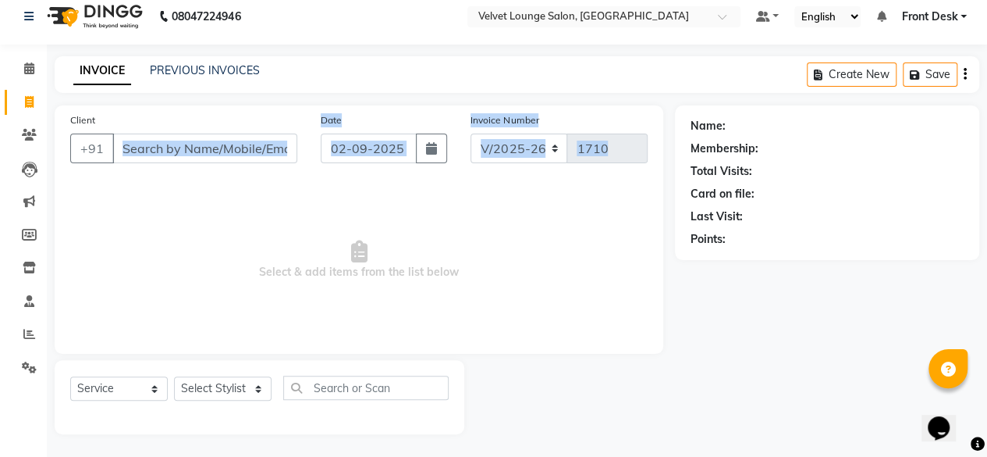
drag, startPoint x: 70, startPoint y: 165, endPoint x: 69, endPoint y: 204, distance: 39.0
click at [69, 204] on div "Client +91 Date 02-09-2025 Invoice Number V/2025 V/2025-26 1710 Select & add it…" at bounding box center [359, 229] width 609 height 248
drag, startPoint x: 69, startPoint y: 204, endPoint x: 69, endPoint y: 181, distance: 22.6
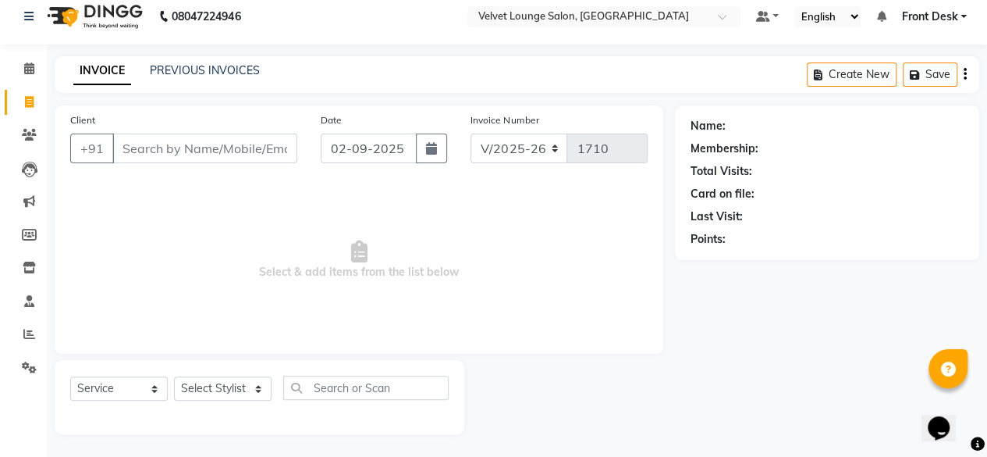
drag, startPoint x: 69, startPoint y: 181, endPoint x: 47, endPoint y: 175, distance: 22.7
click at [47, 175] on div "Client +91 Date 02-09-2025 Invoice Number V/2025 V/2025-26 1710 Select & add it…" at bounding box center [359, 269] width 632 height 329
click at [209, 69] on link "PREVIOUS INVOICES" at bounding box center [205, 70] width 110 height 14
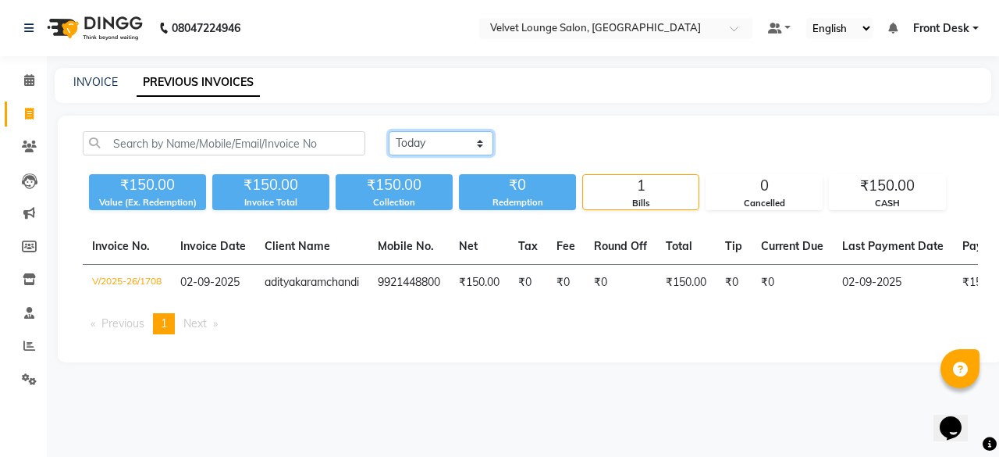
drag, startPoint x: 419, startPoint y: 143, endPoint x: 416, endPoint y: 176, distance: 32.9
click at [416, 176] on div "Today Yesterday Custom Range ₹150.00 Value (Ex. Redemption) ₹150.00 Invoice Tot…" at bounding box center [530, 170] width 914 height 79
click at [389, 131] on select "Today Yesterday Custom Range" at bounding box center [441, 143] width 105 height 24
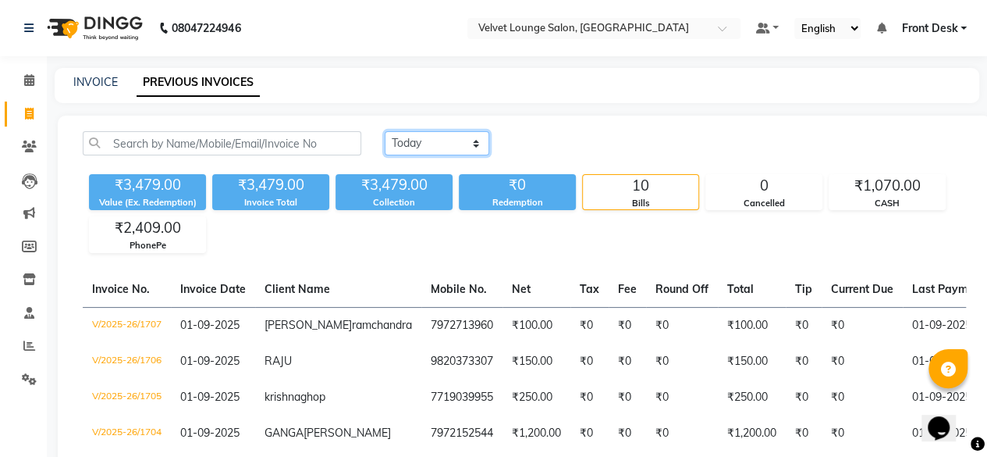
click at [425, 147] on select "Today Yesterday Custom Range" at bounding box center [437, 143] width 105 height 24
select select "range"
click at [385, 131] on select "Today Yesterday Custom Range" at bounding box center [437, 143] width 105 height 24
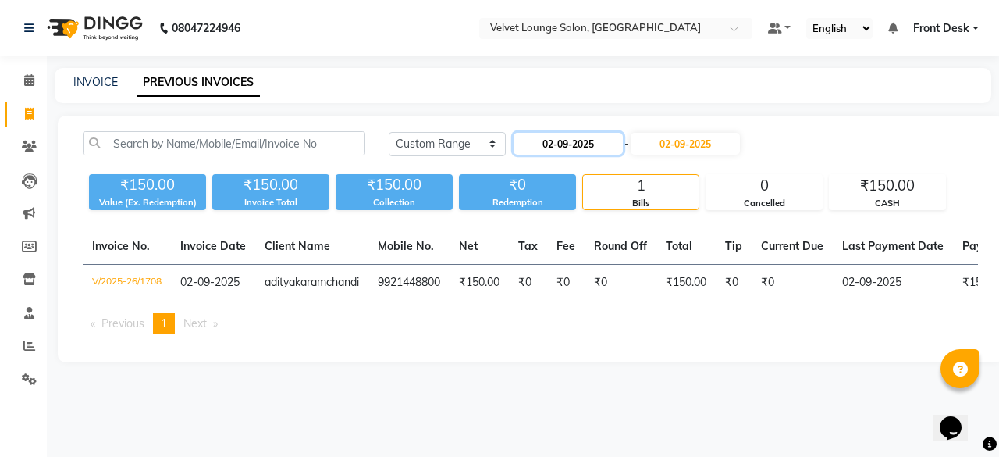
click at [538, 143] on input "02-09-2025" at bounding box center [567, 144] width 109 height 22
select select "9"
select select "2025"
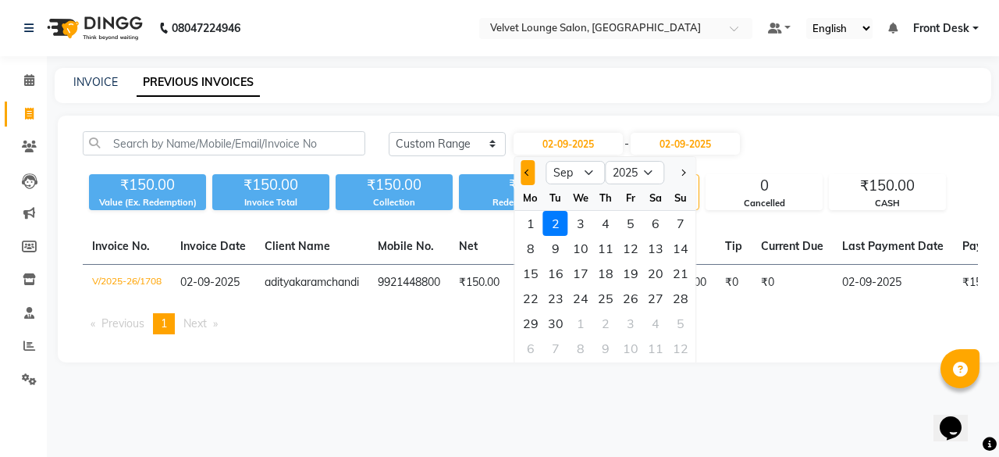
click at [528, 179] on button "Previous month" at bounding box center [527, 172] width 13 height 25
select select "8"
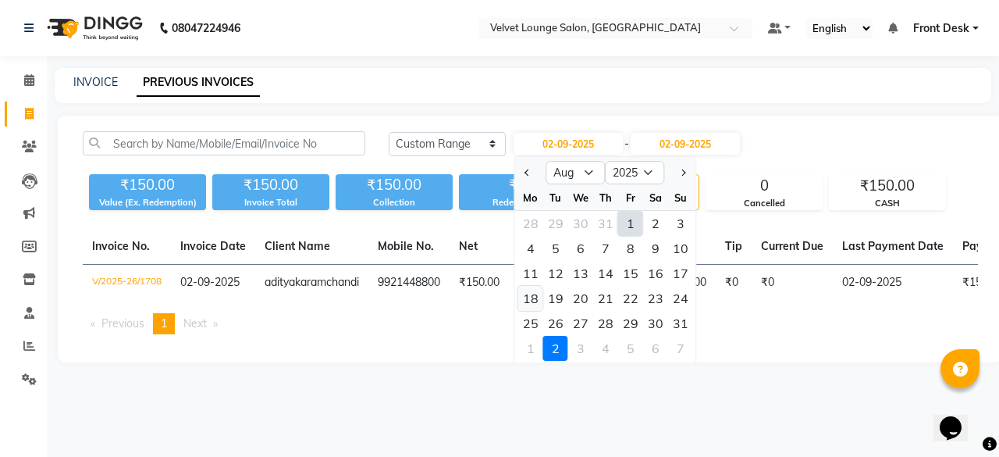
click at [533, 297] on div "18" at bounding box center [530, 298] width 25 height 25
type input "18-08-2025"
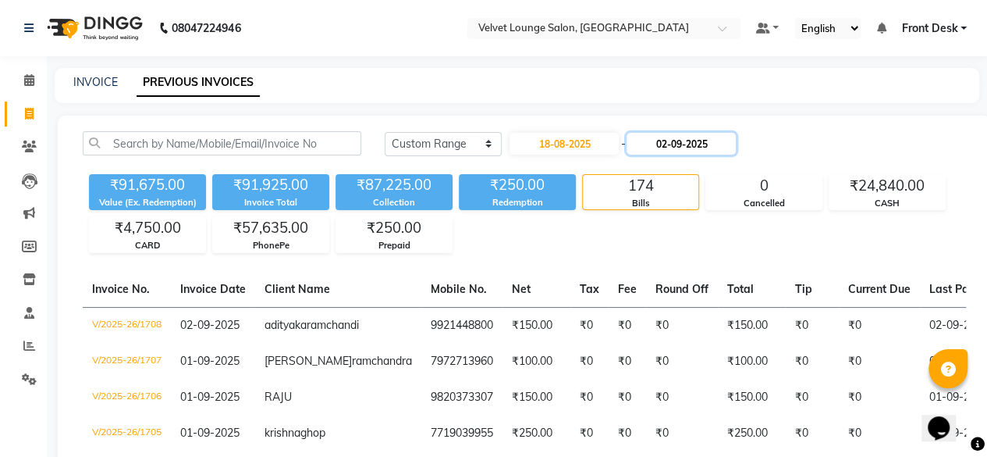
click at [662, 151] on input "02-09-2025" at bounding box center [681, 144] width 109 height 22
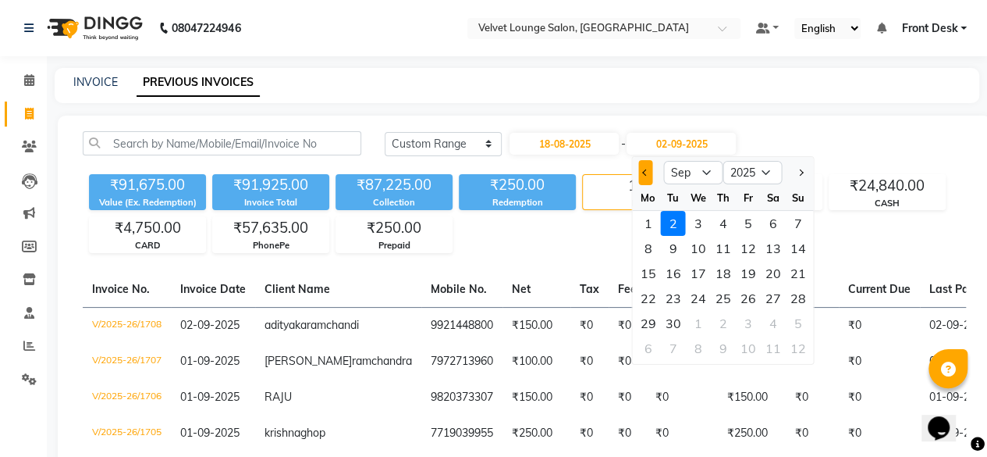
click at [645, 171] on span "Previous month" at bounding box center [645, 172] width 6 height 6
select select "8"
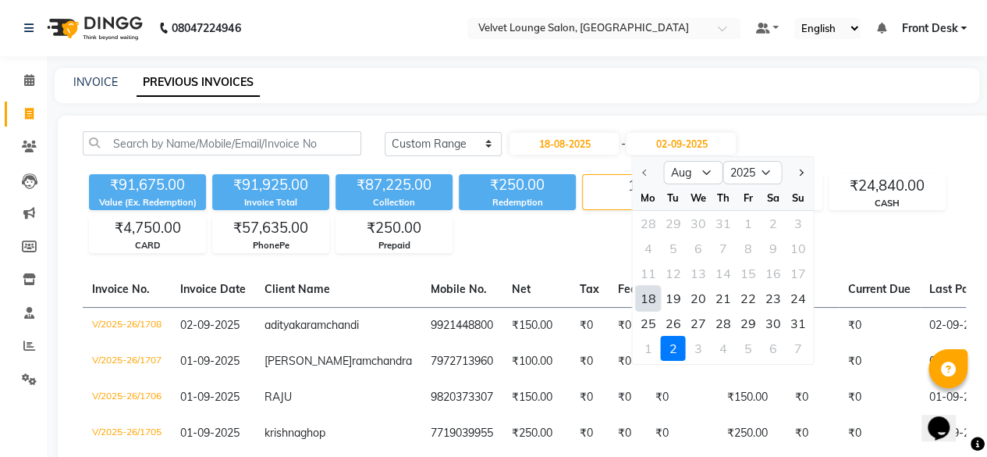
click at [649, 297] on div "18" at bounding box center [648, 298] width 25 height 25
type input "18-08-2025"
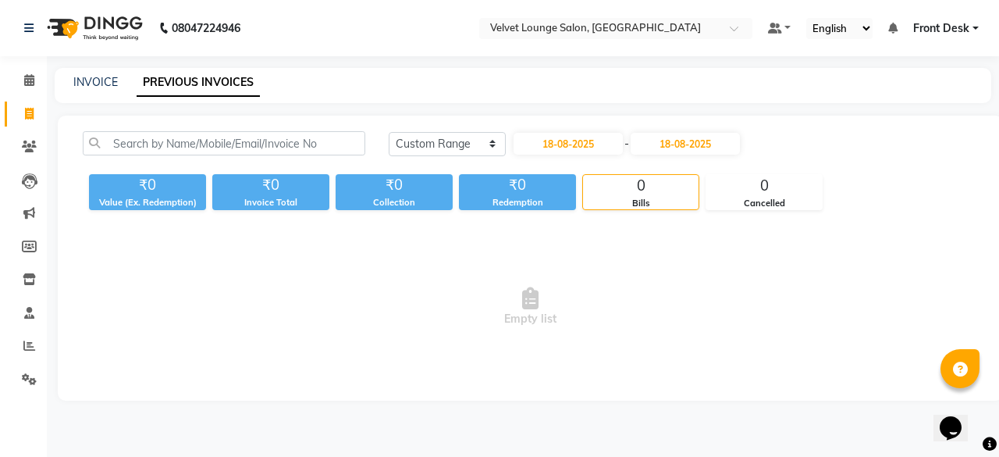
click at [804, 74] on div "INVOICE PREVIOUS INVOICES" at bounding box center [514, 82] width 918 height 16
click at [663, 151] on input "18-08-2025" at bounding box center [685, 144] width 109 height 22
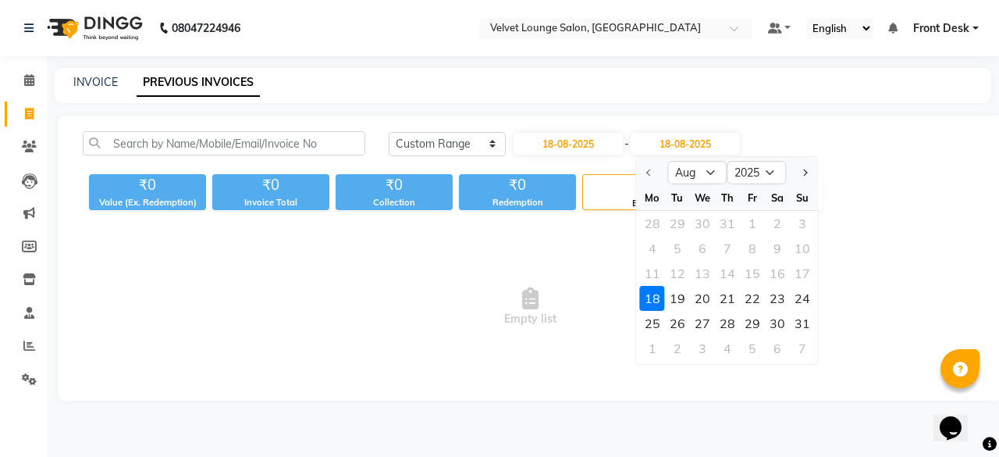
click at [651, 174] on div at bounding box center [652, 172] width 31 height 25
click at [601, 144] on input "18-08-2025" at bounding box center [567, 144] width 109 height 22
select select "8"
select select "2025"
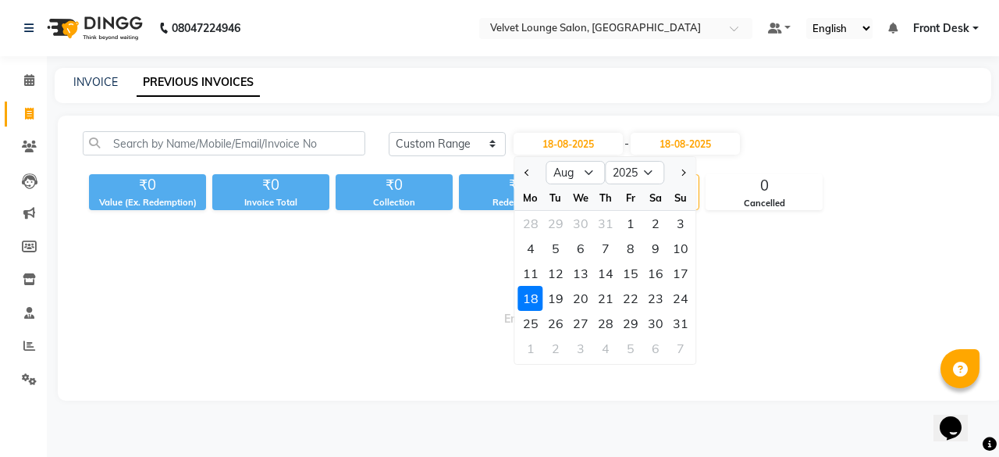
click at [523, 291] on div "18" at bounding box center [530, 298] width 25 height 25
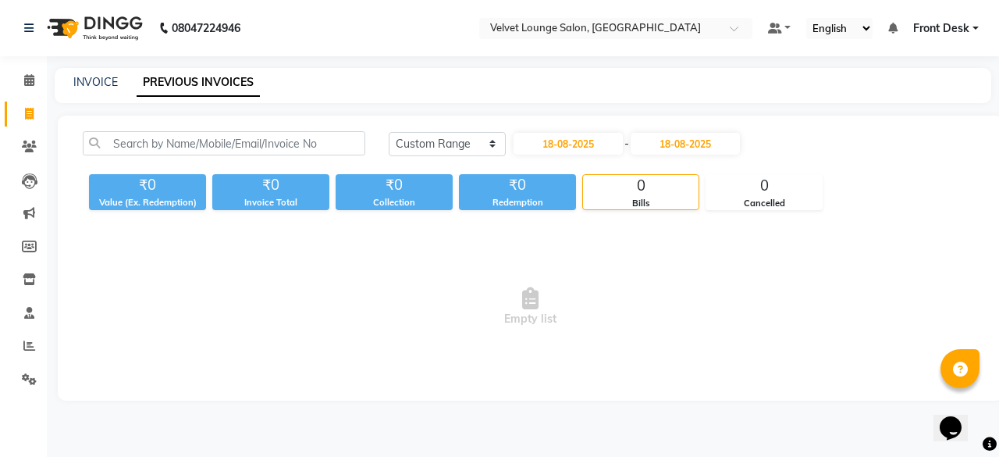
click at [651, 130] on div "Today Yesterday Custom Range 18-08-2025 - 18-08-2025 ₹0 Value (Ex. Redemption) …" at bounding box center [530, 257] width 945 height 285
click at [648, 140] on input "18-08-2025" at bounding box center [685, 144] width 109 height 22
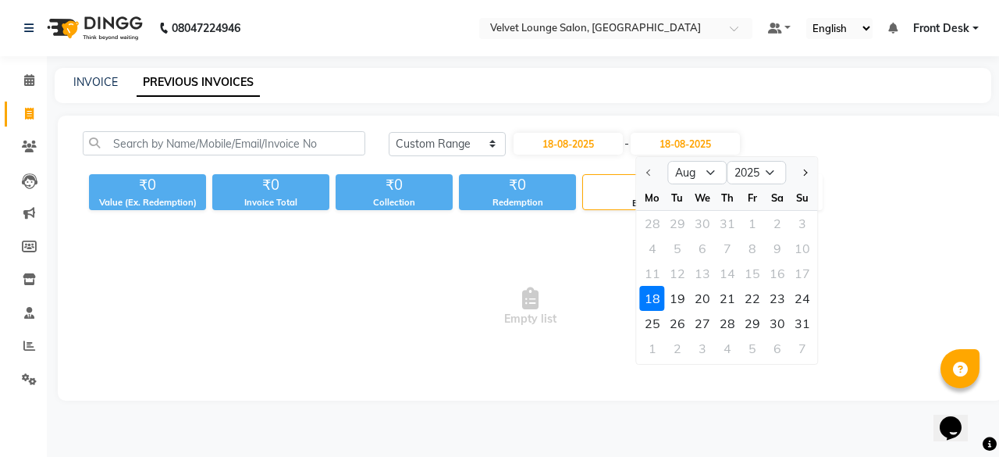
click at [649, 307] on div "18" at bounding box center [652, 298] width 25 height 25
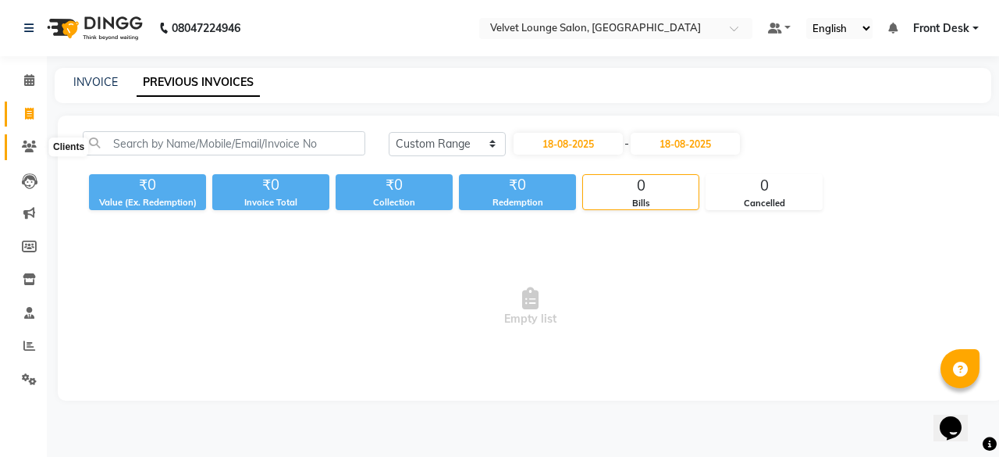
click at [26, 138] on span at bounding box center [29, 147] width 27 height 18
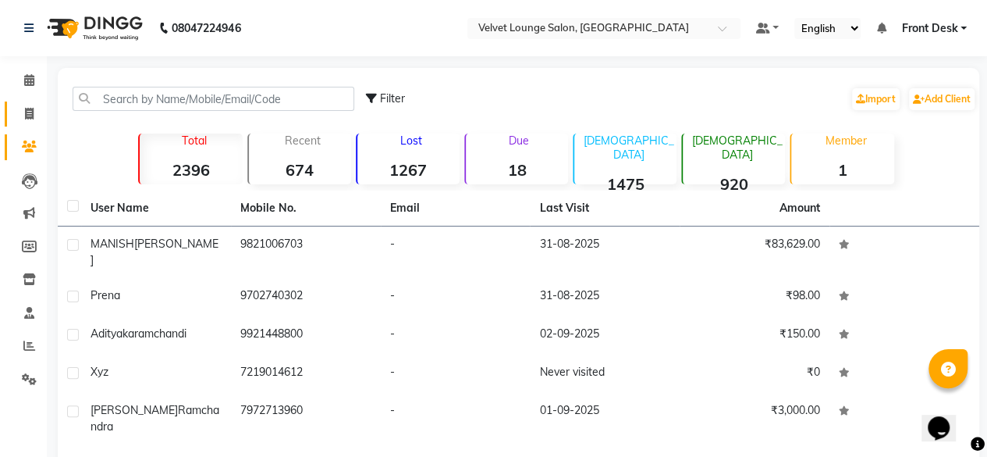
click at [26, 126] on link "Invoice" at bounding box center [23, 114] width 37 height 26
select select "5962"
select select "service"
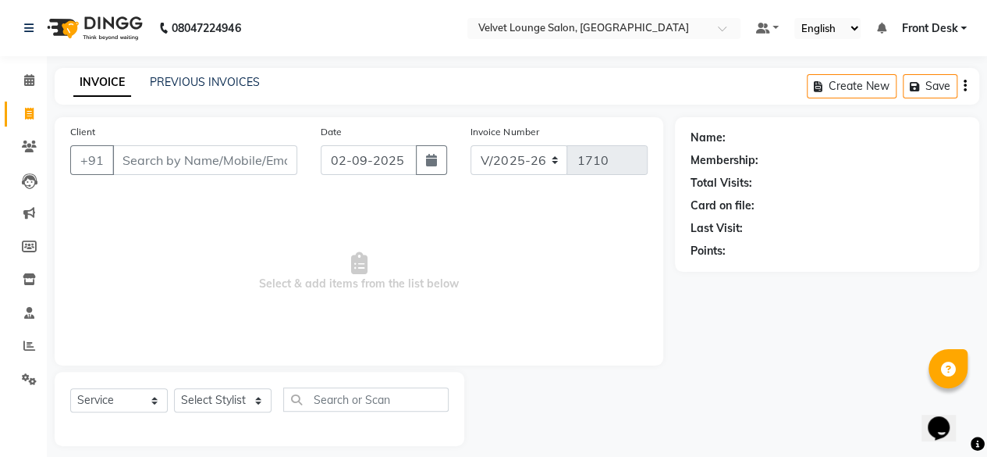
scroll to position [12, 0]
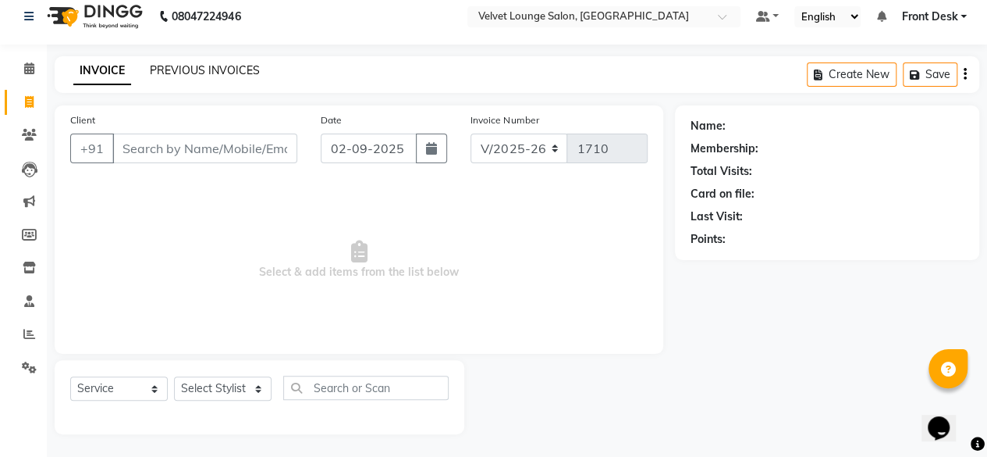
click at [179, 66] on link "PREVIOUS INVOICES" at bounding box center [205, 70] width 110 height 14
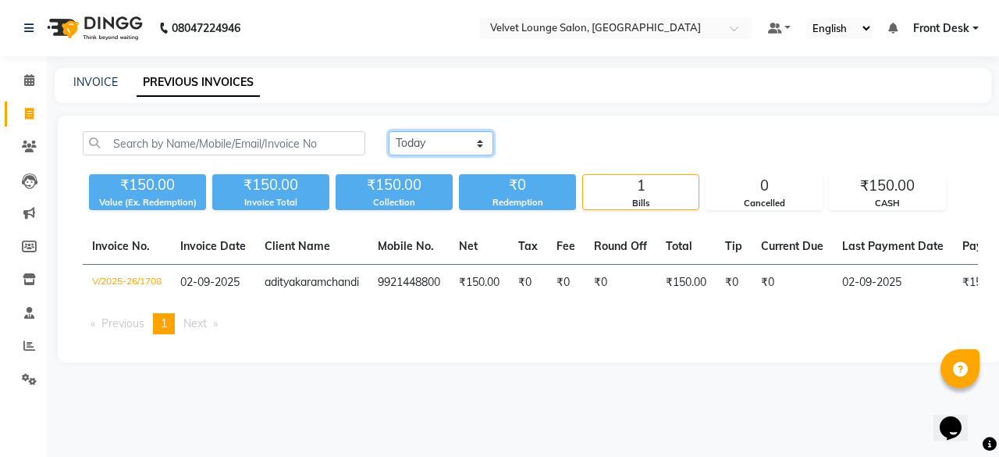
click at [446, 138] on select "Today Yesterday Custom Range" at bounding box center [441, 143] width 105 height 24
select select "range"
click at [389, 131] on select "Today Yesterday Custom Range" at bounding box center [441, 143] width 105 height 24
click at [532, 155] on div "02-09-2025 - 02-09-2025" at bounding box center [626, 143] width 229 height 25
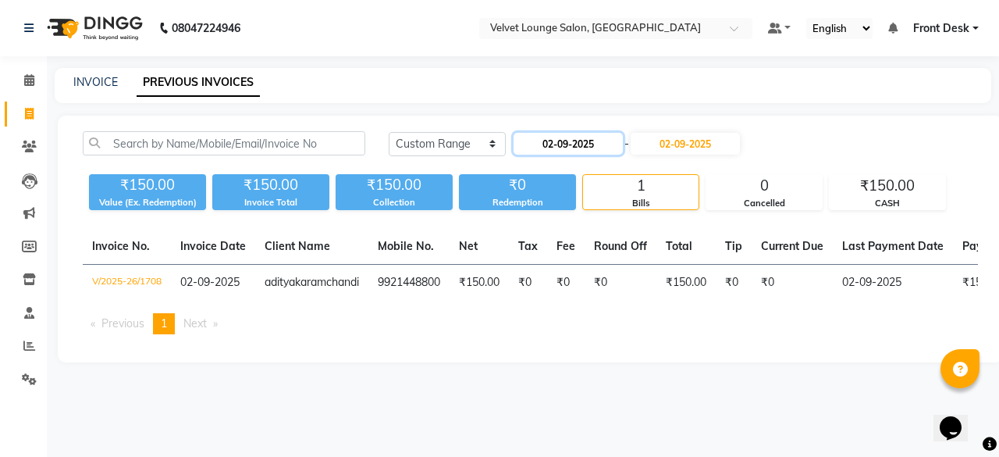
click at [588, 150] on input "02-09-2025" at bounding box center [567, 144] width 109 height 22
select select "9"
select select "2025"
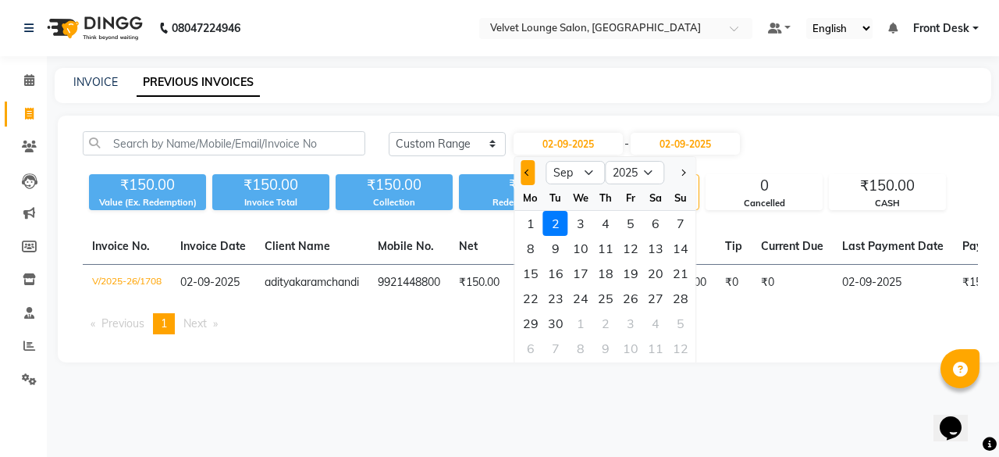
click at [531, 172] on button "Previous month" at bounding box center [527, 172] width 13 height 25
select select "8"
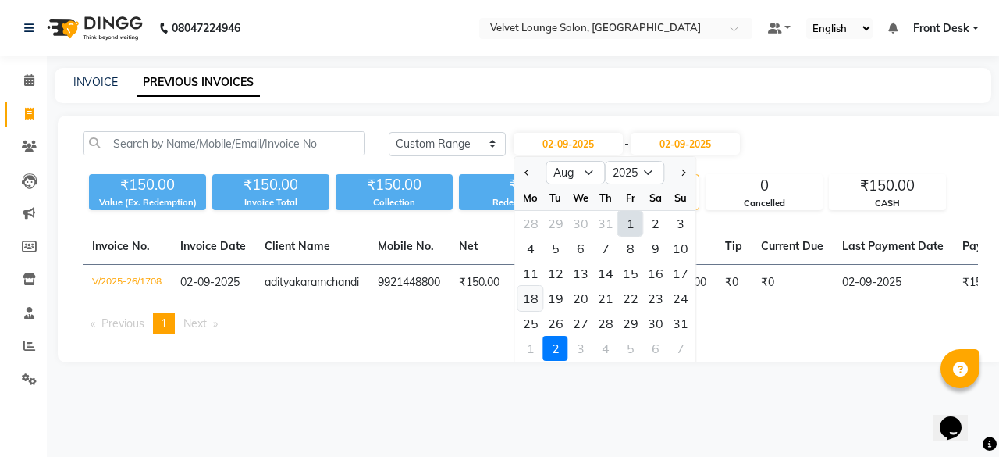
click at [534, 289] on div "18" at bounding box center [530, 298] width 25 height 25
type input "18-08-2025"
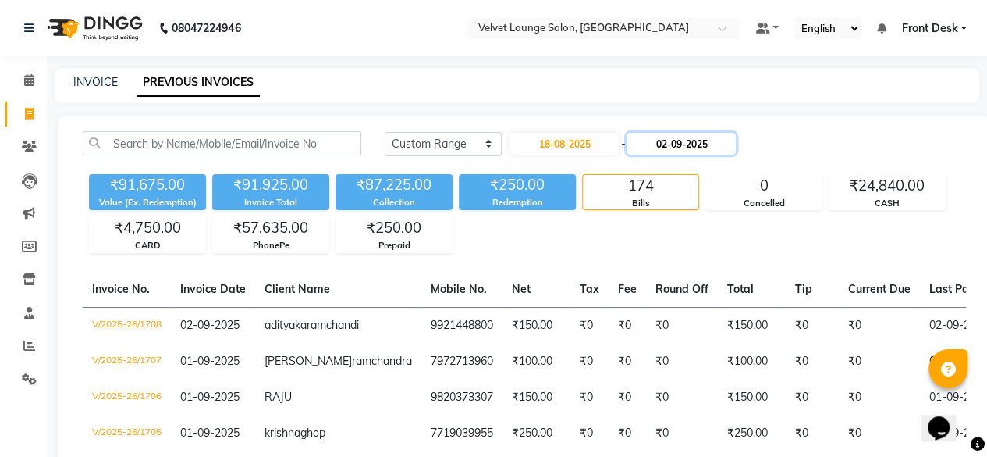
click at [651, 137] on input "02-09-2025" at bounding box center [681, 144] width 109 height 22
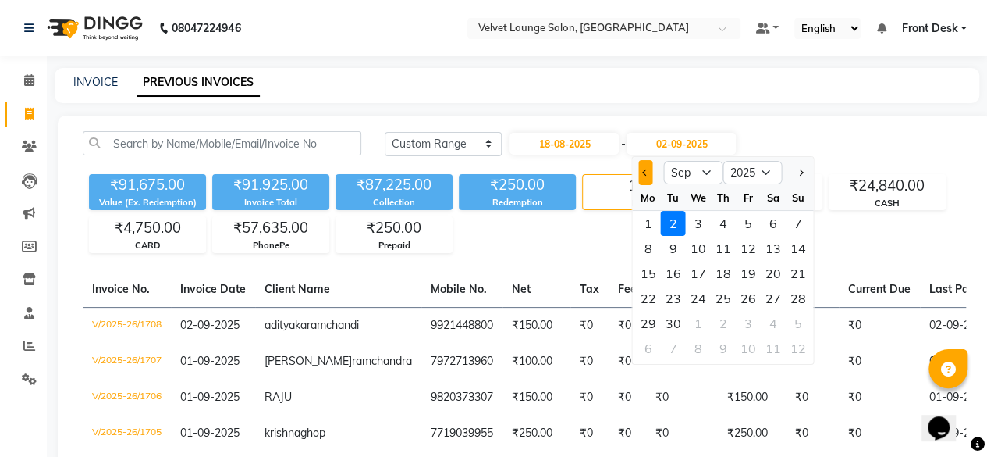
click at [641, 175] on button "Previous month" at bounding box center [645, 172] width 13 height 25
select select "8"
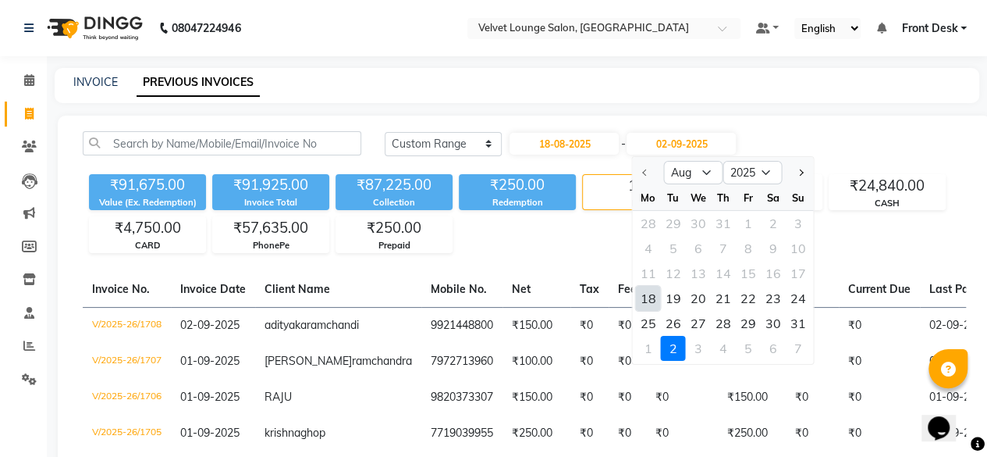
click at [641, 303] on div "18" at bounding box center [648, 298] width 25 height 25
type input "18-08-2025"
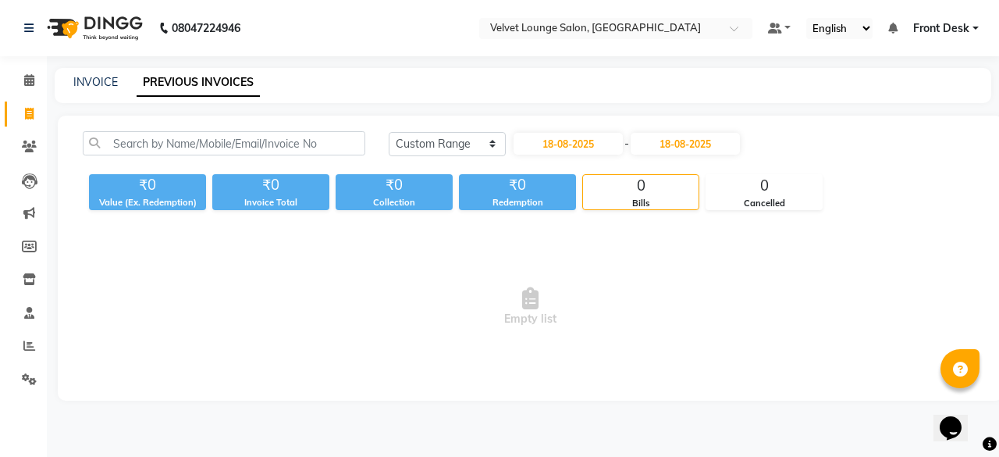
click at [641, 303] on span "Empty list" at bounding box center [530, 307] width 895 height 156
click at [530, 154] on input "18-08-2025" at bounding box center [567, 144] width 109 height 22
select select "8"
select select "2025"
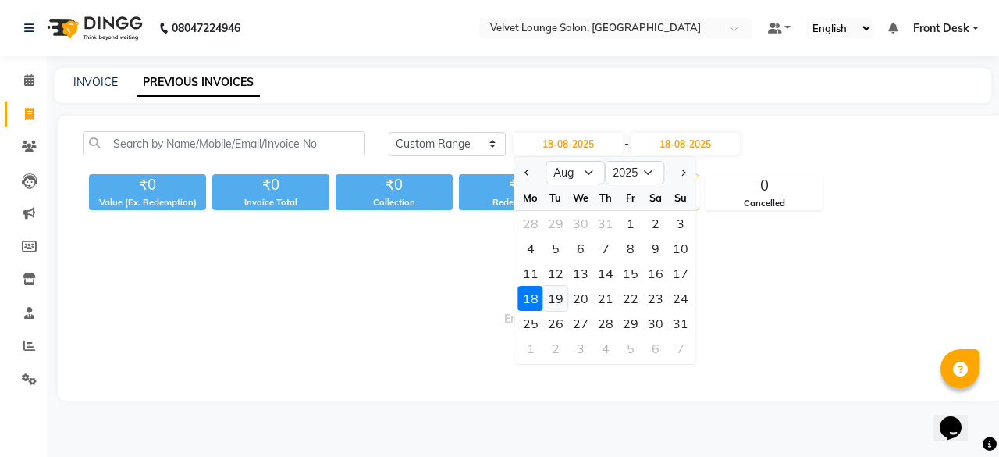
click at [566, 299] on div "19" at bounding box center [555, 298] width 25 height 25
type input "19-08-2025"
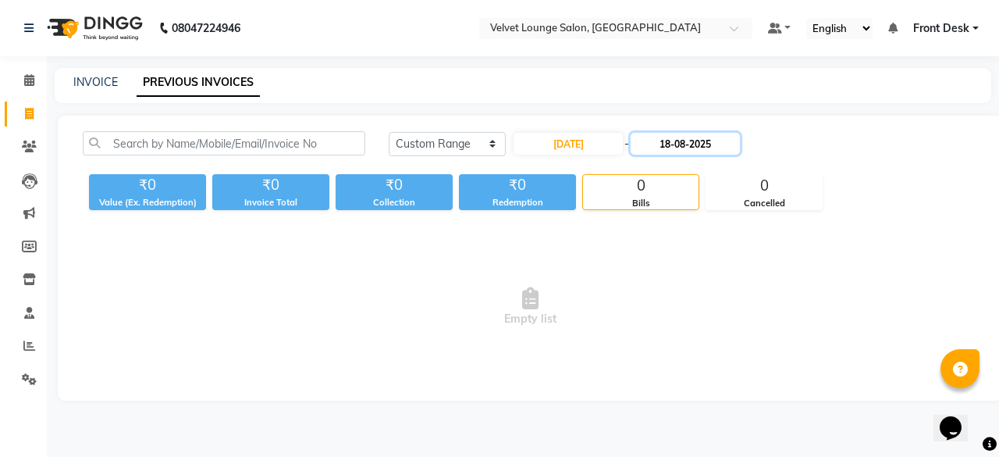
click at [680, 151] on input "18-08-2025" at bounding box center [685, 144] width 109 height 22
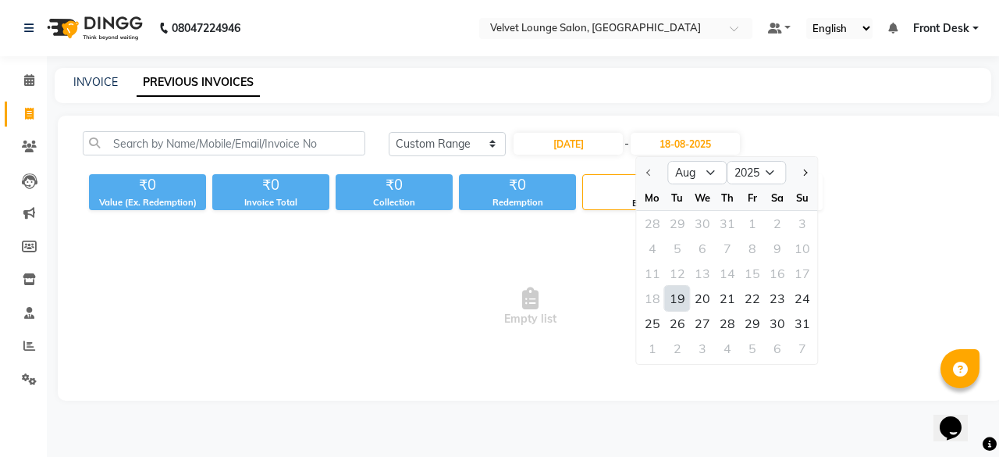
click at [676, 296] on div "19" at bounding box center [677, 298] width 25 height 25
type input "19-08-2025"
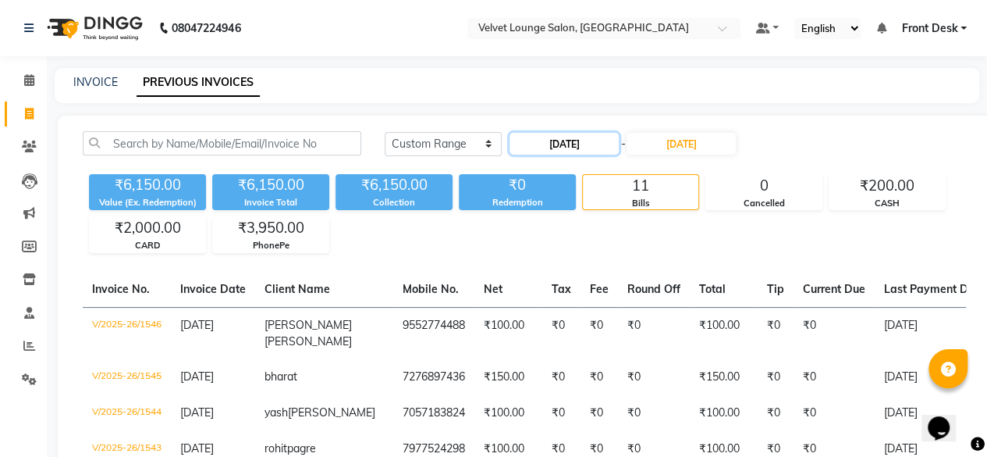
click at [599, 141] on input "19-08-2025" at bounding box center [564, 144] width 109 height 22
select select "8"
select select "2025"
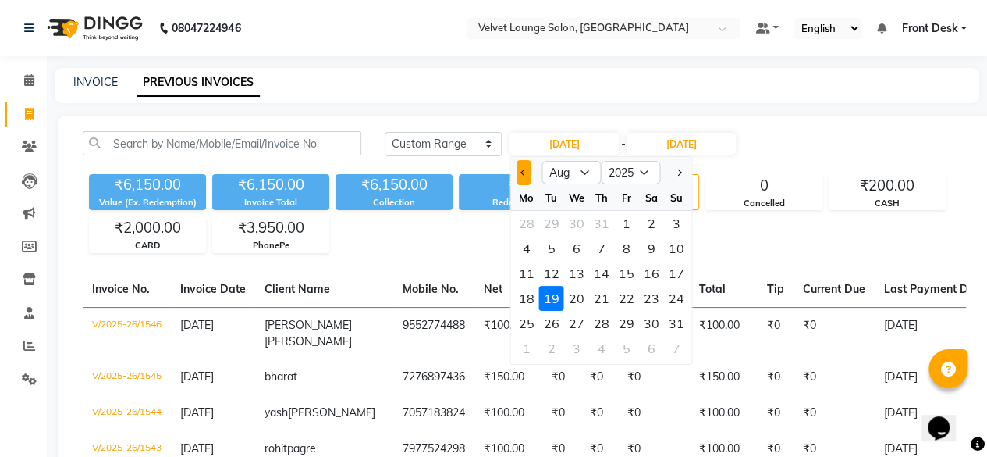
click at [523, 170] on span "Previous month" at bounding box center [524, 172] width 6 height 6
click at [671, 172] on div at bounding box center [676, 172] width 31 height 25
click at [681, 172] on button "Next month" at bounding box center [678, 172] width 13 height 25
select select "8"
click at [527, 255] on div "4" at bounding box center [526, 248] width 25 height 25
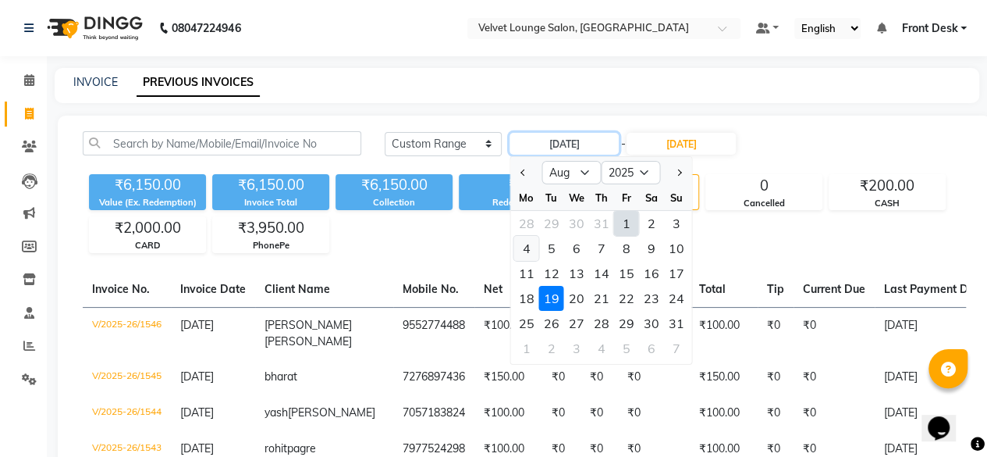
type input "04-08-2025"
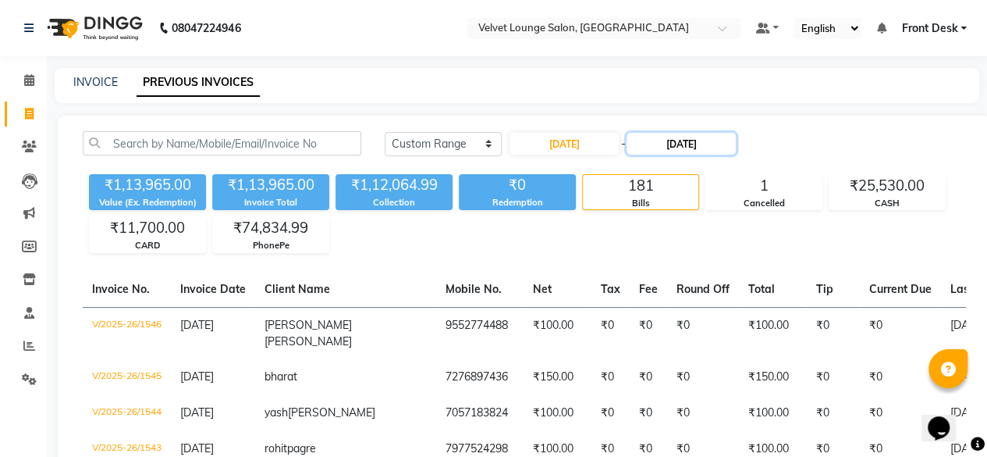
click at [638, 147] on input "19-08-2025" at bounding box center [681, 144] width 109 height 22
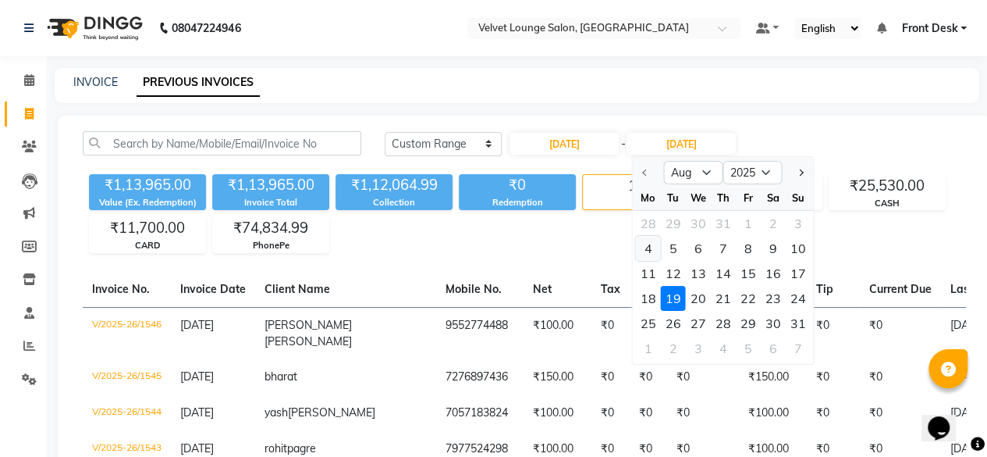
click at [654, 244] on div "4" at bounding box center [648, 248] width 25 height 25
type input "04-08-2025"
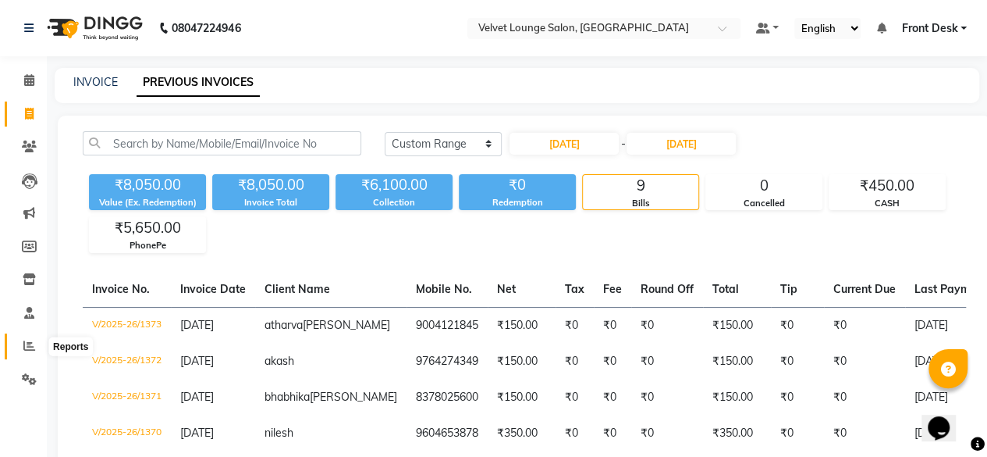
click at [25, 353] on span at bounding box center [29, 346] width 27 height 18
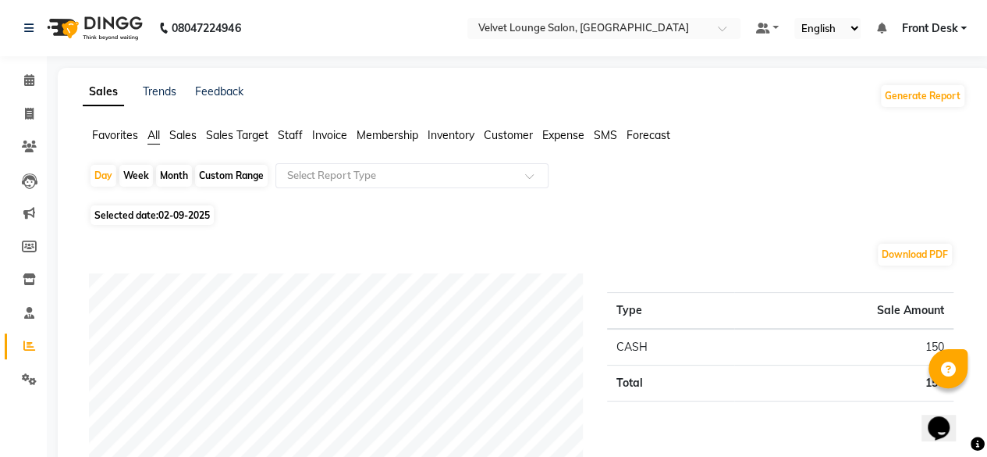
click at [165, 185] on div "Month" at bounding box center [174, 176] width 36 height 22
select select "9"
select select "2025"
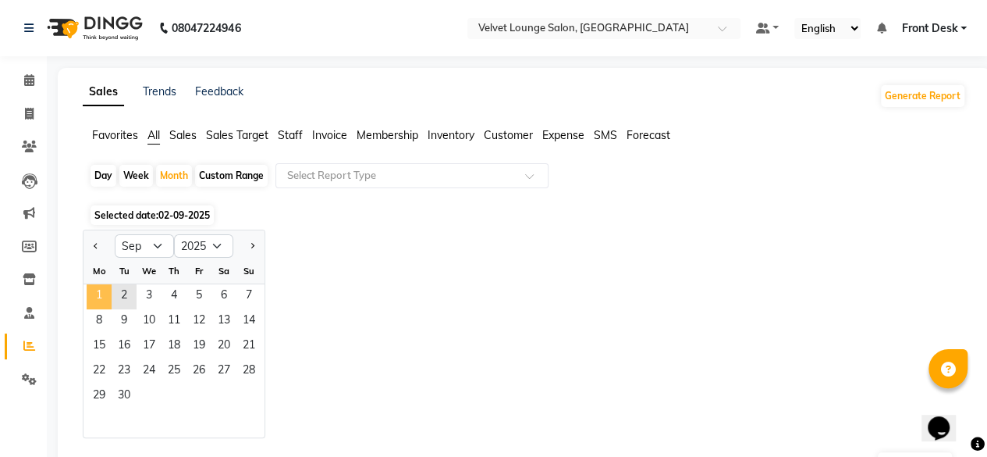
click at [97, 299] on span "1" at bounding box center [99, 296] width 25 height 25
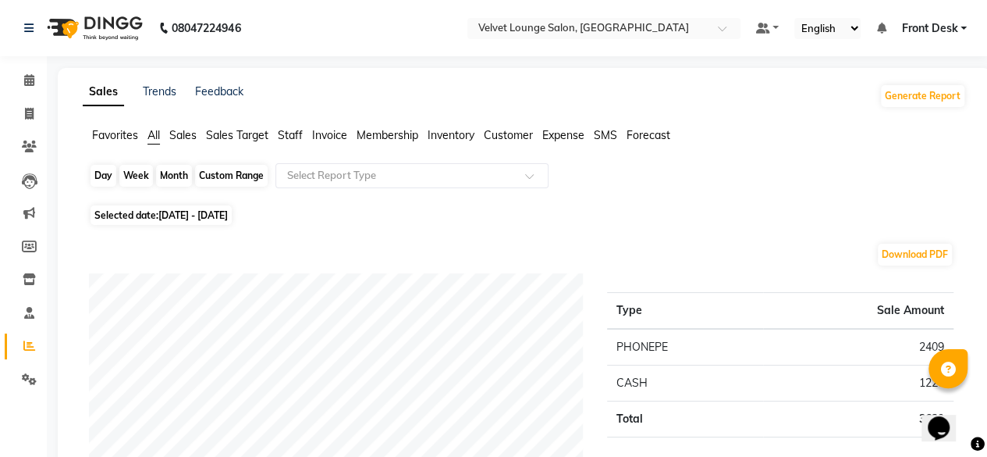
click at [172, 178] on div "Month" at bounding box center [174, 176] width 36 height 22
select select "9"
select select "2025"
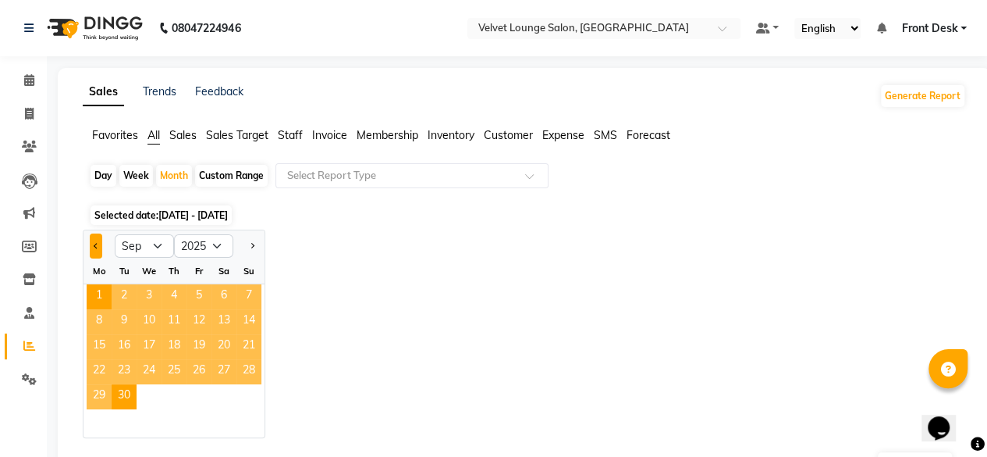
click at [94, 246] on span "Previous month" at bounding box center [96, 244] width 5 height 5
select select "8"
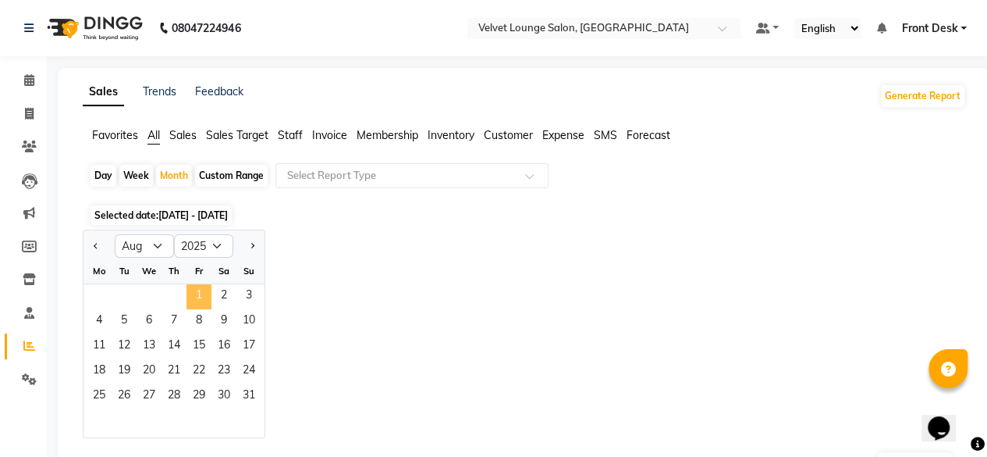
click at [200, 304] on span "1" at bounding box center [199, 296] width 25 height 25
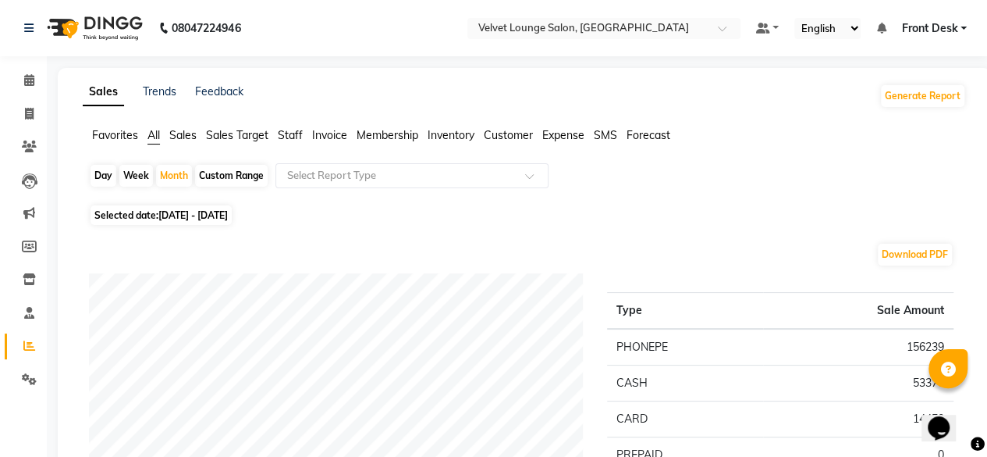
click at [300, 135] on span "Staff" at bounding box center [290, 135] width 25 height 14
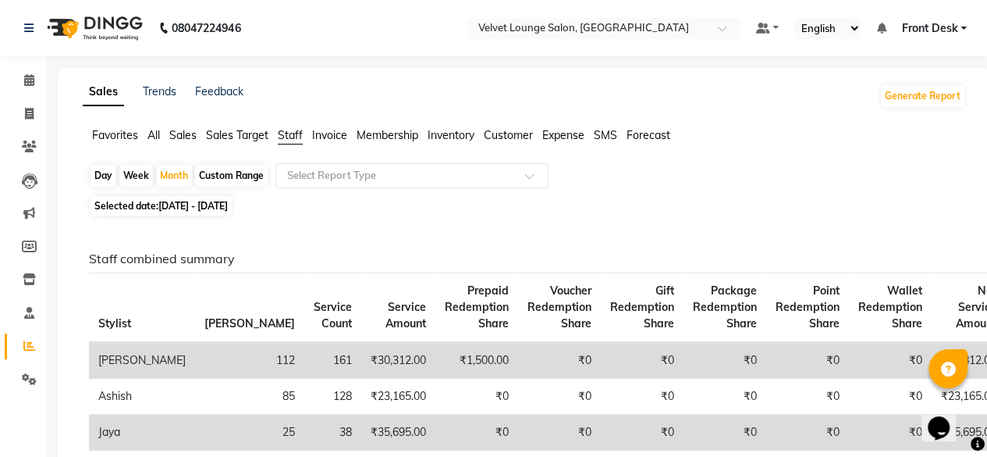
click at [933, 32] on span "Front Desk" at bounding box center [929, 28] width 56 height 16
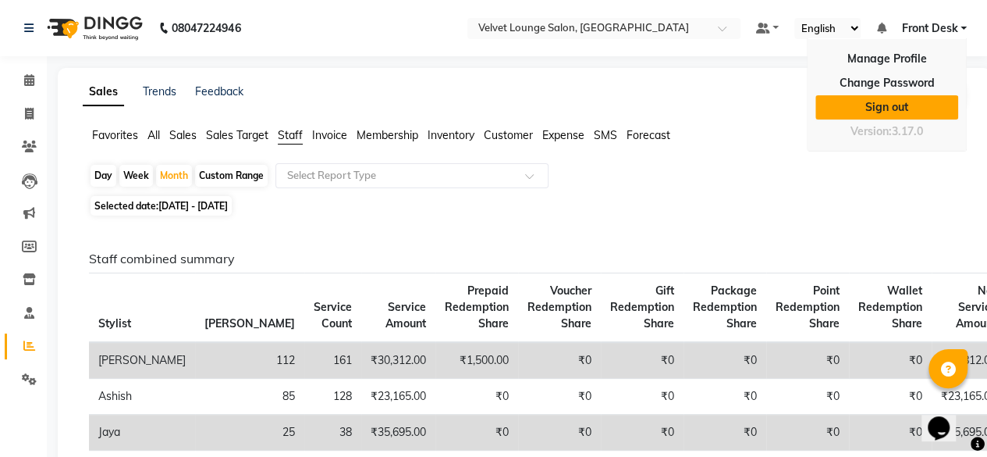
click at [878, 97] on link "Sign out" at bounding box center [886, 107] width 143 height 24
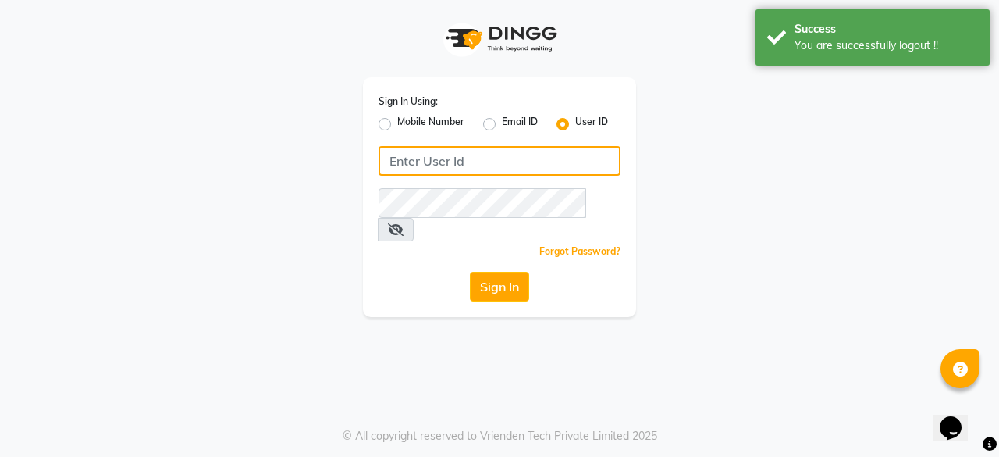
type input "7400009327"
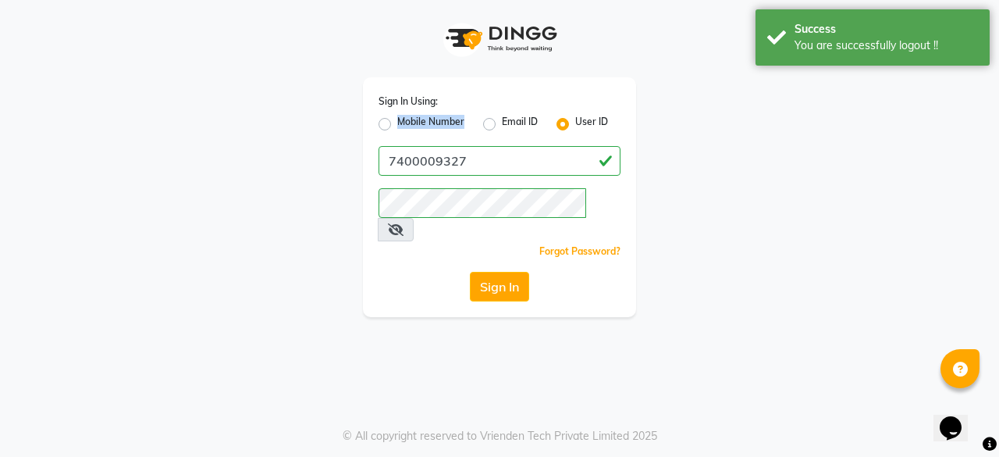
click at [387, 123] on div "Mobile Number" at bounding box center [421, 124] width 86 height 19
click at [397, 123] on label "Mobile Number" at bounding box center [430, 124] width 67 height 19
click at [397, 123] on input "Mobile Number" at bounding box center [402, 120] width 10 height 10
radio input "true"
radio input "false"
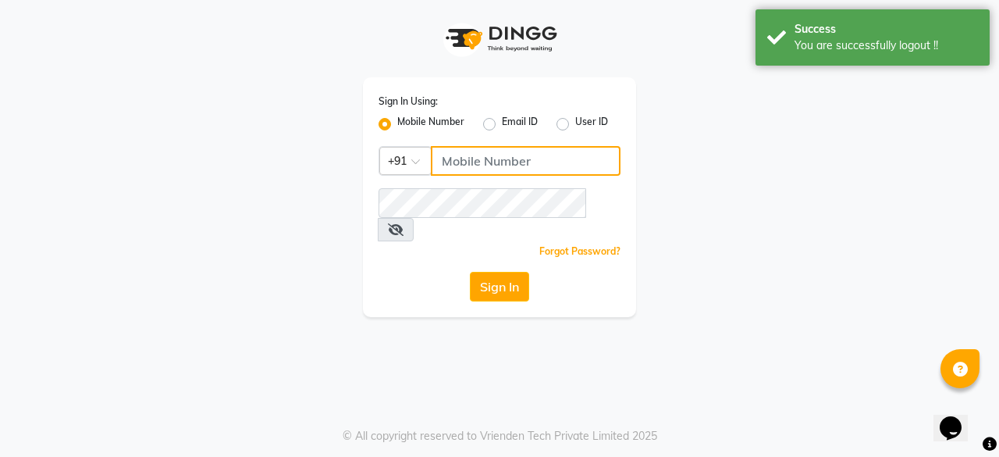
click at [462, 150] on input "Username" at bounding box center [526, 161] width 190 height 30
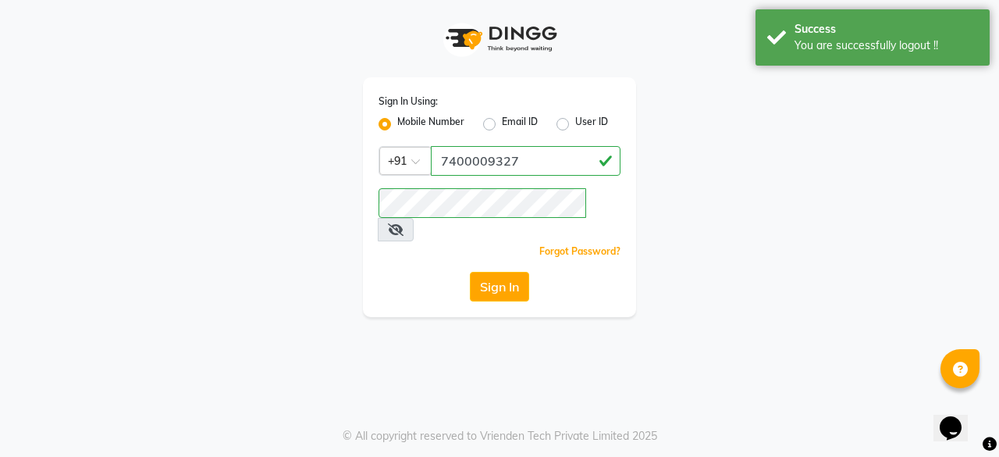
click at [526, 151] on input "7400009327" at bounding box center [526, 161] width 190 height 30
type input "7"
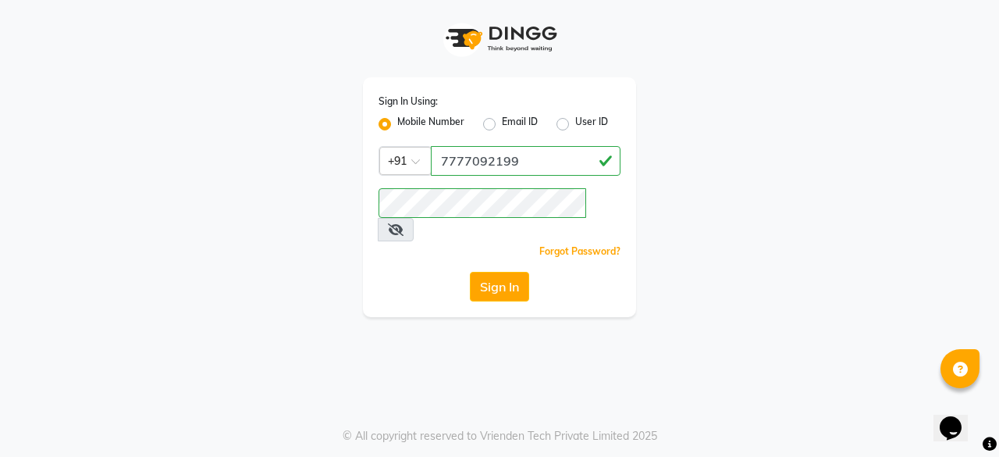
type input "7777092199"
click at [412, 272] on div "Sign In" at bounding box center [499, 287] width 242 height 30
click at [485, 272] on button "Sign In" at bounding box center [499, 287] width 59 height 30
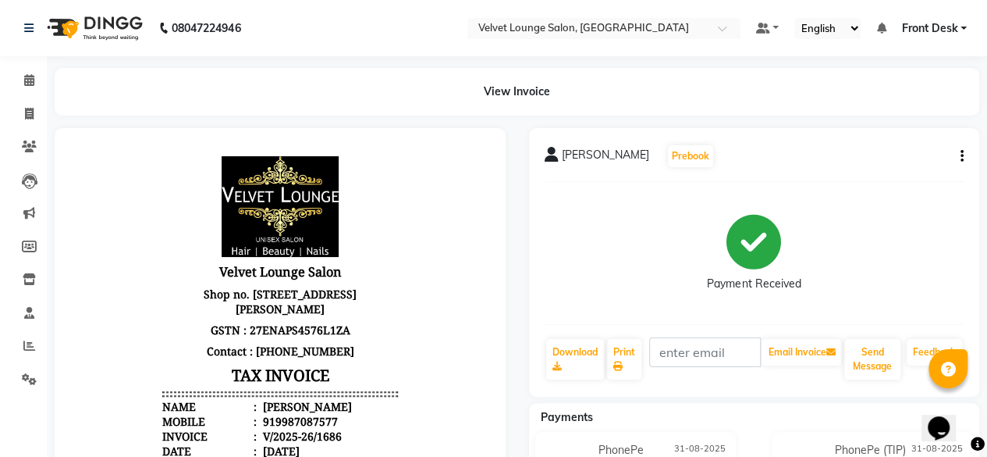
scroll to position [386, 0]
click at [959, 153] on button "button" at bounding box center [958, 156] width 9 height 16
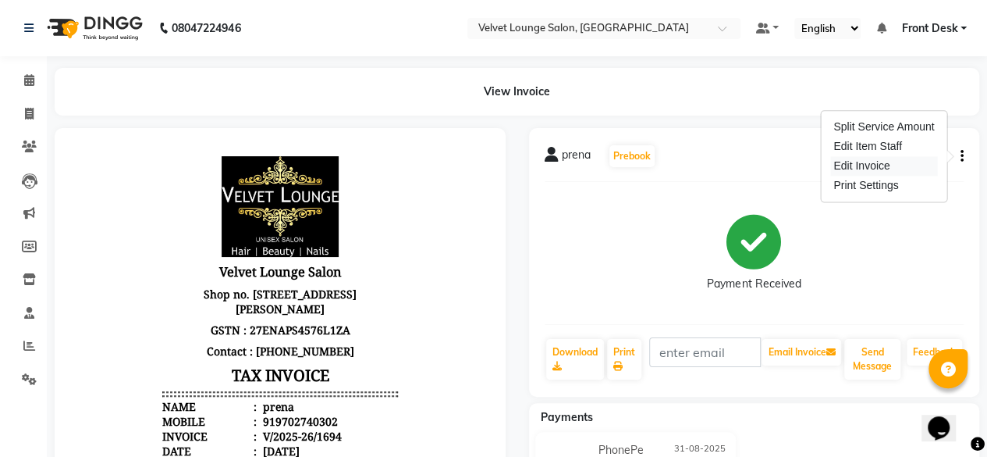
click at [898, 173] on div "Edit Invoice" at bounding box center [883, 166] width 107 height 20
select select "service"
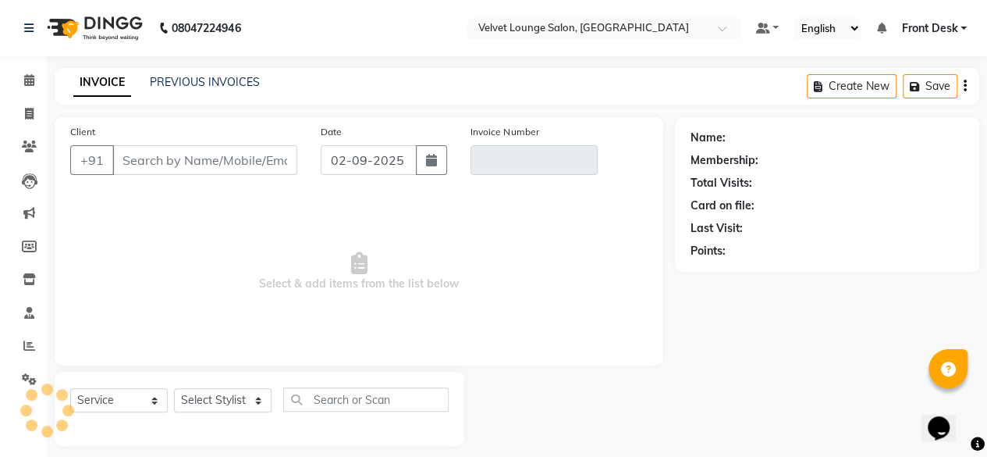
scroll to position [12, 0]
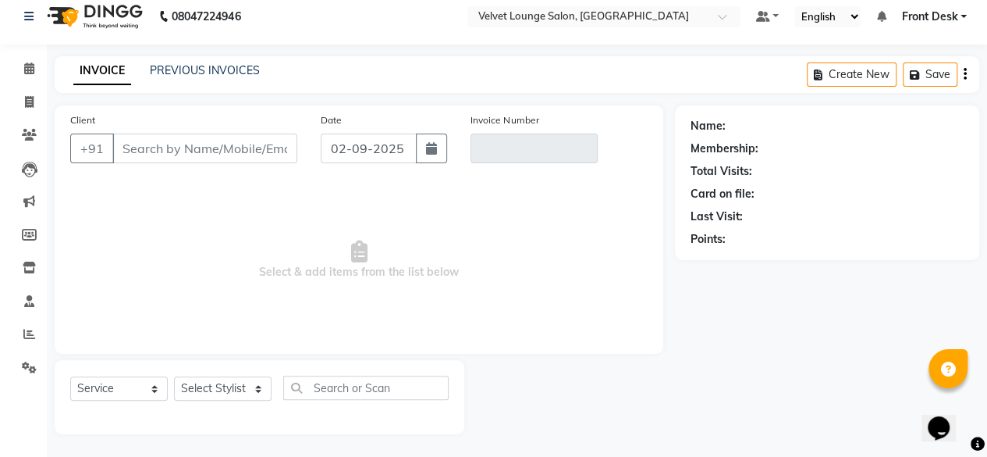
type input "9702740302"
type input "V/2025-26/1694"
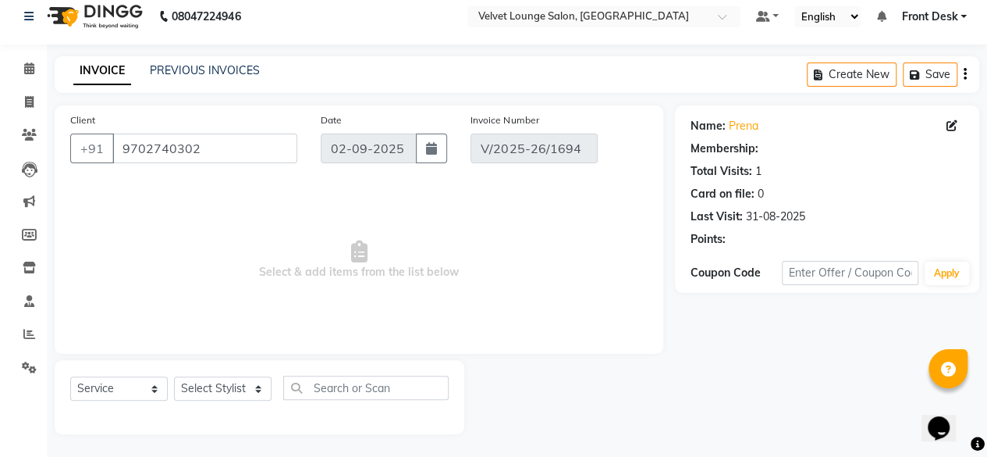
type input "31-08-2025"
select select "select"
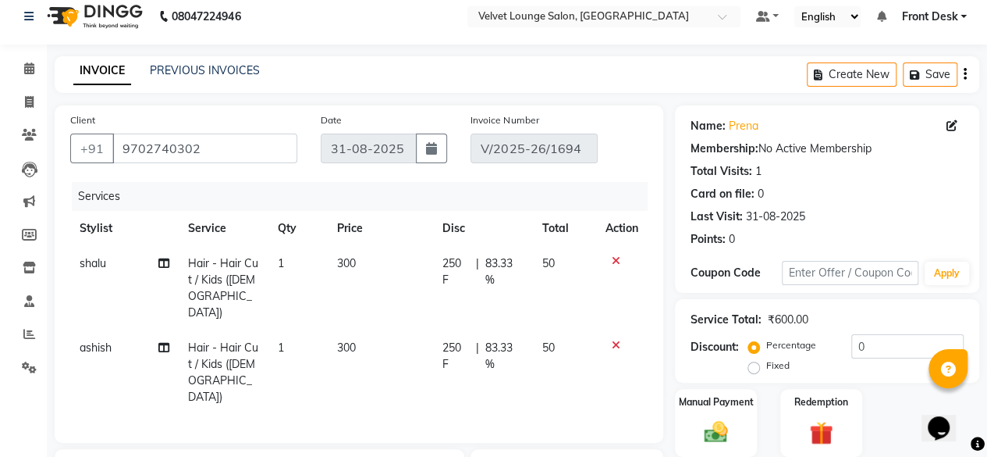
click at [468, 271] on div "250 F | 83.33 %" at bounding box center [483, 271] width 82 height 33
select select "50611"
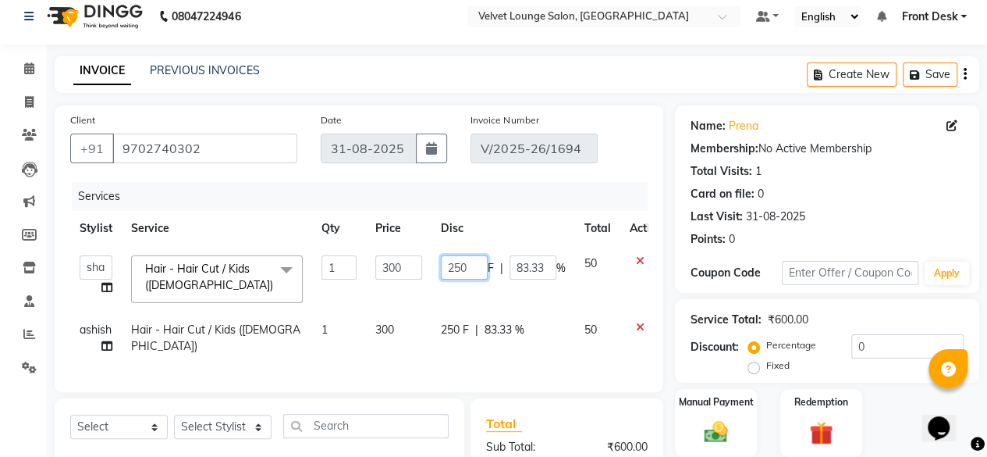
click at [484, 261] on input "250" at bounding box center [464, 267] width 47 height 24
type input "25"
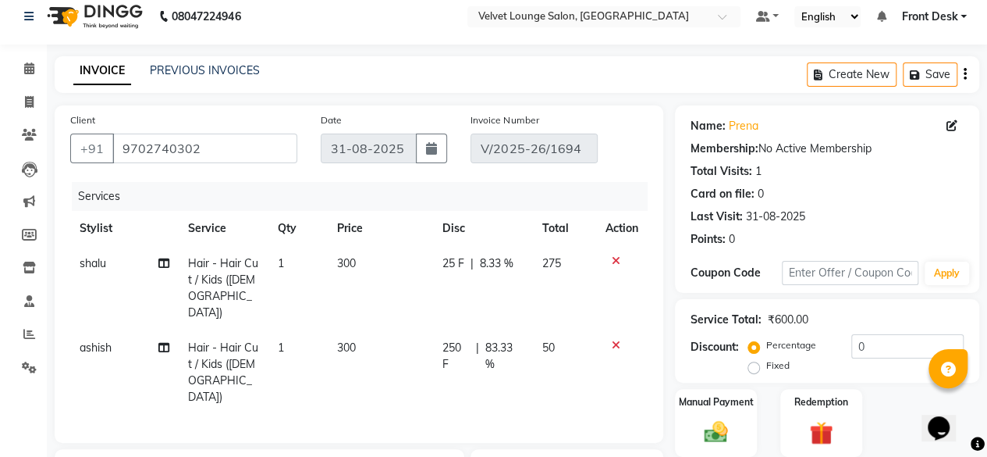
click at [439, 261] on td "25 F | 8.33 %" at bounding box center [483, 288] width 101 height 84
select select "50611"
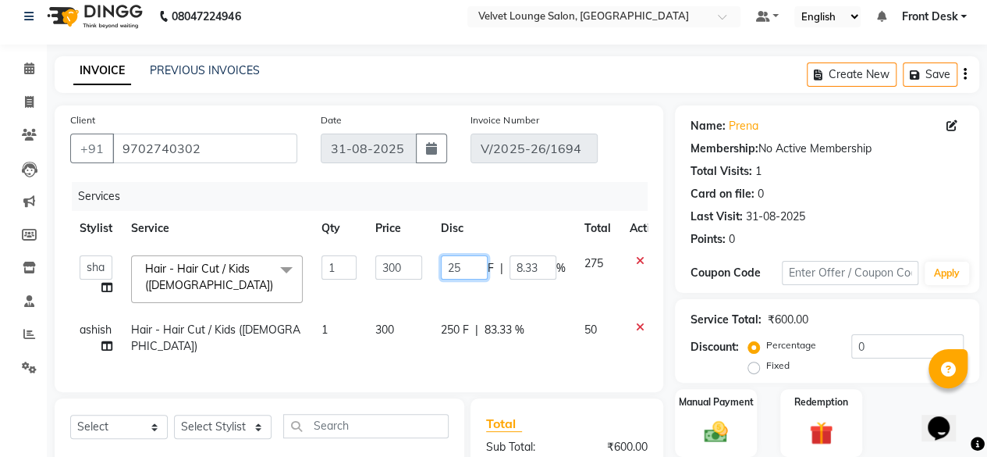
click at [464, 271] on input "25" at bounding box center [464, 267] width 47 height 24
type input "251"
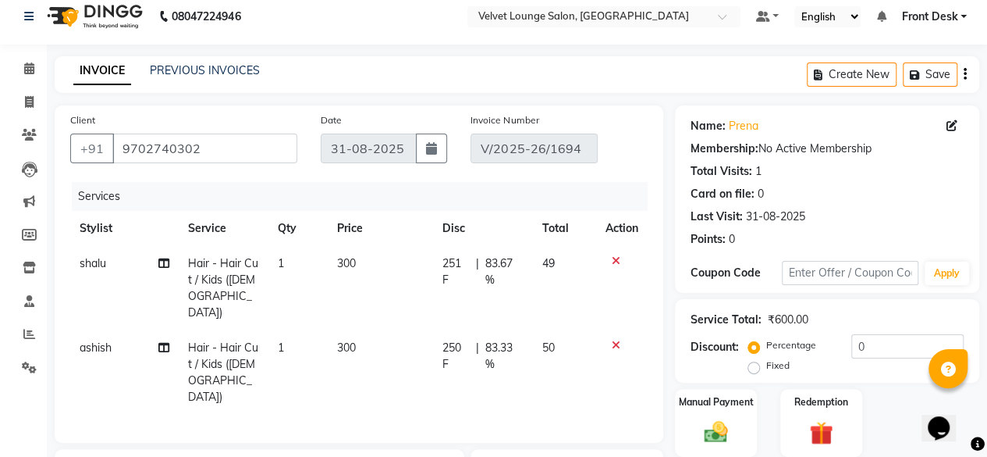
click at [435, 312] on tbody "shalu Hair - Hair Cut / Kids (Female) 1 300 251 F | 83.67 % 49 ashish Hair - Ha…" at bounding box center [358, 330] width 577 height 169
click at [462, 339] on span "250 F" at bounding box center [455, 355] width 27 height 33
select select "75544"
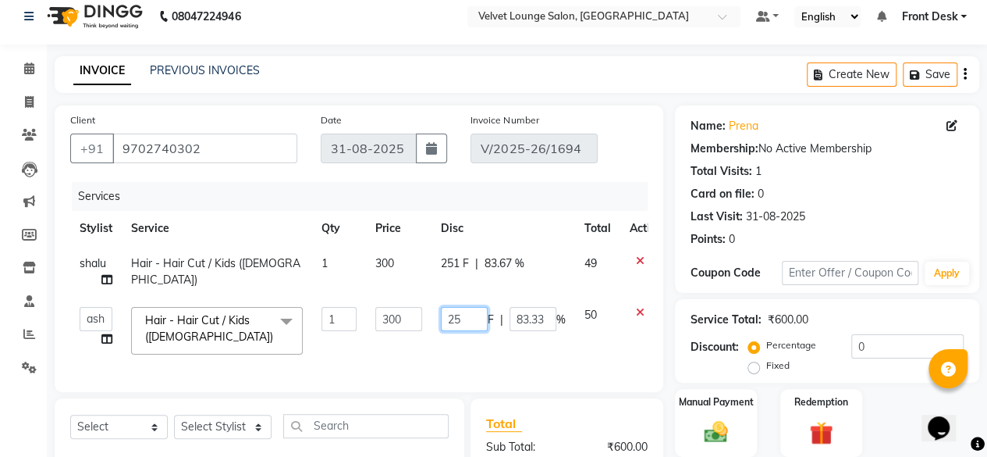
click at [474, 319] on input "25" at bounding box center [464, 319] width 47 height 24
type input "251"
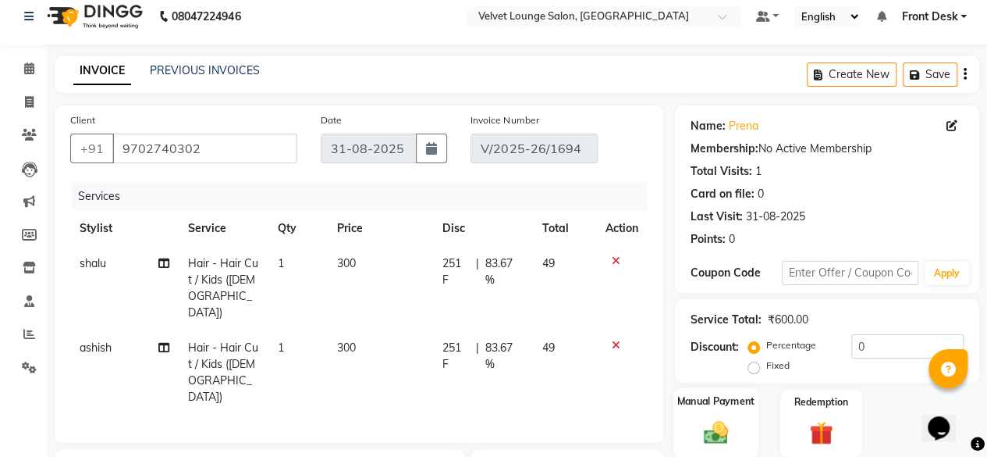
click at [680, 437] on div "Manual Payment" at bounding box center [715, 422] width 85 height 71
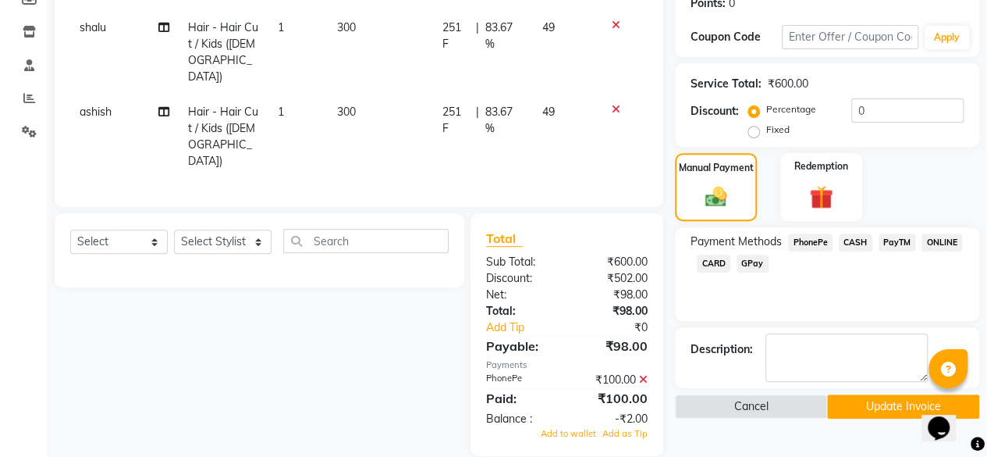
click at [644, 374] on icon at bounding box center [643, 379] width 9 height 11
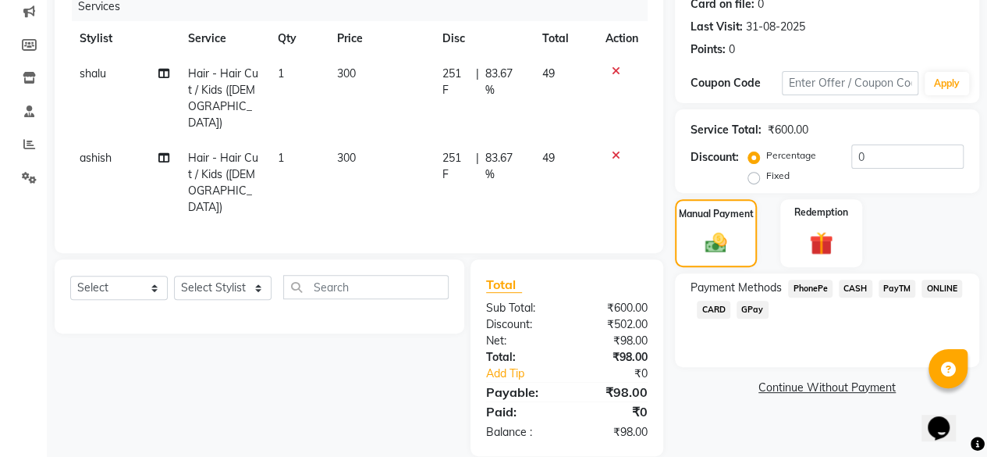
click at [808, 282] on span "PhonePe" at bounding box center [810, 288] width 44 height 18
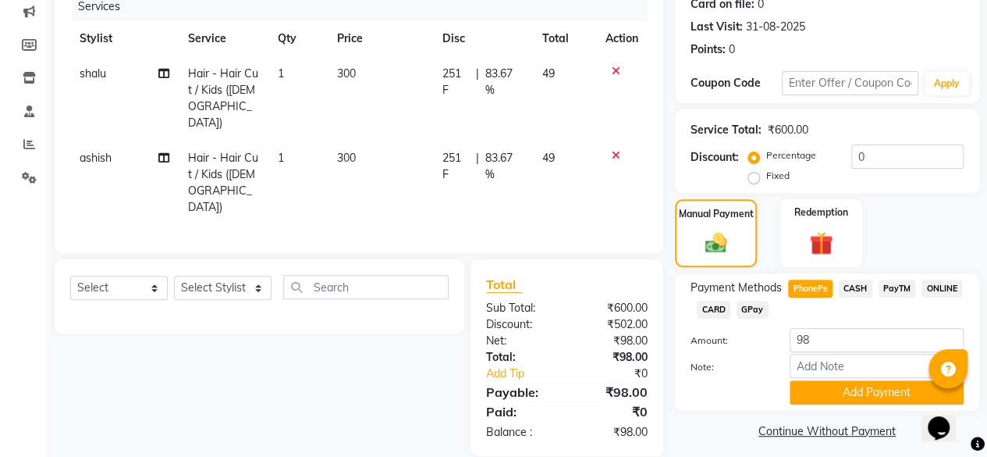
scroll to position [209, 0]
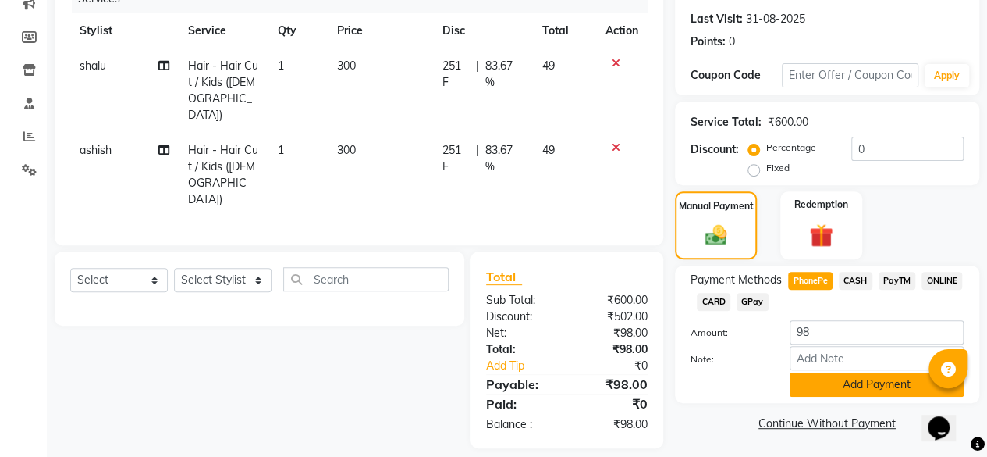
click at [805, 388] on button "Add Payment" at bounding box center [877, 384] width 174 height 24
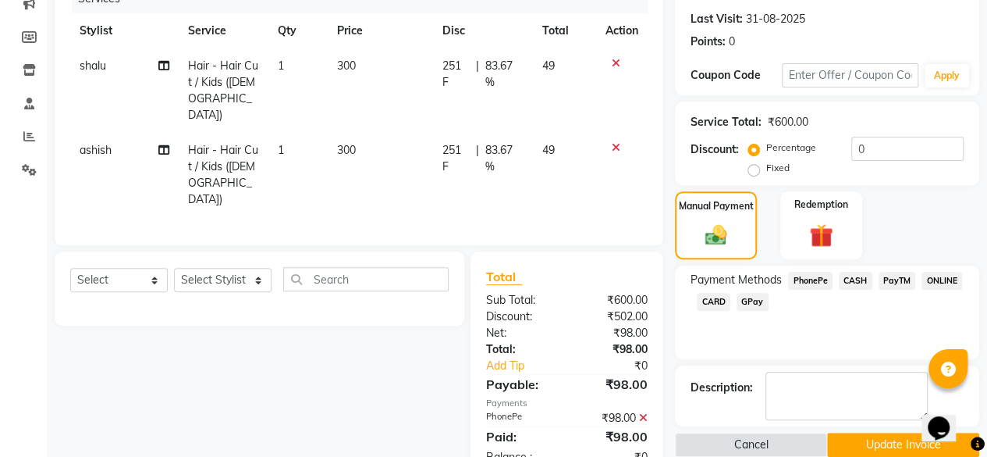
click at [860, 440] on button "Update Invoice" at bounding box center [903, 444] width 152 height 24
